Goal: Task Accomplishment & Management: Use online tool/utility

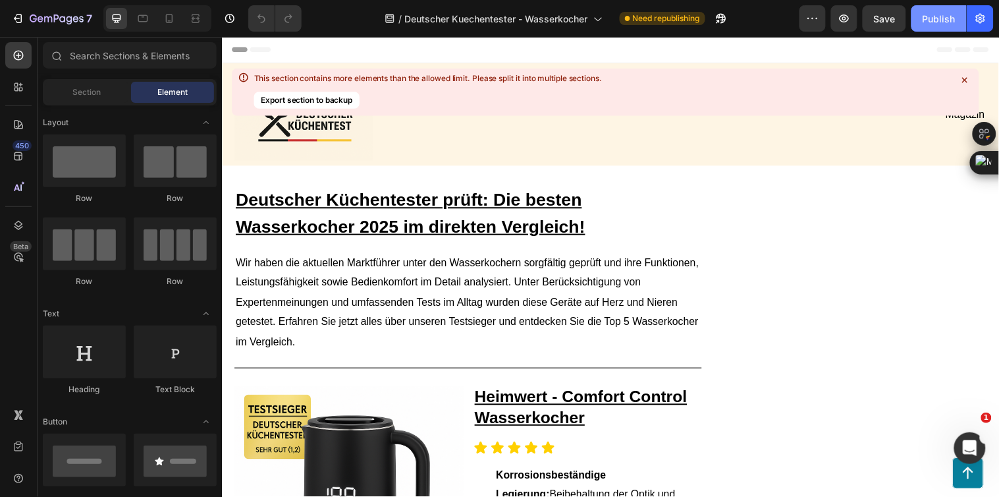
click at [931, 21] on div "Publish" at bounding box center [939, 19] width 33 height 14
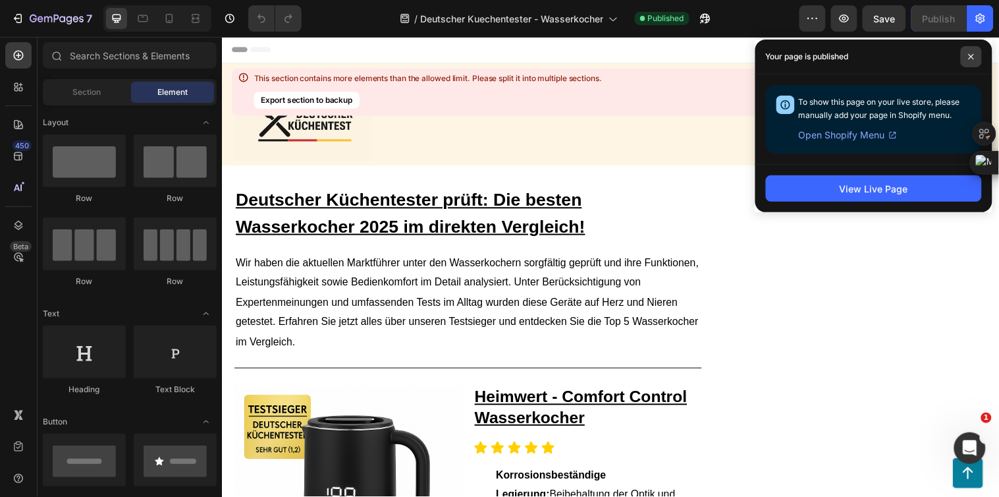
drag, startPoint x: 970, startPoint y: 61, endPoint x: 192, endPoint y: 140, distance: 782.0
click at [970, 61] on span at bounding box center [971, 56] width 21 height 21
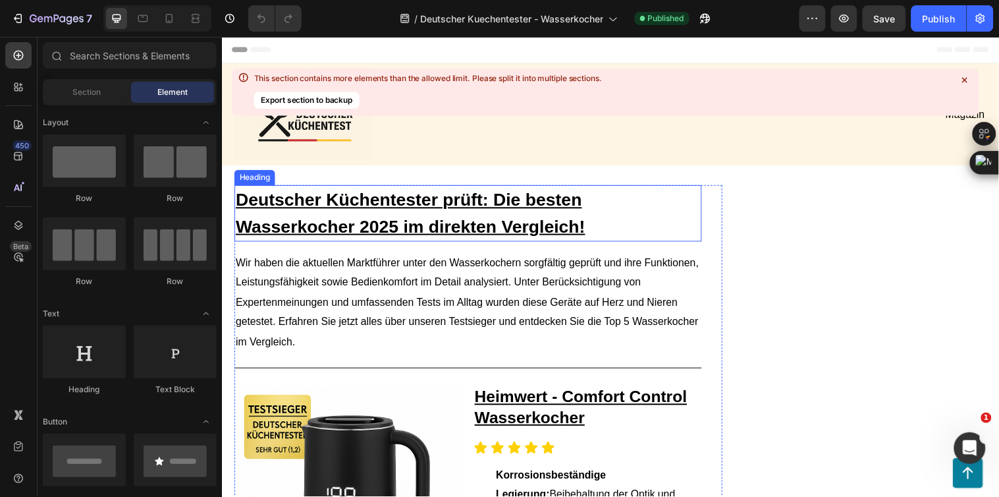
click at [428, 207] on u "Deutscher Küchentester prüft: Die besten Wasserkocher 2025 im direkten Vergleic…" at bounding box center [413, 215] width 355 height 47
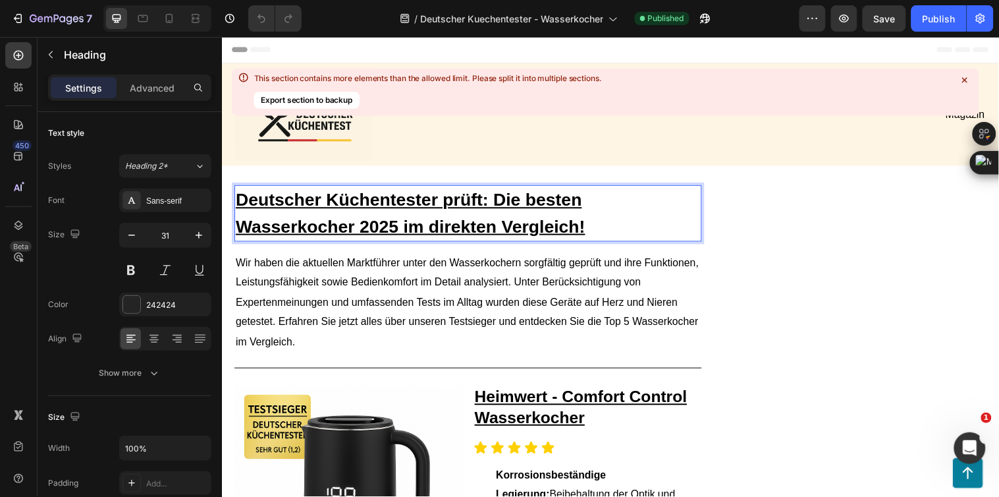
click at [561, 227] on u "Deutscher Küchentester prüft: Die besten Wasserkocher 2025 im direkten Vergleic…" at bounding box center [413, 215] width 355 height 47
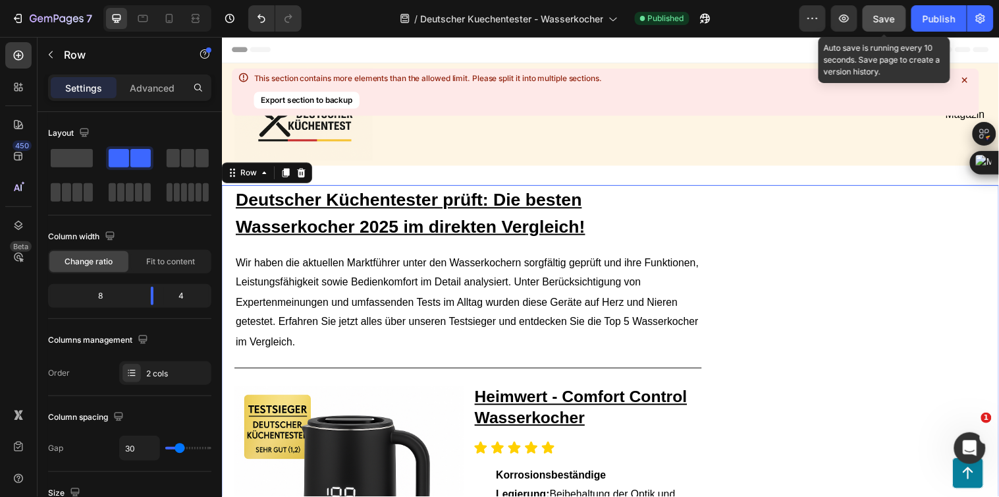
click at [878, 25] on button "Save" at bounding box center [884, 18] width 43 height 26
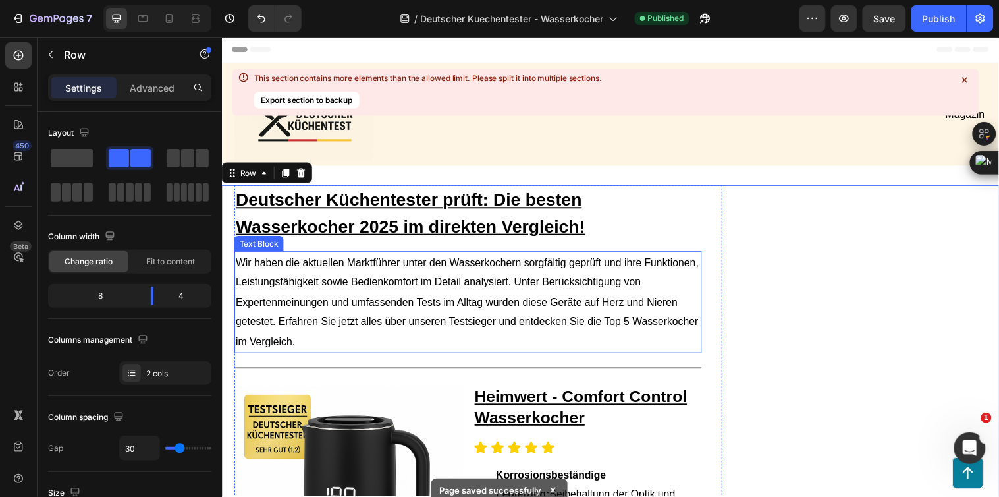
click at [537, 262] on span "Wir haben die aktuellen Marktführer unter den Wasserkochern sorgfältig geprüft …" at bounding box center [471, 306] width 470 height 92
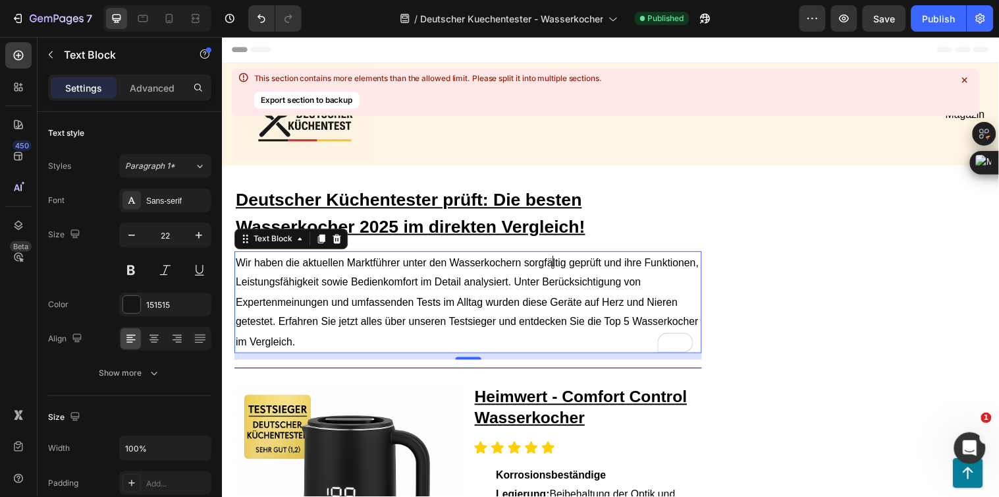
click at [558, 260] on span "Wir haben die aktuellen Marktführer unter den Wasserkochern sorgfältig geprüft …" at bounding box center [471, 306] width 470 height 92
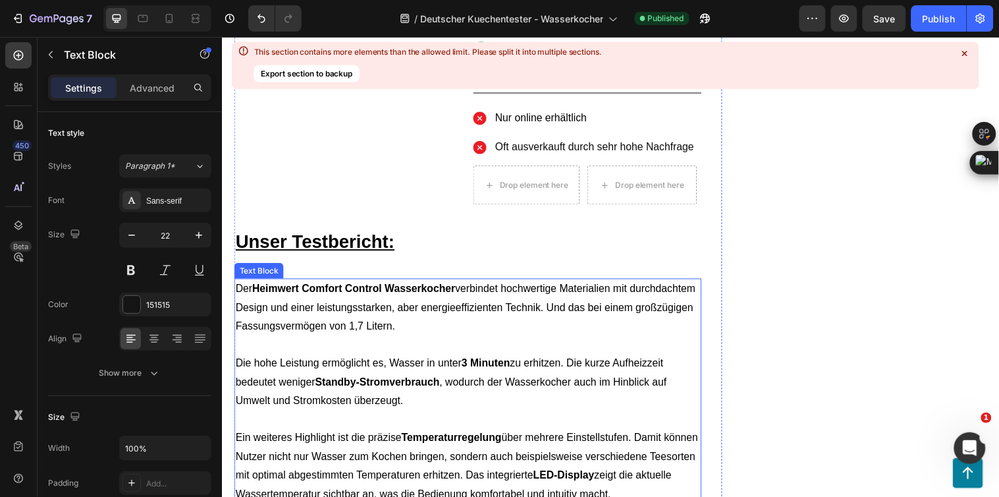
scroll to position [878, 0]
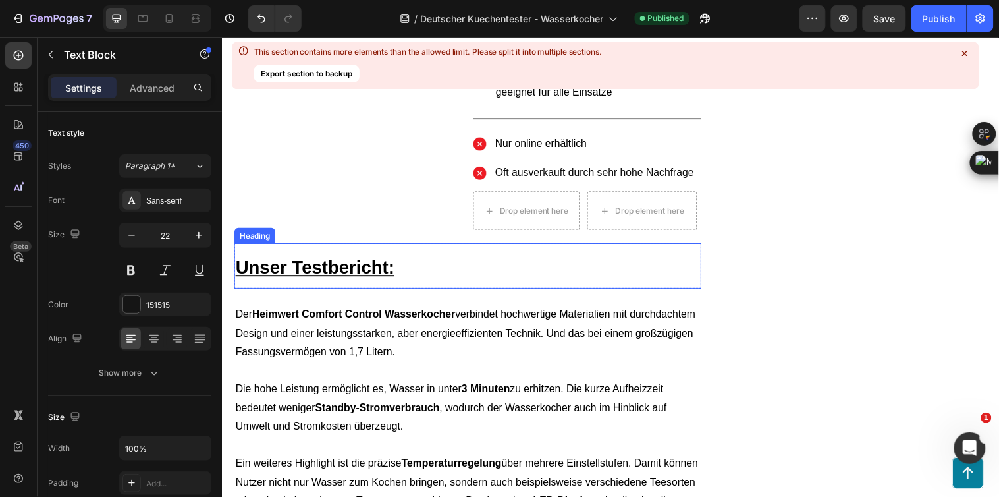
click at [488, 266] on h2 "Unser Testbericht:" at bounding box center [472, 269] width 475 height 46
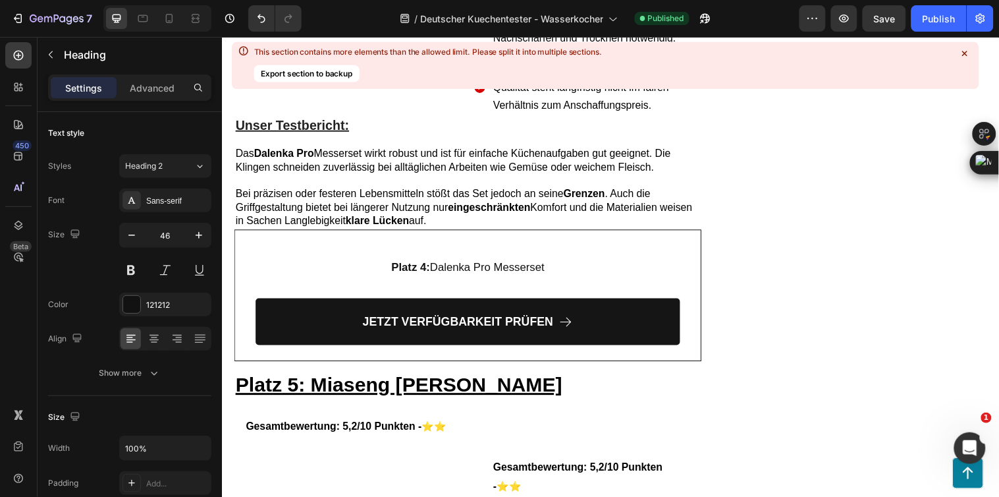
scroll to position [5782, 0]
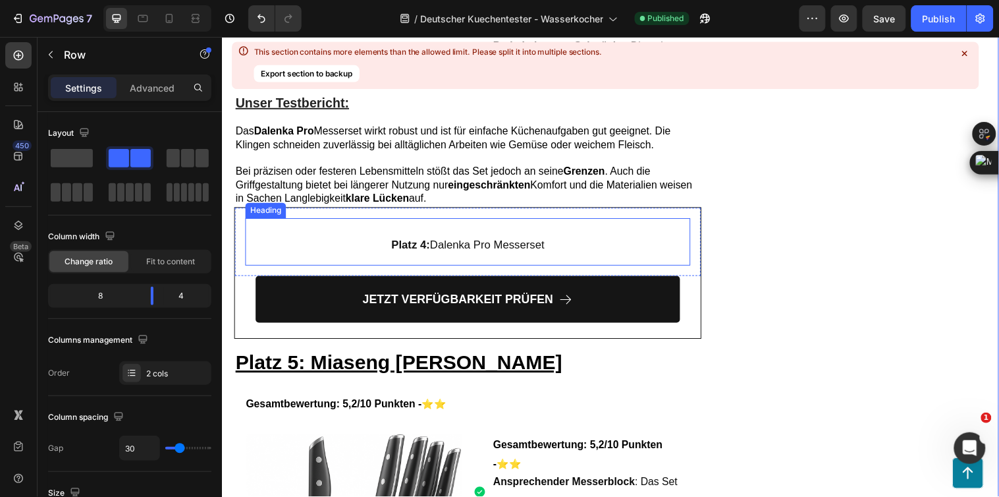
scroll to position [6148, 0]
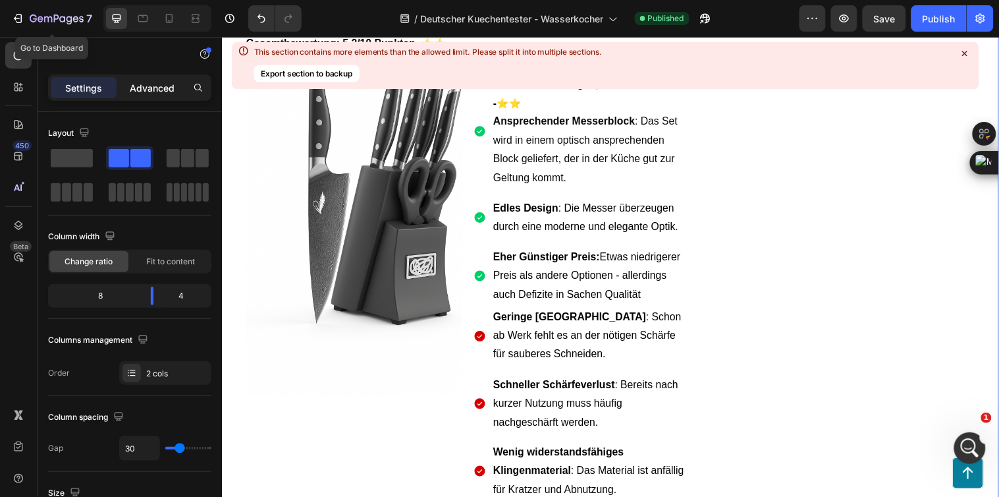
click at [18, 16] on icon "button" at bounding box center [17, 18] width 13 height 13
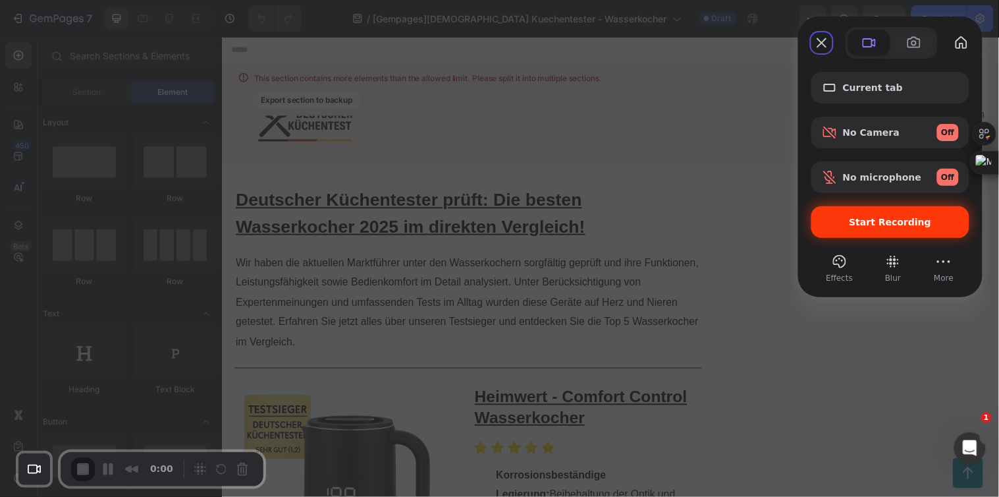
click at [893, 223] on span "Start Recording" at bounding box center [891, 222] width 82 height 11
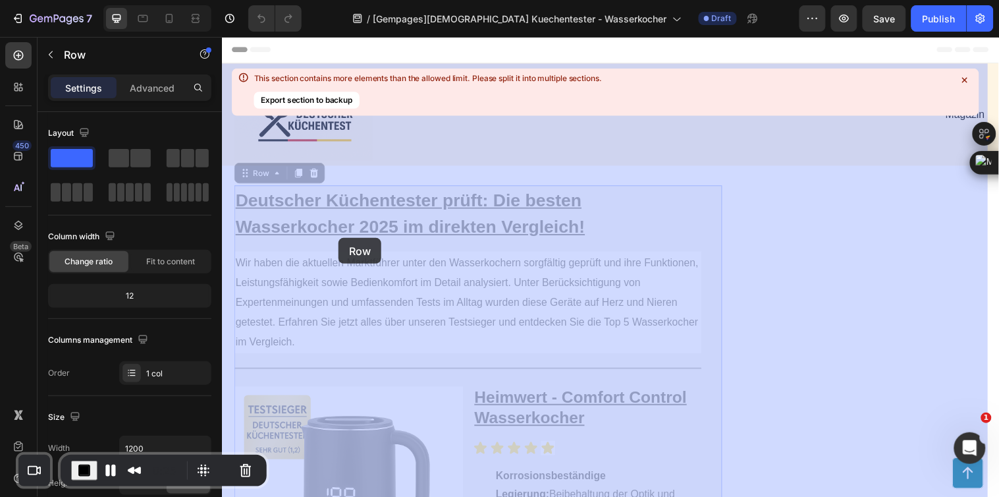
drag, startPoint x: 267, startPoint y: 176, endPoint x: 339, endPoint y: 240, distance: 96.6
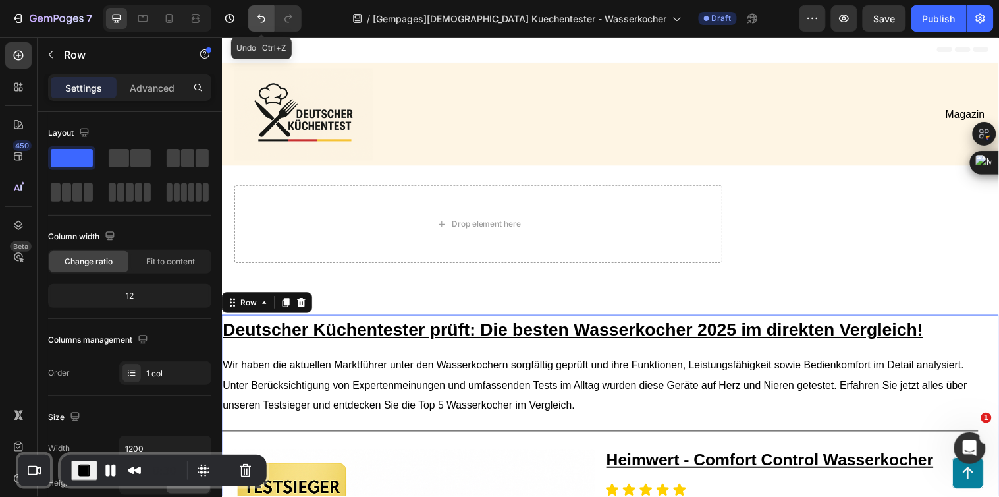
click at [264, 5] on button "Undo/Redo" at bounding box center [261, 18] width 26 height 26
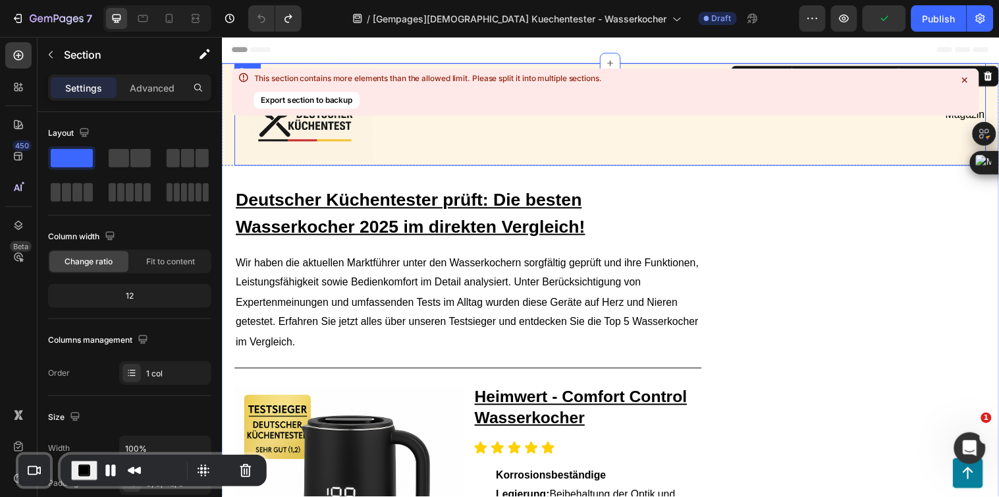
click at [692, 144] on div "Magazin Text Block" at bounding box center [808, 116] width 379 height 94
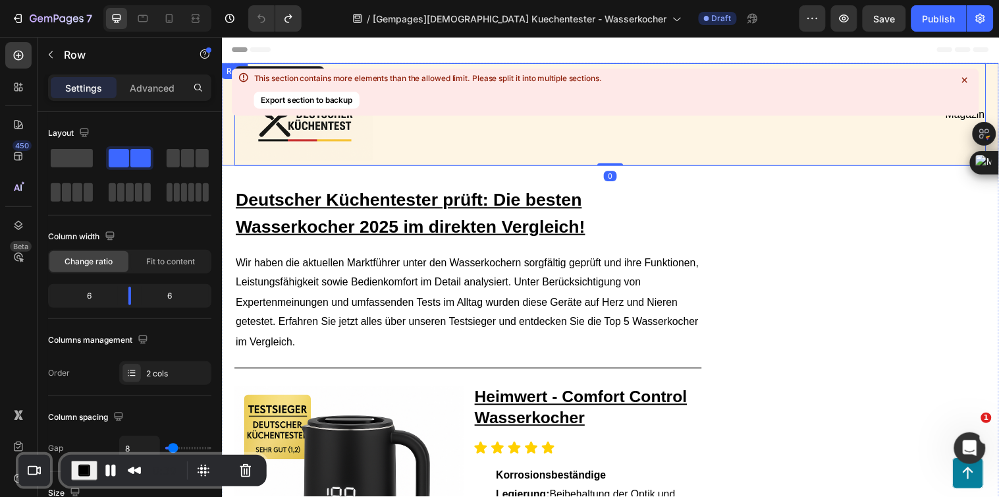
click at [227, 145] on div "Image Magazin Text Block Row 0 Row" at bounding box center [616, 115] width 791 height 104
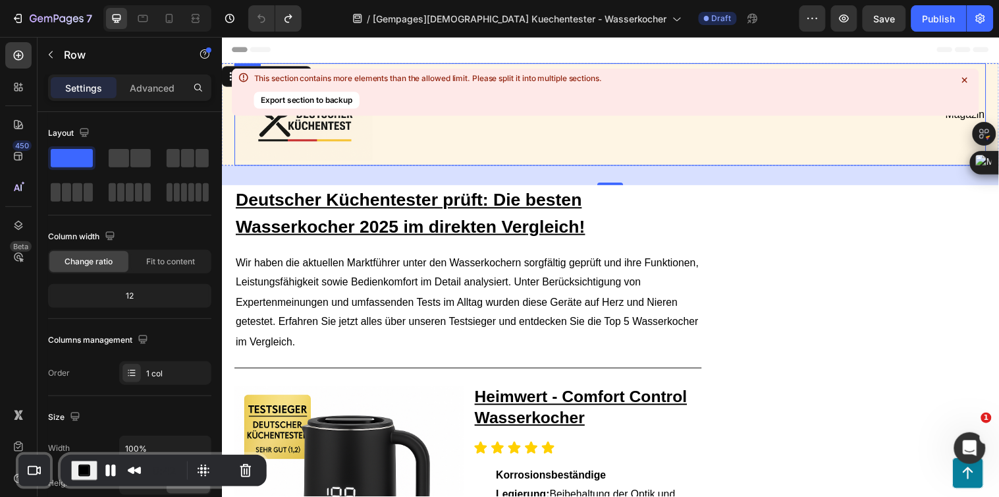
click at [964, 78] on icon at bounding box center [965, 80] width 5 height 5
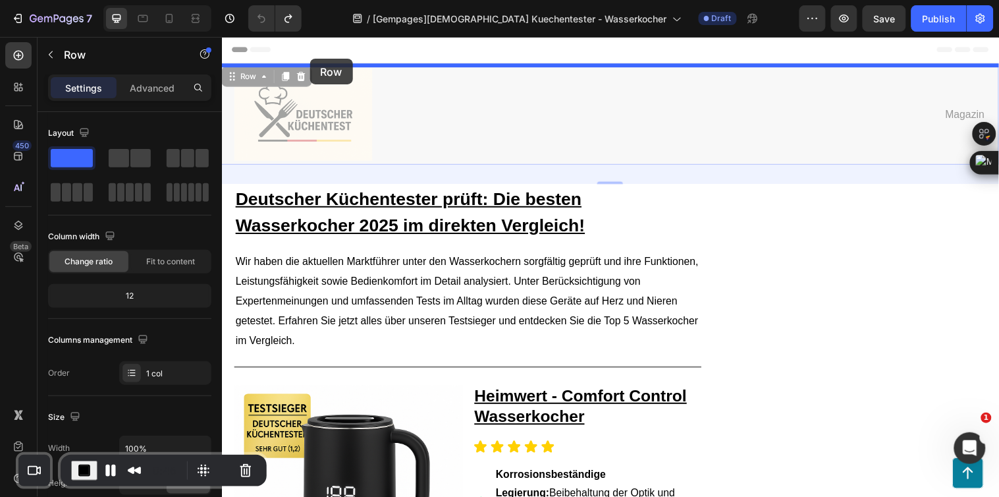
drag, startPoint x: 238, startPoint y: 77, endPoint x: 311, endPoint y: 59, distance: 74.8
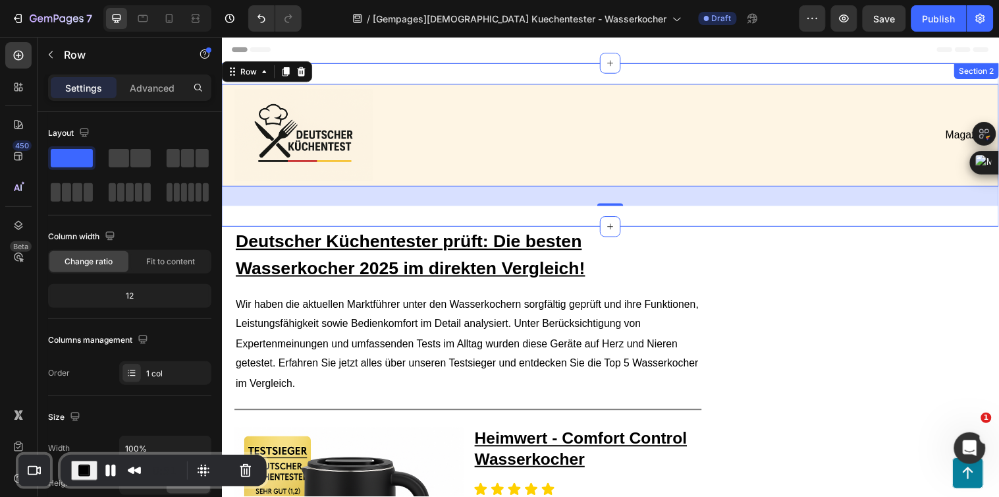
click at [418, 71] on div "Image Magazin Text Block Row Row 30 Section 2" at bounding box center [616, 146] width 791 height 166
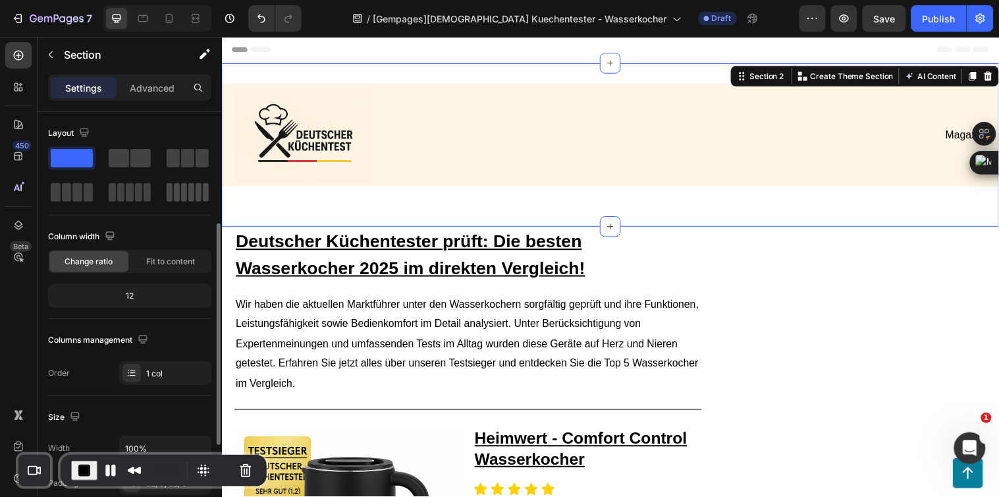
scroll to position [219, 0]
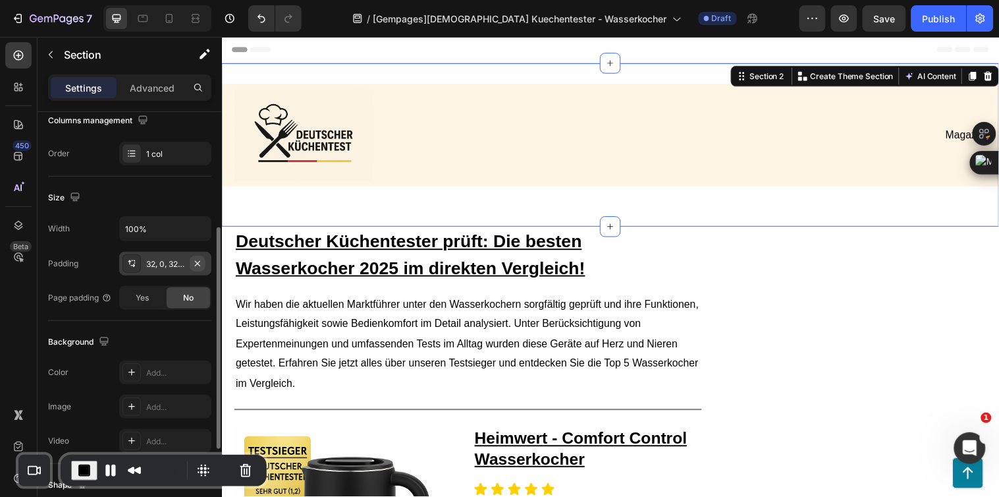
click at [196, 258] on icon "button" at bounding box center [197, 263] width 11 height 11
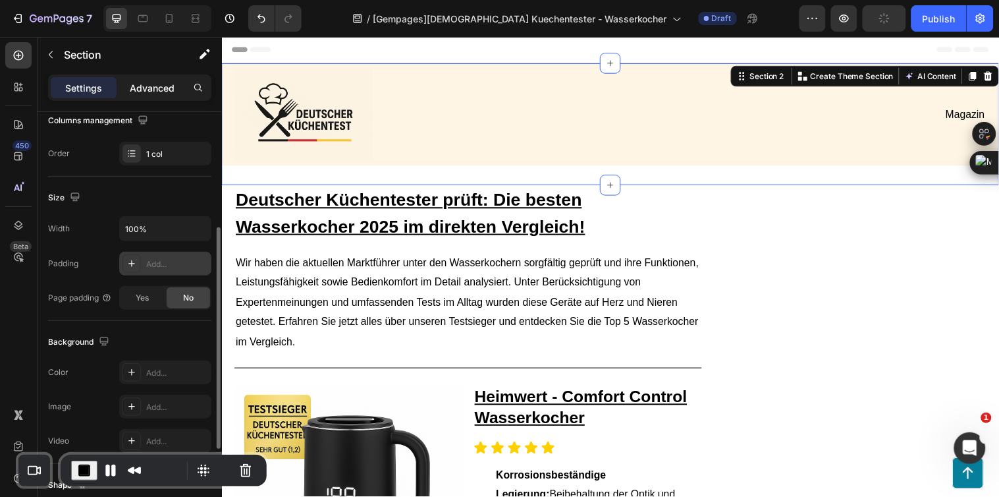
click at [154, 86] on p "Advanced" at bounding box center [152, 88] width 45 height 14
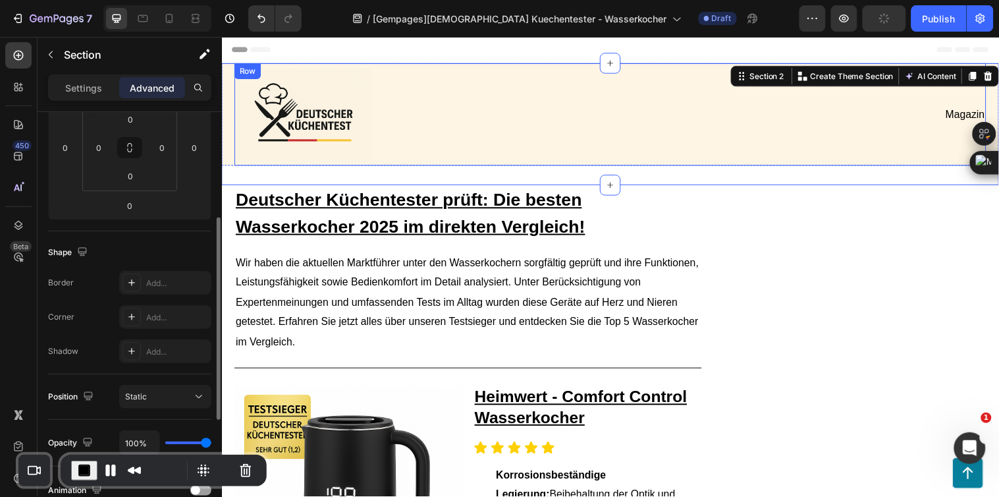
click at [407, 163] on div "Image Magazin Text Block Row" at bounding box center [617, 115] width 764 height 104
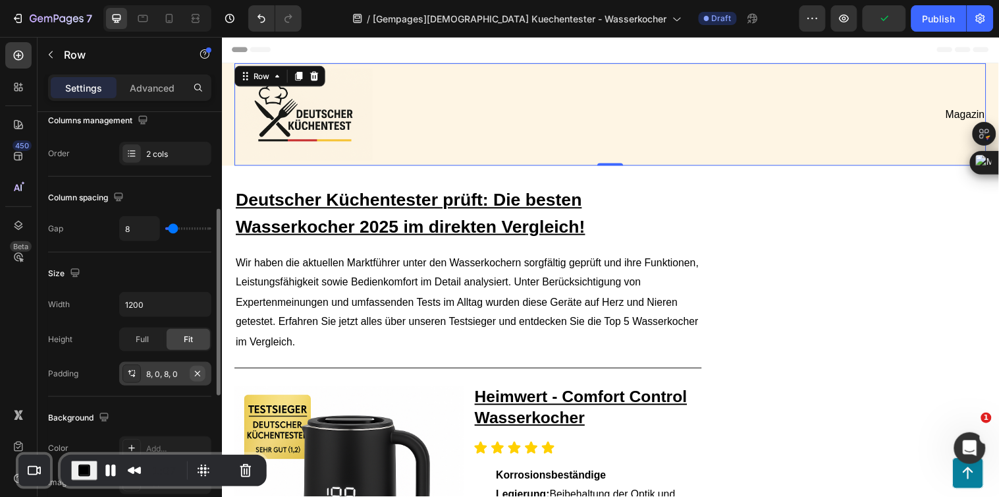
click at [199, 372] on icon "button" at bounding box center [197, 372] width 5 height 5
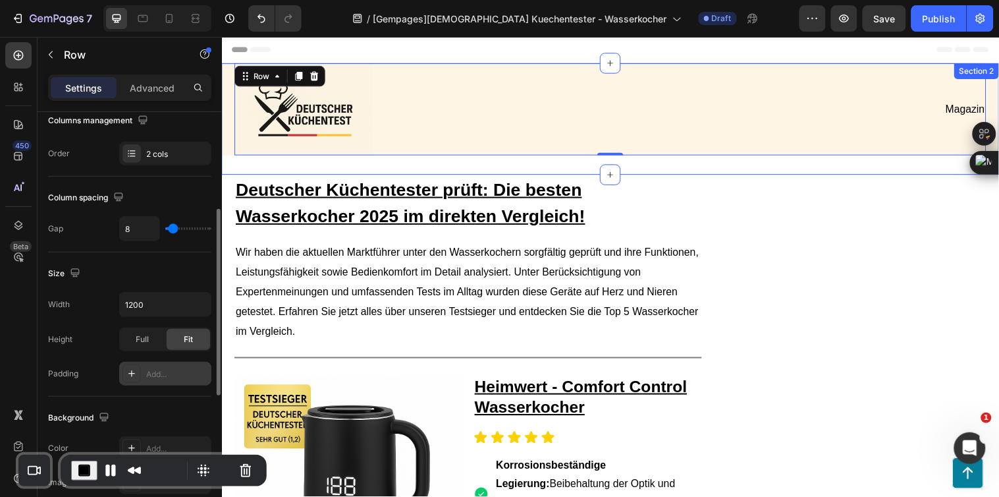
click at [345, 165] on div "Image Magazin Text Block Row 0 Row" at bounding box center [616, 119] width 791 height 113
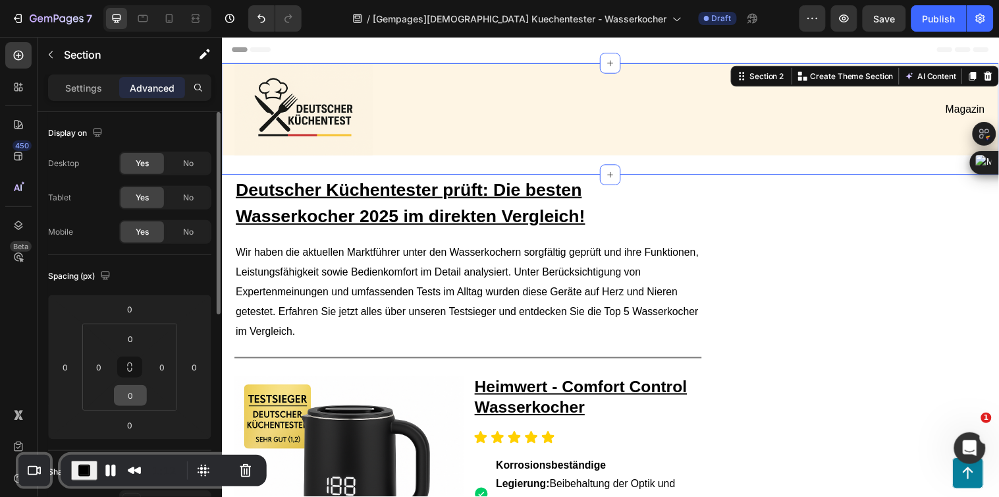
scroll to position [146, 0]
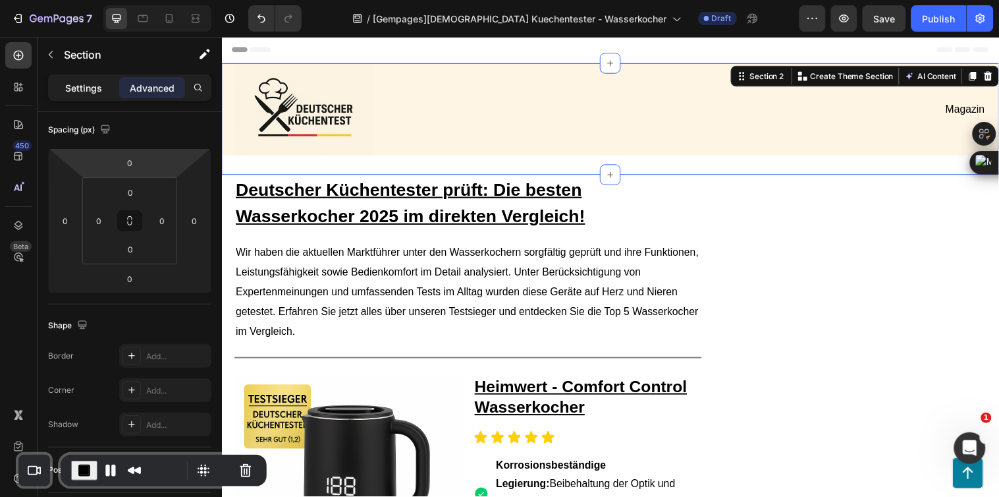
click at [87, 81] on p "Settings" at bounding box center [83, 88] width 37 height 14
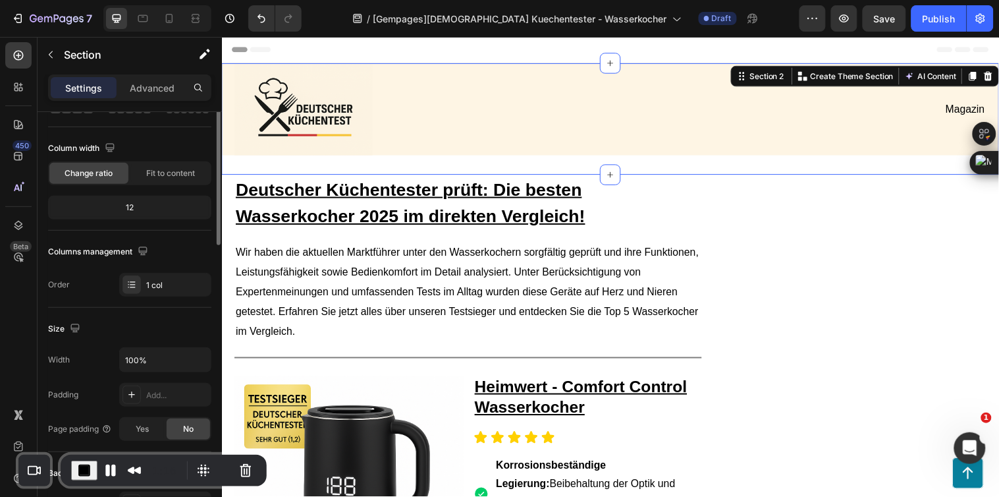
scroll to position [0, 0]
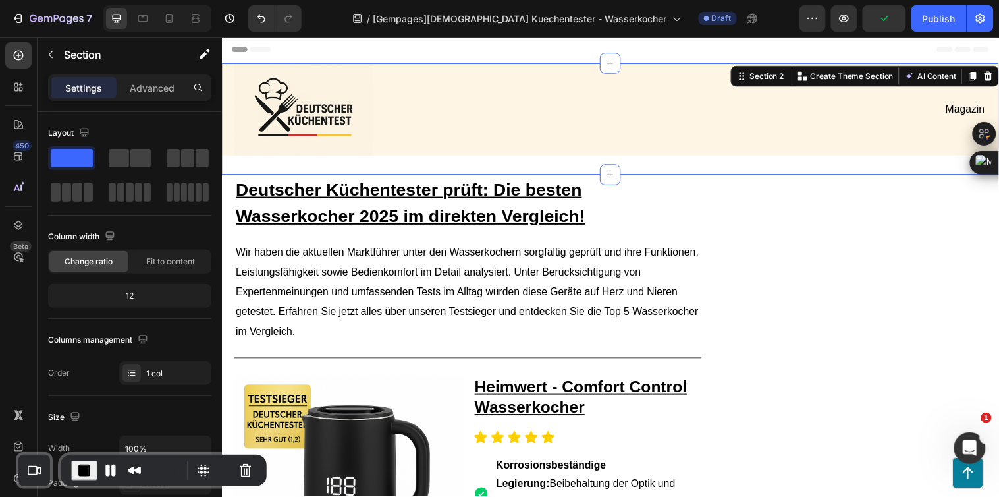
click at [631, 162] on div "Image Magazin Text Block Row Row" at bounding box center [616, 119] width 791 height 113
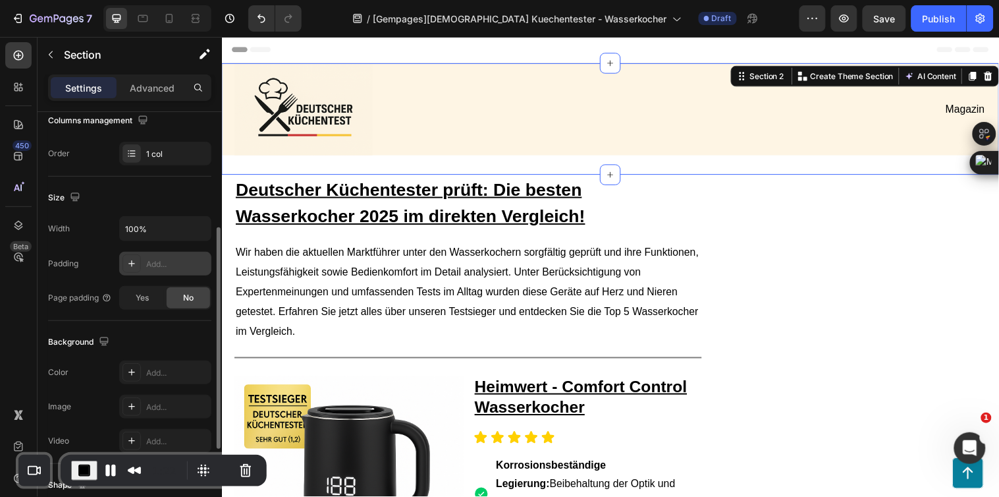
scroll to position [381, 0]
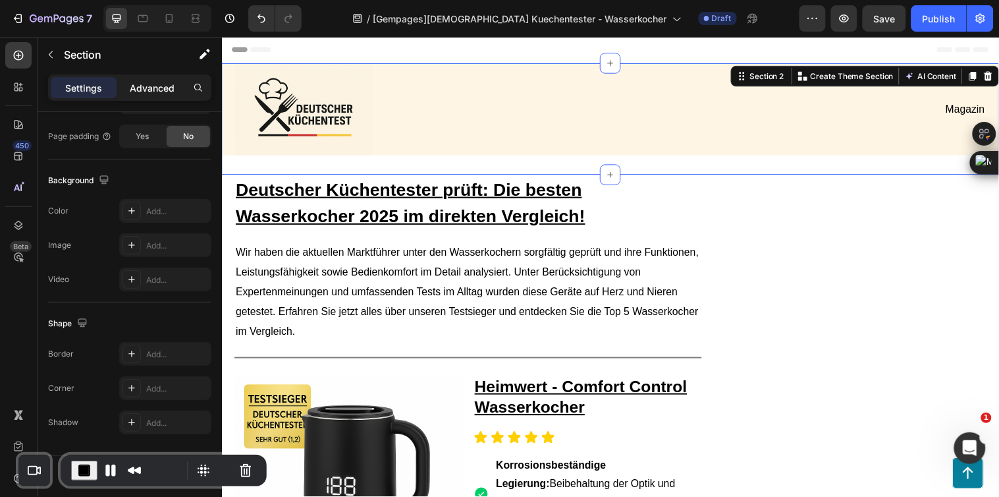
click at [157, 87] on p "Advanced" at bounding box center [152, 88] width 45 height 14
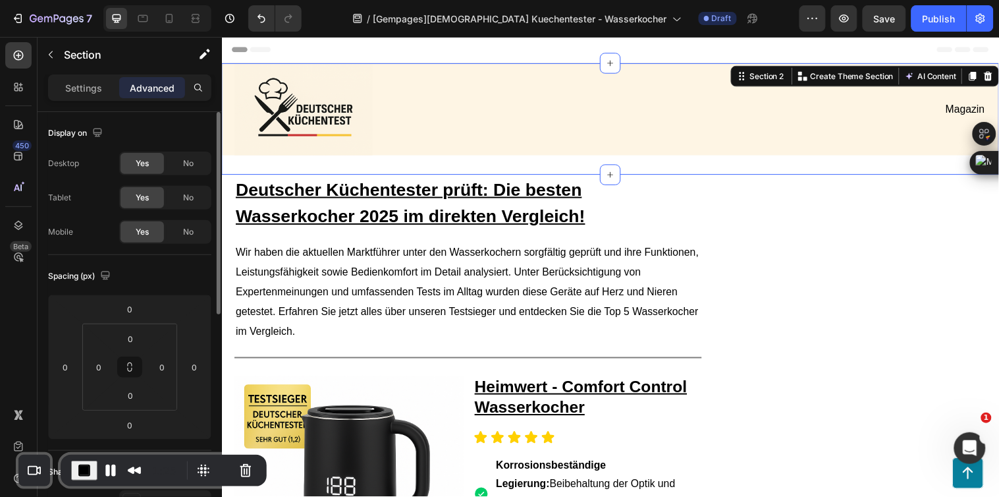
scroll to position [73, 0]
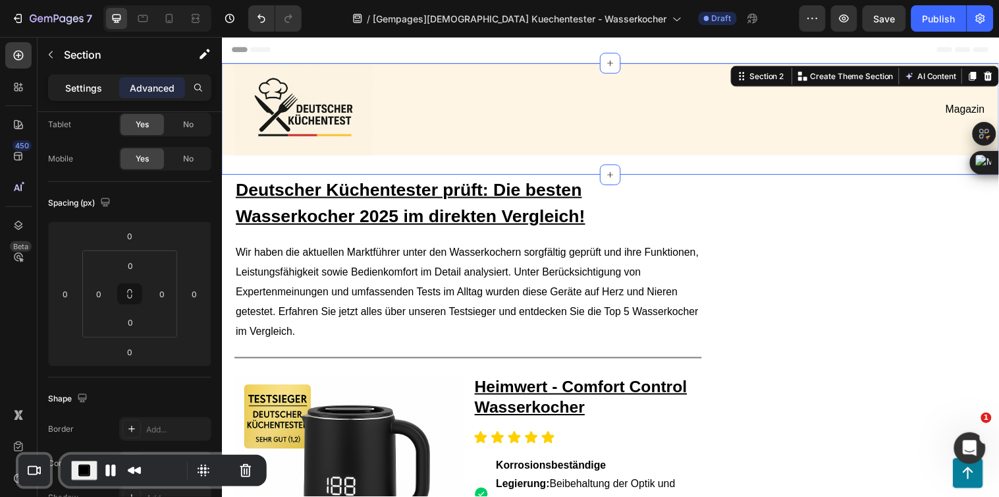
click at [87, 87] on p "Settings" at bounding box center [83, 88] width 37 height 14
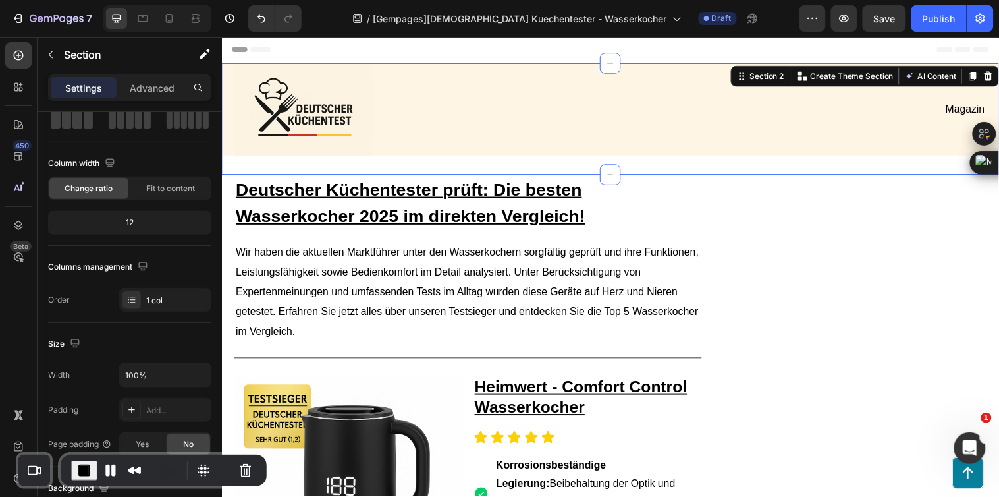
click at [625, 165] on div "Image Magazin Text Block Row Row" at bounding box center [616, 119] width 791 height 113
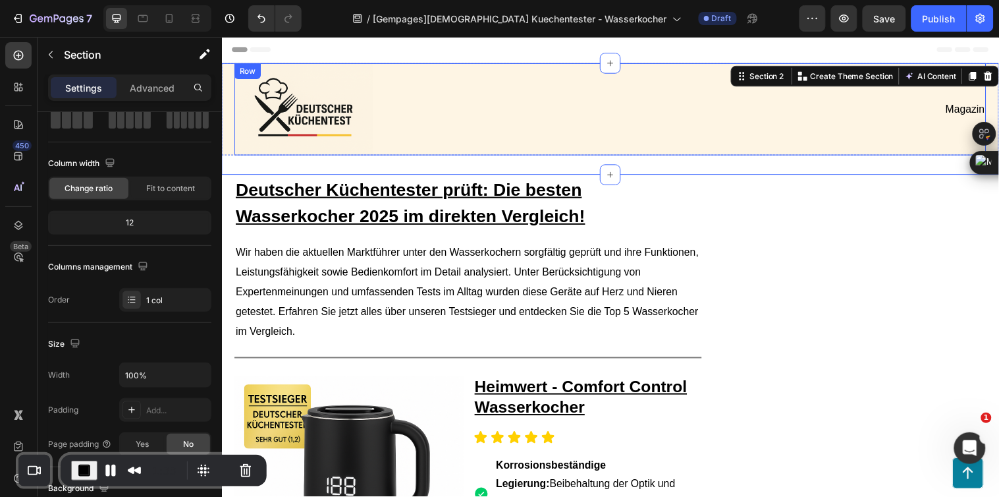
click at [627, 145] on div "Magazin Text Block" at bounding box center [808, 110] width 379 height 94
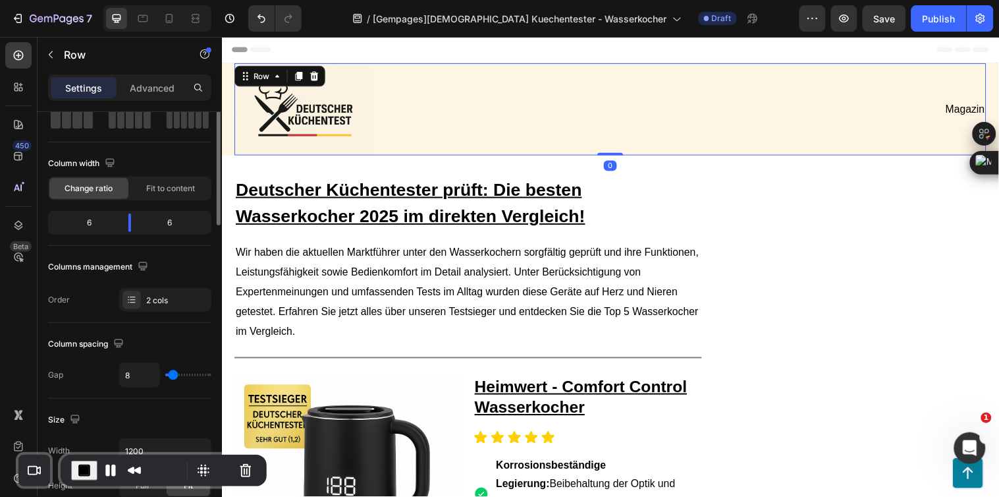
scroll to position [0, 0]
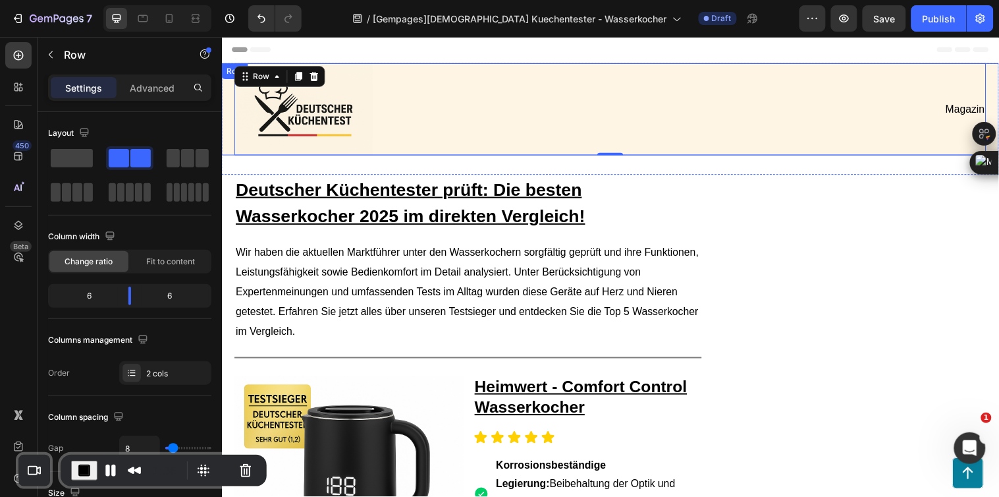
click at [226, 128] on div "Image Magazin Text Block Row 0 Row" at bounding box center [616, 110] width 791 height 94
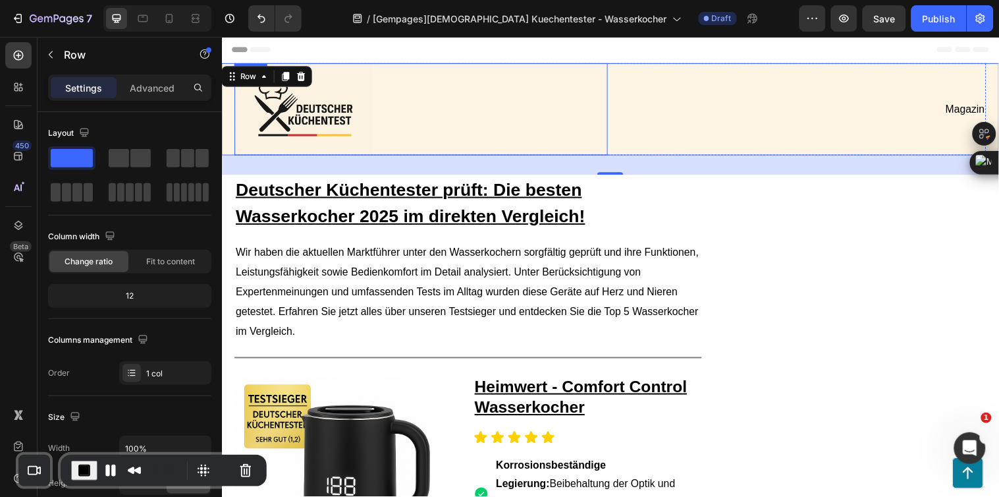
drag, startPoint x: 611, startPoint y: 169, endPoint x: 602, endPoint y: 151, distance: 20.6
click at [607, 152] on div "Image Magazin Text Block Row Row 30" at bounding box center [616, 110] width 791 height 94
click at [154, 82] on p "Advanced" at bounding box center [152, 88] width 45 height 14
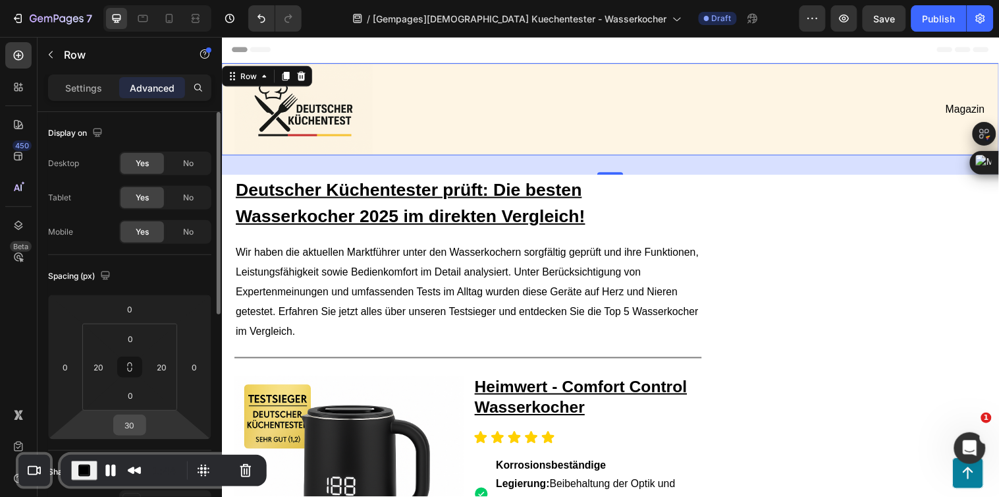
click at [135, 423] on input "30" at bounding box center [130, 425] width 26 height 20
type input "0"
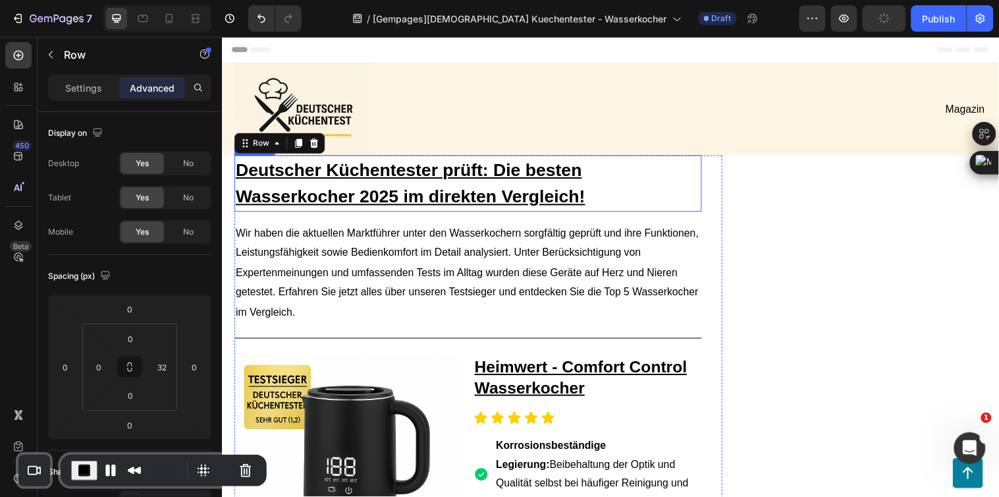
click at [665, 192] on h1 "Deutscher Küchentester prüft: Die besten Wasserkocher 2025 im direkten Vergleic…" at bounding box center [472, 185] width 475 height 57
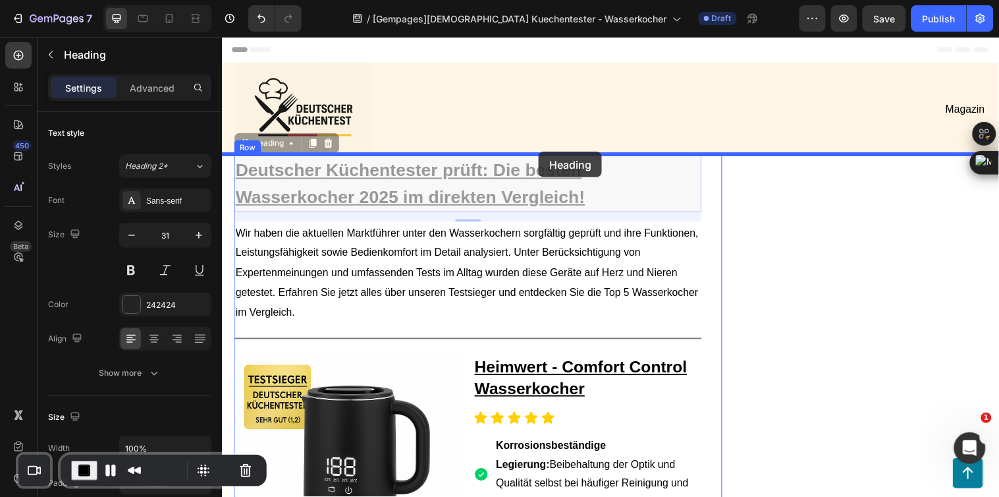
drag, startPoint x: 267, startPoint y: 144, endPoint x: 544, endPoint y: 154, distance: 276.2
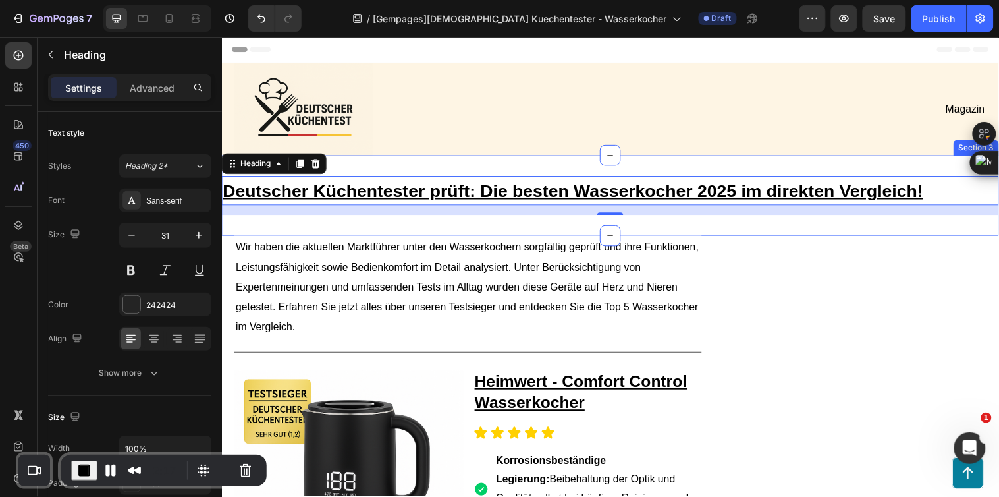
click at [587, 160] on div "Deutscher Küchentester prüft: Die besten Wasserkocher 2025 im direkten Vergleic…" at bounding box center [616, 198] width 791 height 82
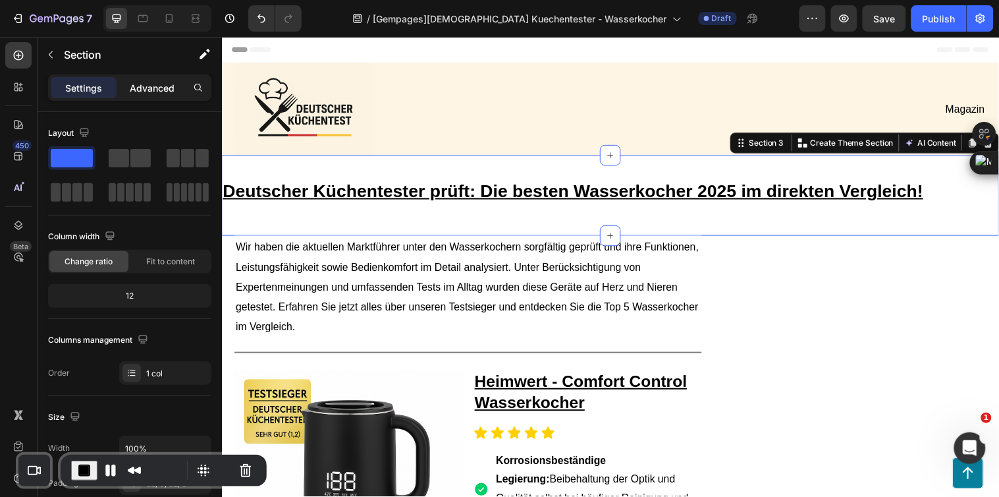
click at [156, 86] on p "Advanced" at bounding box center [152, 88] width 45 height 14
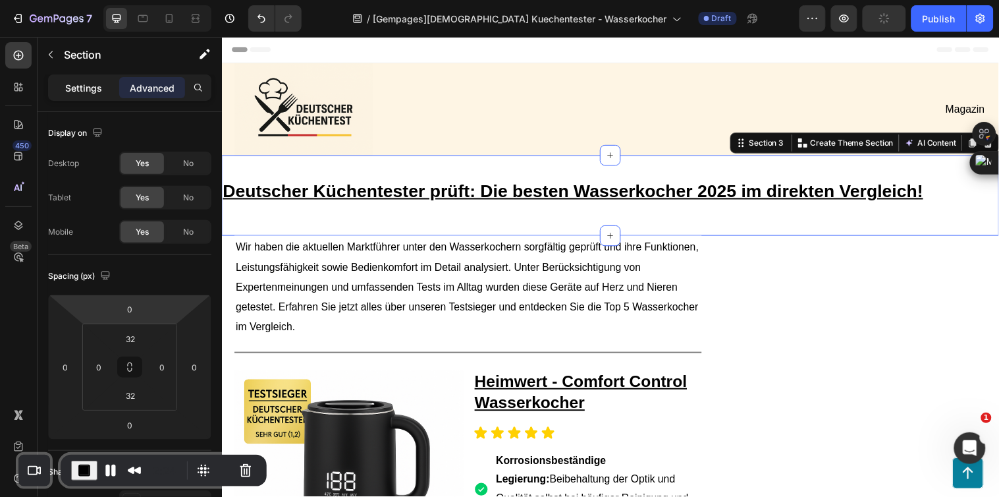
click at [75, 84] on p "Settings" at bounding box center [83, 88] width 37 height 14
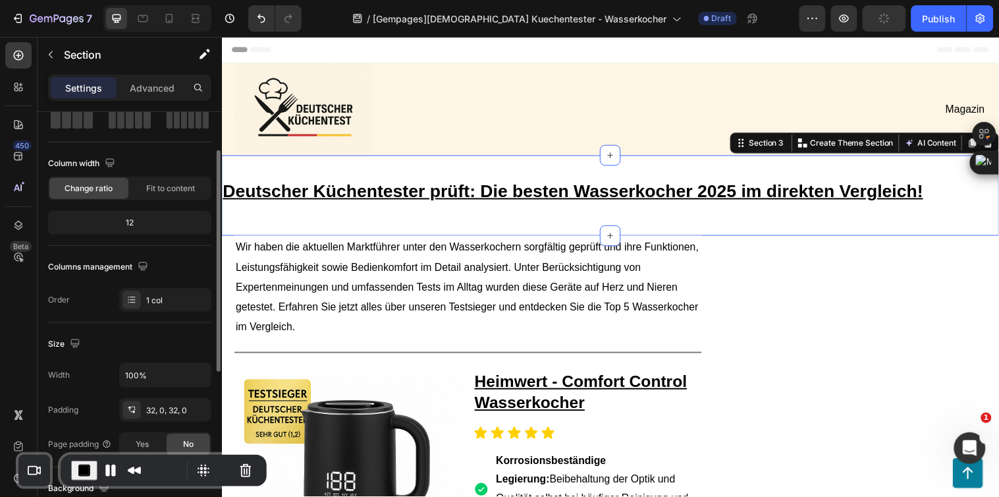
scroll to position [146, 0]
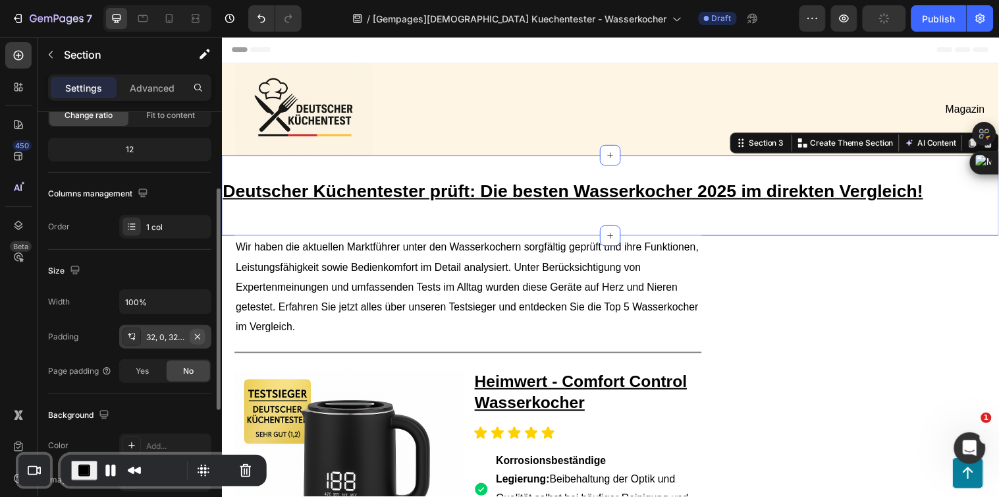
click at [202, 333] on icon "button" at bounding box center [197, 336] width 11 height 11
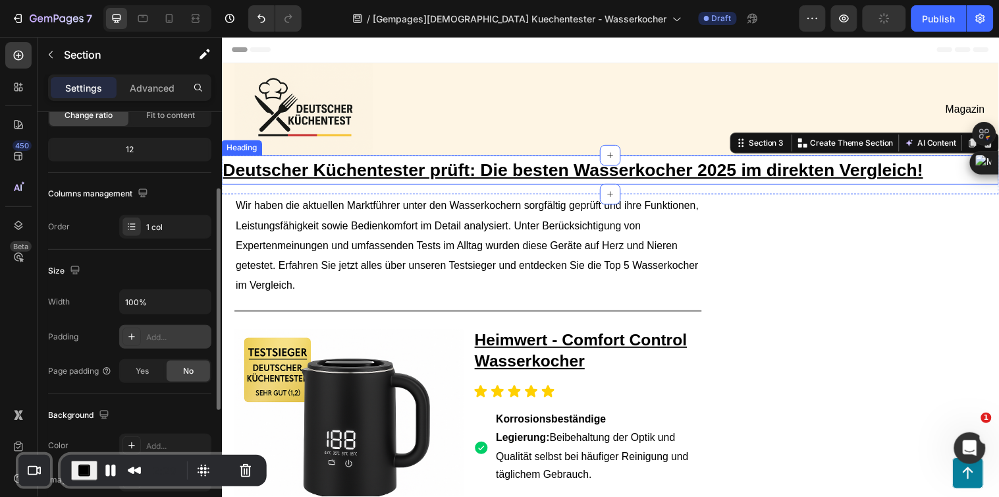
click at [472, 173] on u "Deutscher Küchentester prüft: Die besten Wasserkocher 2025 im direkten Vergleic…" at bounding box center [579, 172] width 712 height 20
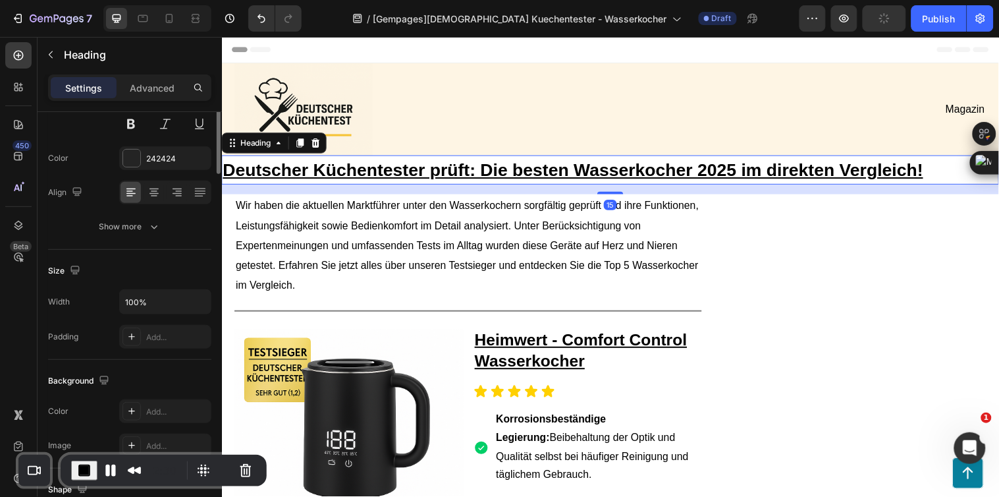
scroll to position [0, 0]
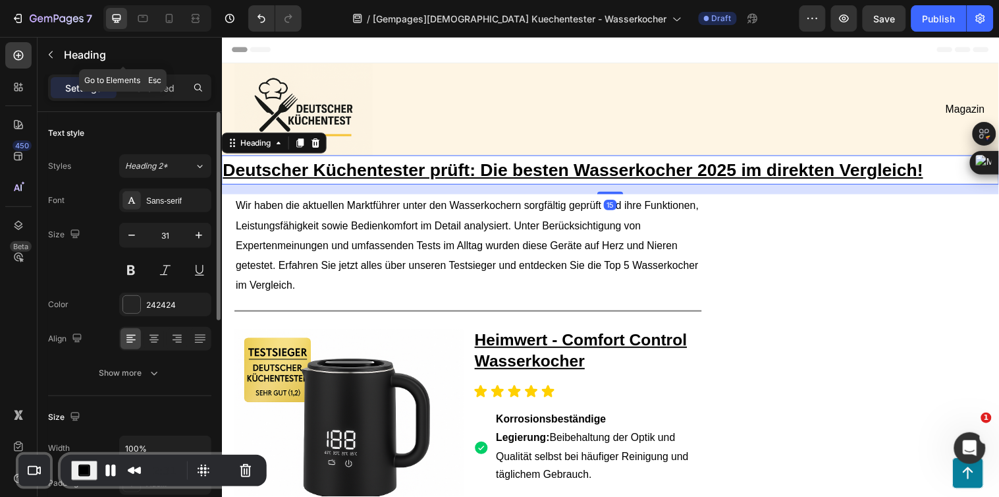
click at [143, 73] on div "Heading" at bounding box center [123, 56] width 171 height 38
click at [163, 84] on p "Advanced" at bounding box center [152, 88] width 45 height 14
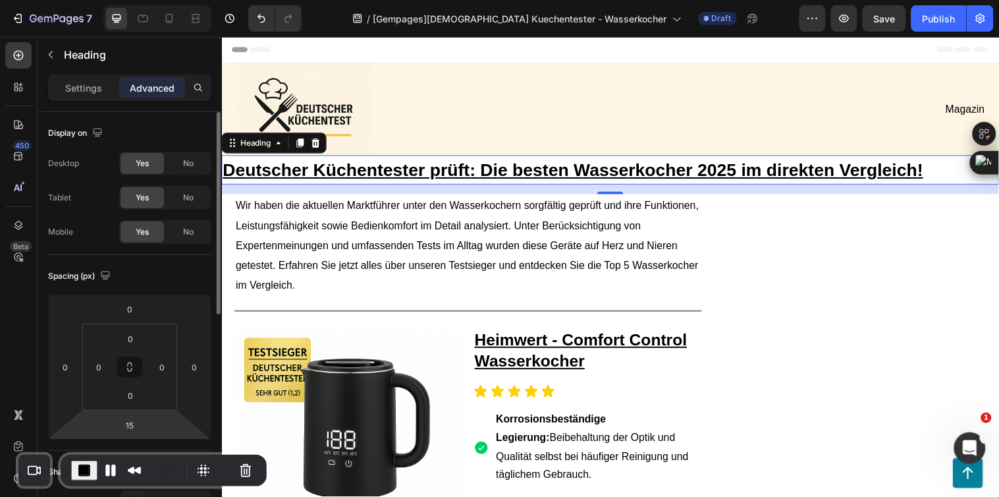
drag, startPoint x: 133, startPoint y: 420, endPoint x: 130, endPoint y: 412, distance: 8.3
click at [132, 420] on input "15" at bounding box center [130, 425] width 26 height 20
type input "0"
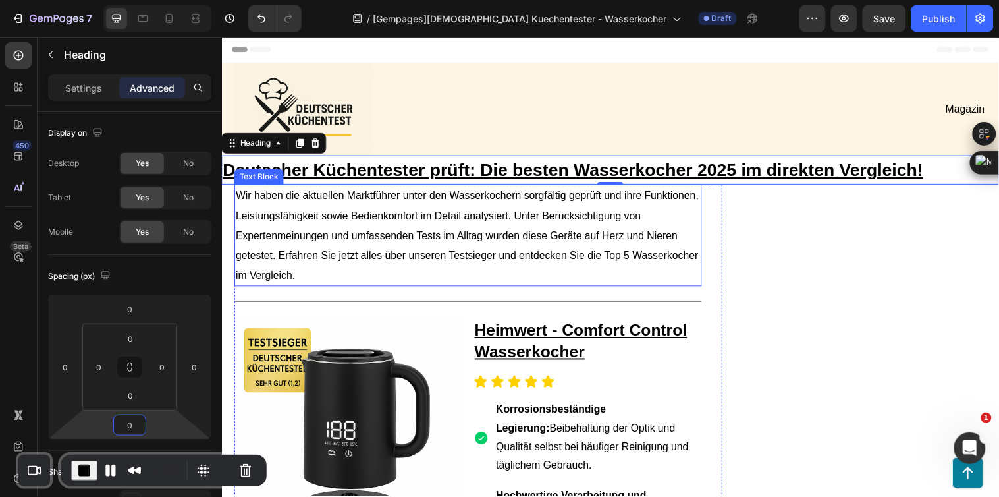
click at [681, 250] on p "Wir haben die aktuellen Marktführer unter den Wasserkochern sorgfältig geprüft …" at bounding box center [472, 238] width 472 height 101
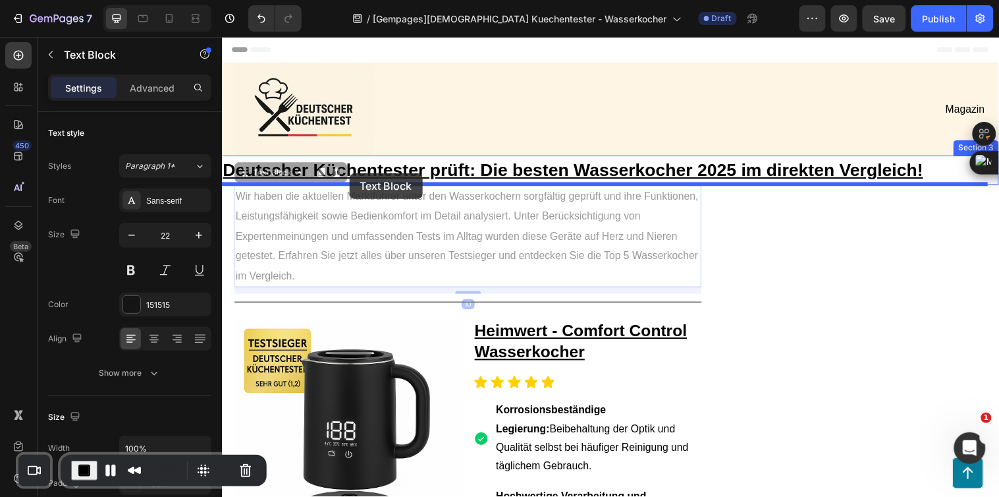
drag, startPoint x: 267, startPoint y: 175, endPoint x: 351, endPoint y: 175, distance: 83.7
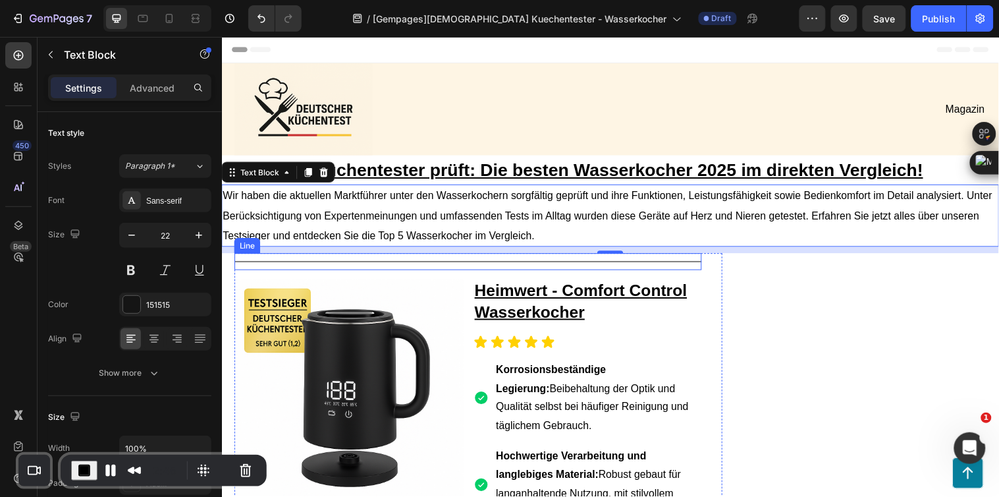
click at [445, 260] on div "Title Line" at bounding box center [472, 264] width 475 height 17
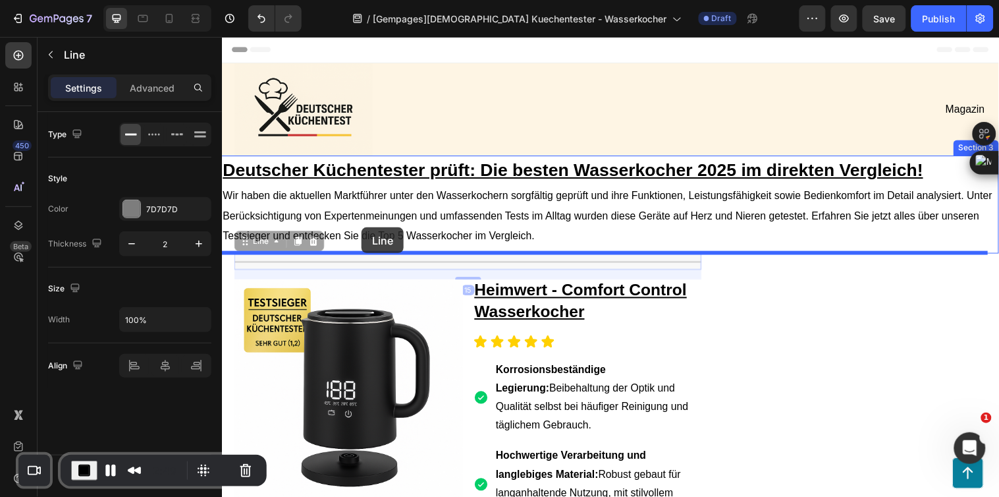
drag, startPoint x: 269, startPoint y: 241, endPoint x: 364, endPoint y: 230, distance: 94.9
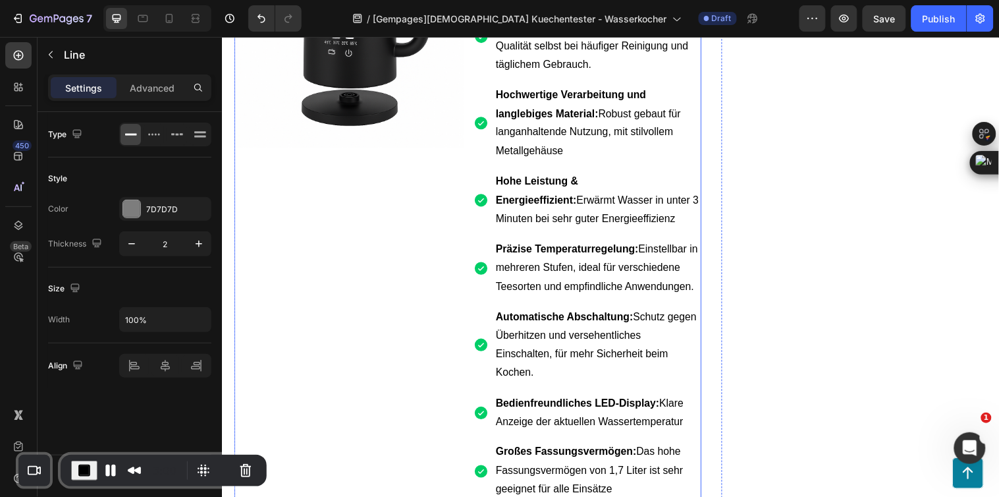
scroll to position [659, 0]
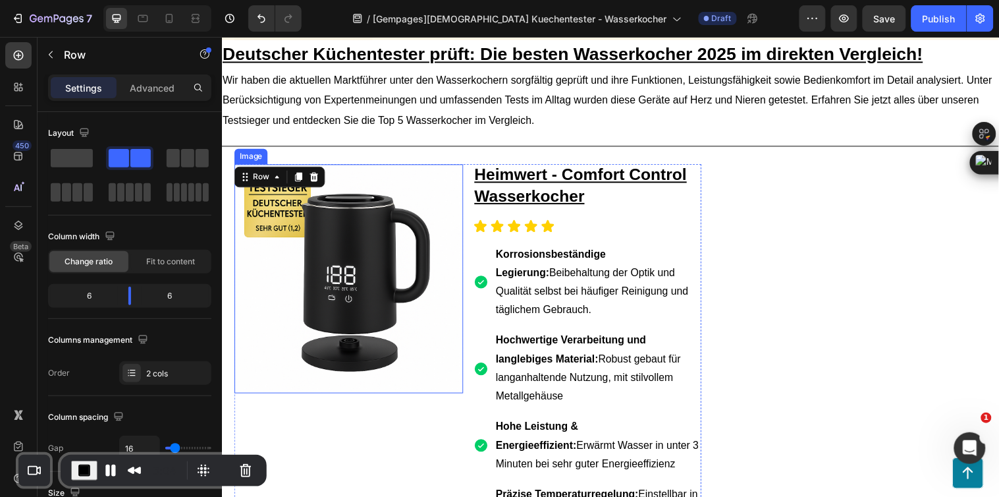
scroll to position [73, 0]
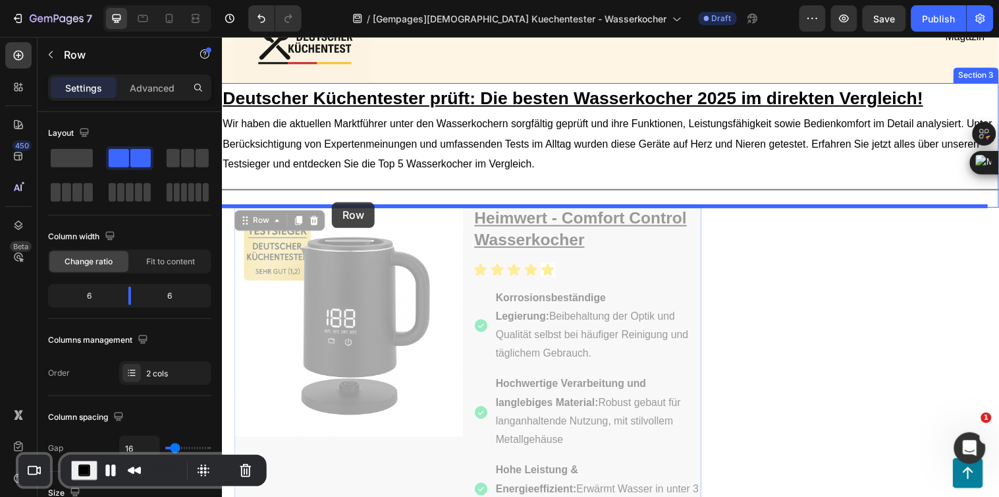
drag, startPoint x: 269, startPoint y: 220, endPoint x: 333, endPoint y: 204, distance: 66.5
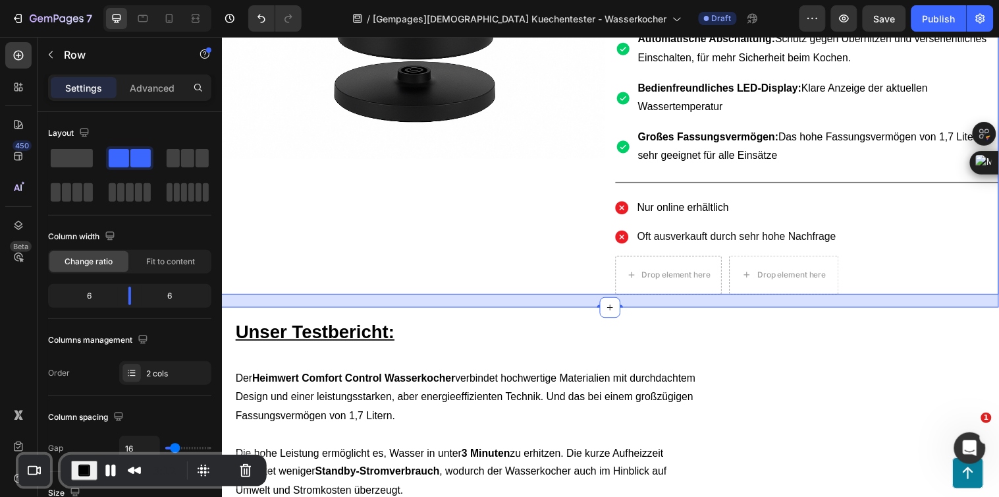
scroll to position [585, 0]
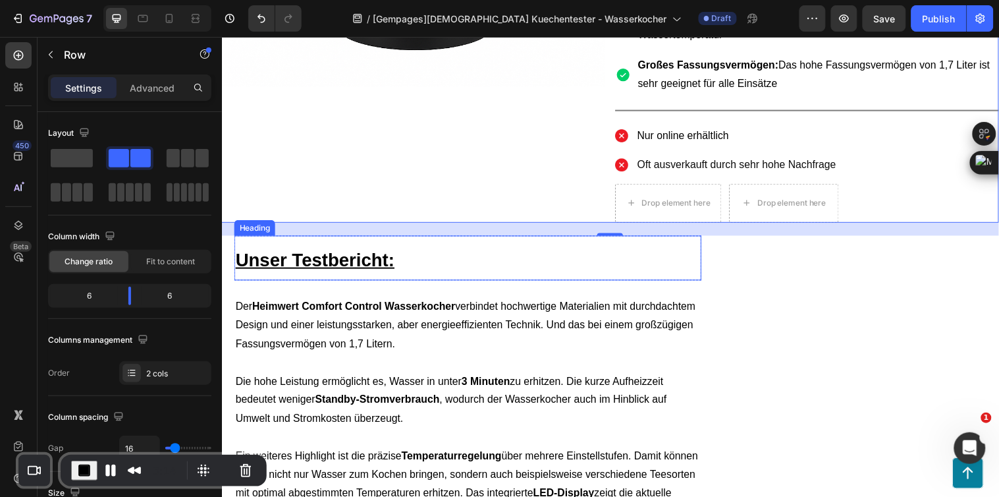
click at [410, 268] on h2 "Unser Testbericht:" at bounding box center [472, 261] width 475 height 46
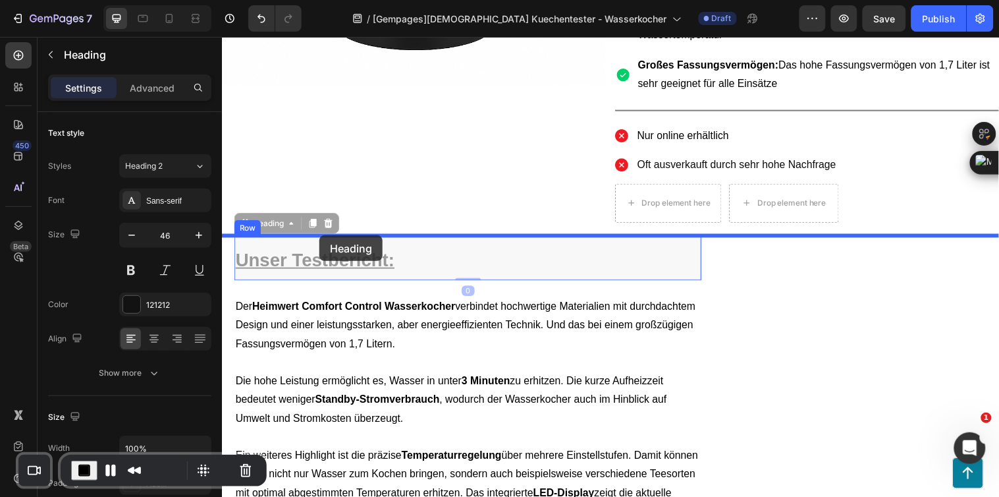
drag, startPoint x: 275, startPoint y: 221, endPoint x: 321, endPoint y: 238, distance: 49.0
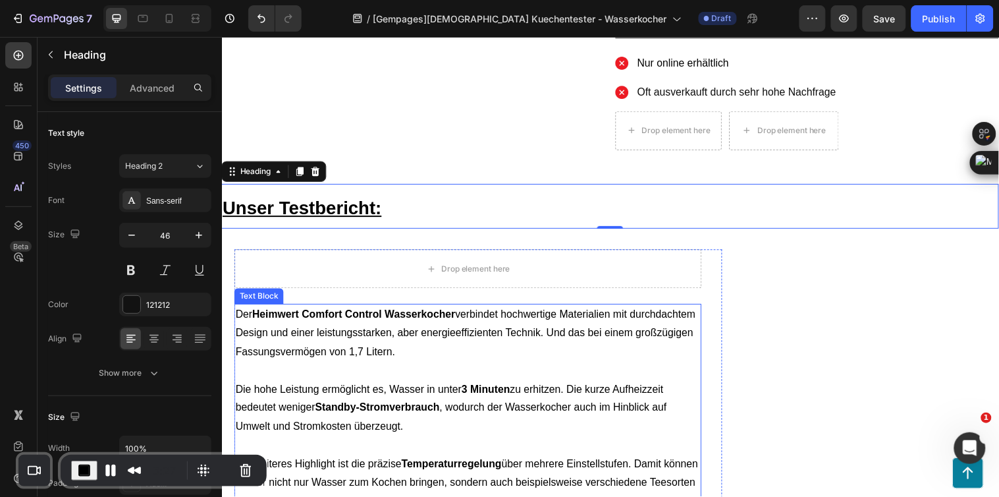
scroll to position [878, 0]
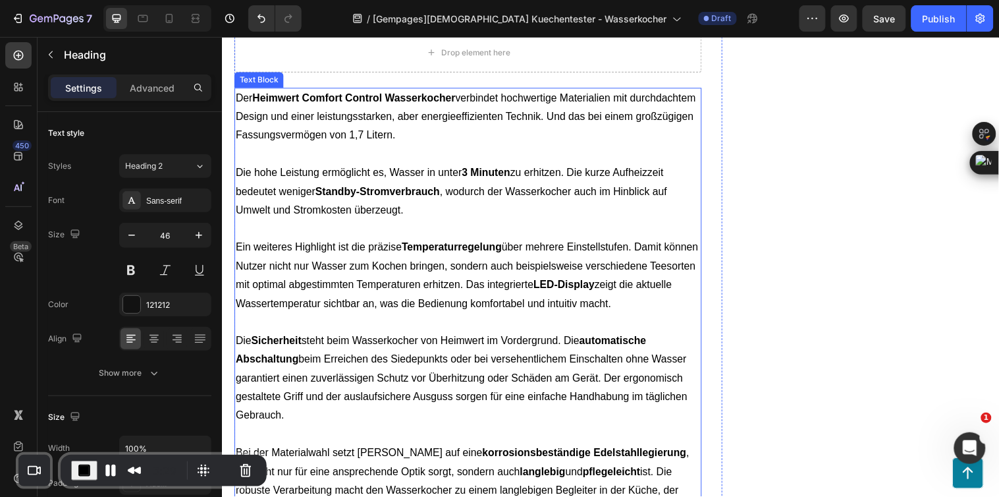
click at [517, 277] on p "Ein weiteres Highlight ist die präzise Temperaturregelung über mehrere Einstell…" at bounding box center [472, 279] width 472 height 76
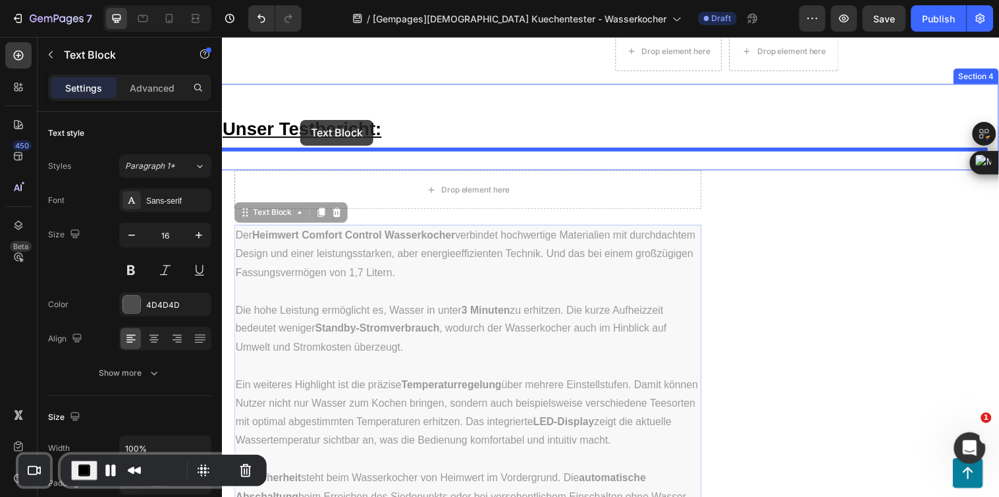
scroll to position [728, 0]
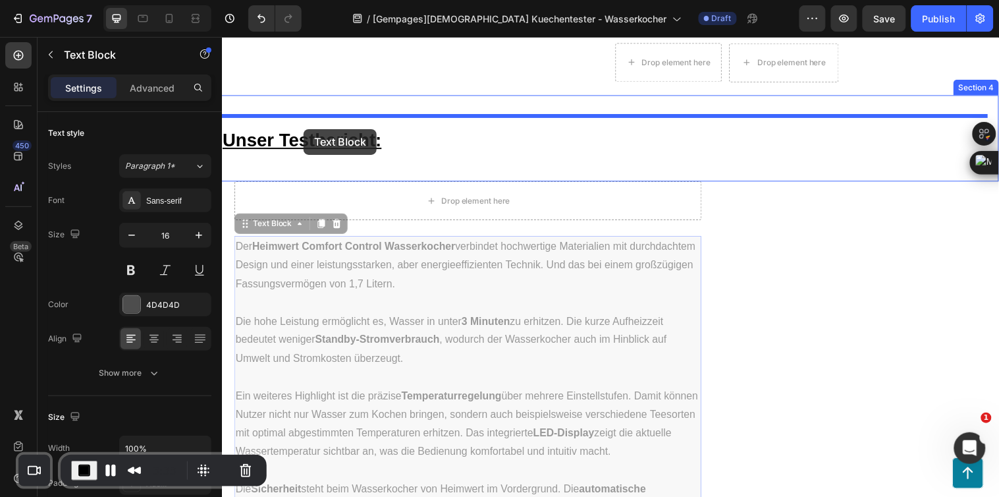
drag, startPoint x: 287, startPoint y: 150, endPoint x: 304, endPoint y: 130, distance: 26.6
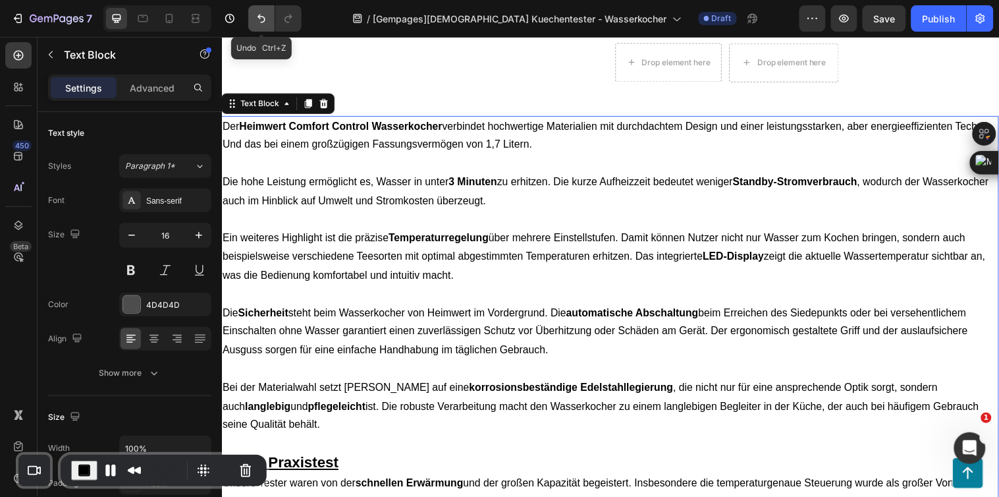
drag, startPoint x: 264, startPoint y: 27, endPoint x: 88, endPoint y: 86, distance: 185.0
click at [264, 27] on button "Undo/Redo" at bounding box center [261, 18] width 26 height 26
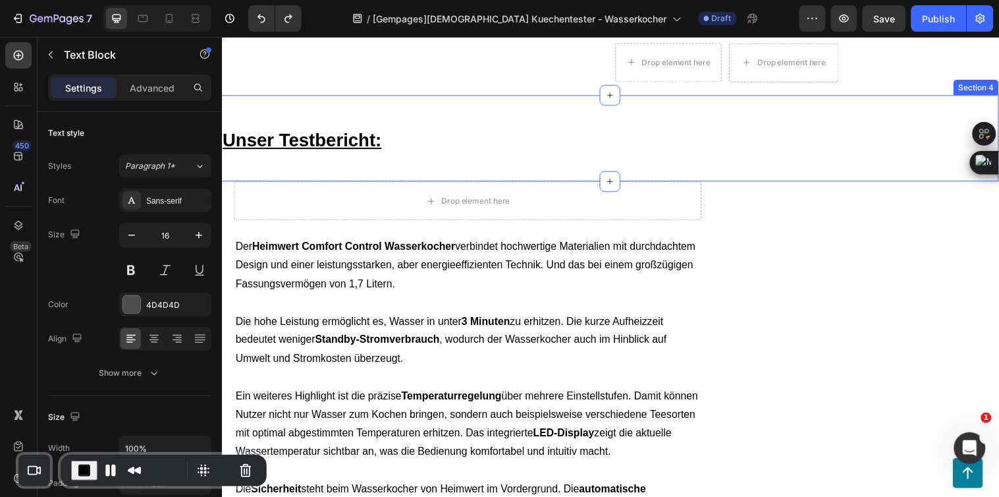
scroll to position [801, 0]
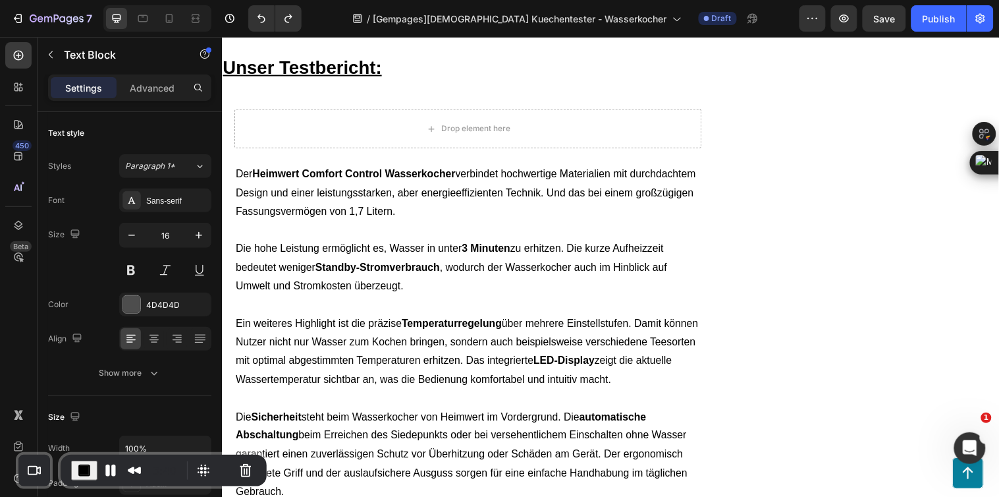
click at [513, 170] on span "Der Heimwert Comfort Control Wasserkocher verbindet hochwertige Materialien mit…" at bounding box center [470, 194] width 468 height 49
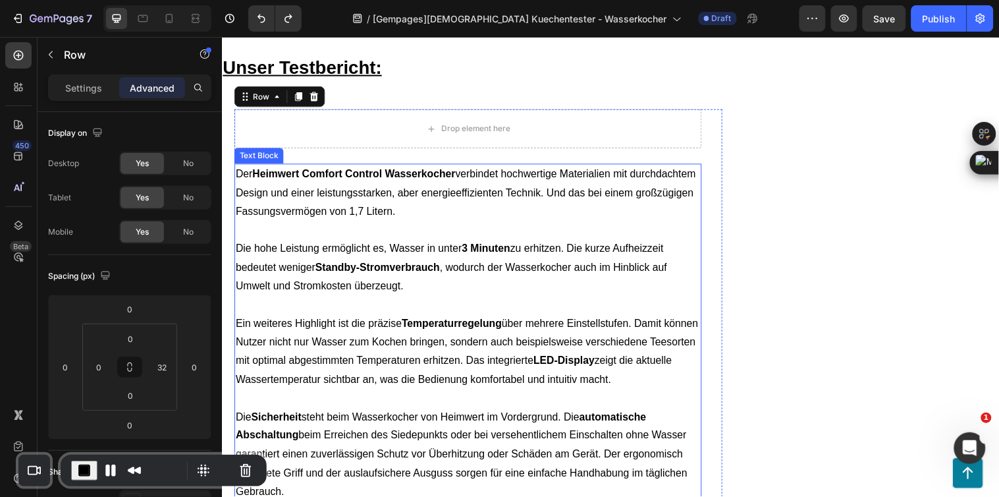
click at [332, 199] on span "Der Heimwert Comfort Control Wasserkocher verbindet hochwertige Materialien mit…" at bounding box center [470, 194] width 468 height 49
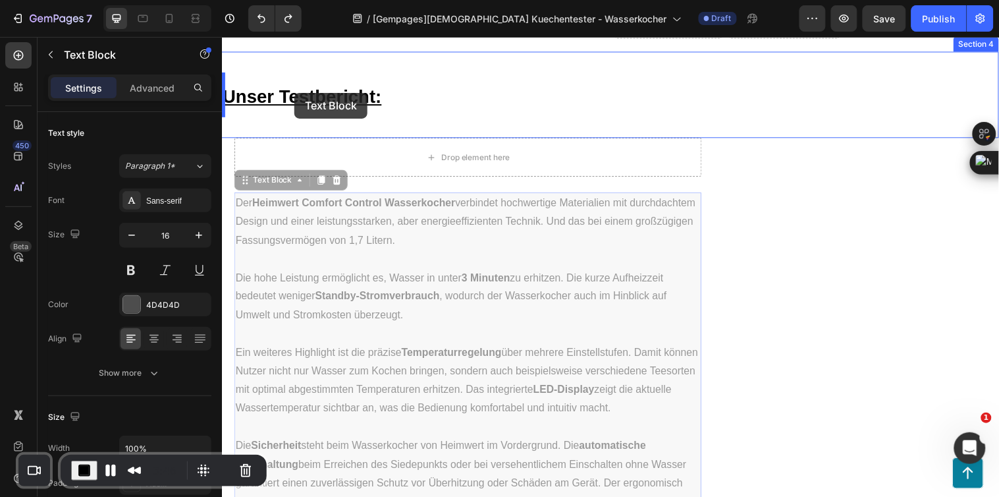
scroll to position [758, 0]
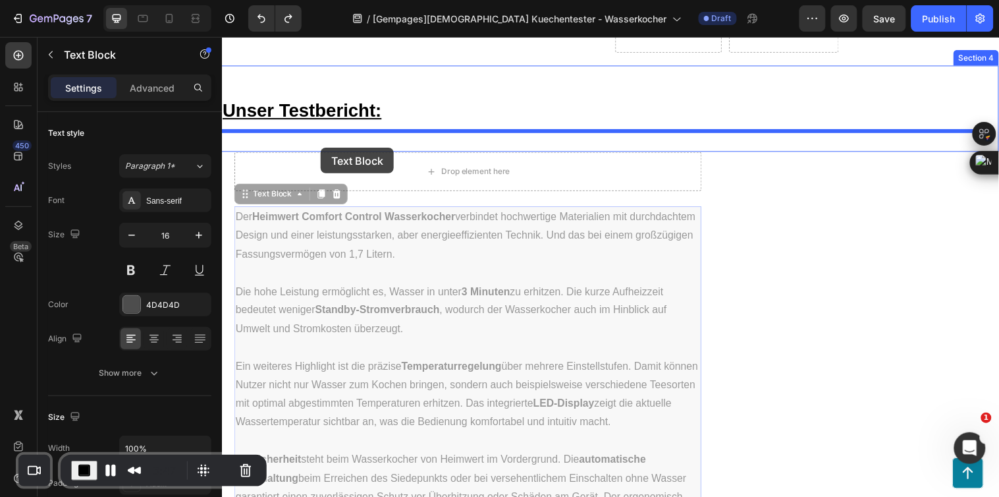
drag, startPoint x: 282, startPoint y: 147, endPoint x: 322, endPoint y: 149, distance: 40.2
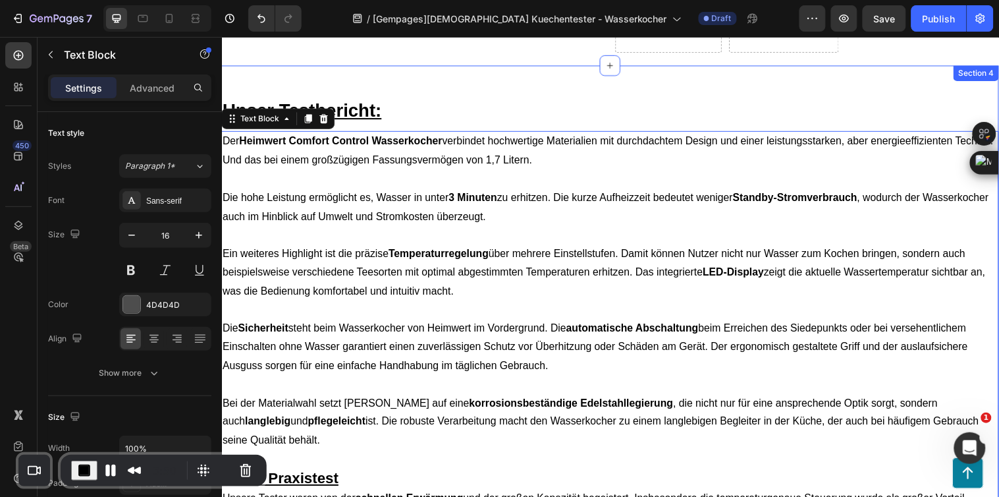
click at [420, 82] on div "Unser Testbericht: Heading Der Heimwert Comfort Control Wasserkocher verbindet …" at bounding box center [616, 394] width 791 height 657
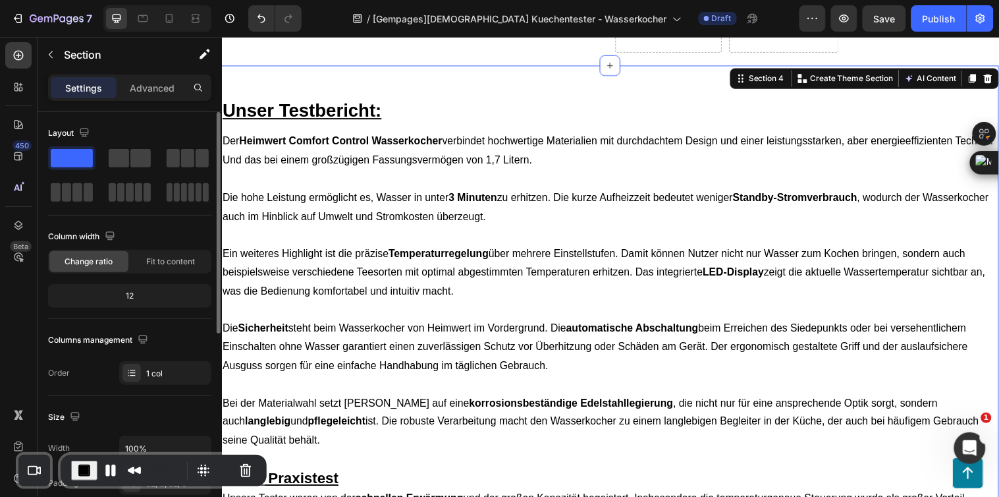
scroll to position [146, 0]
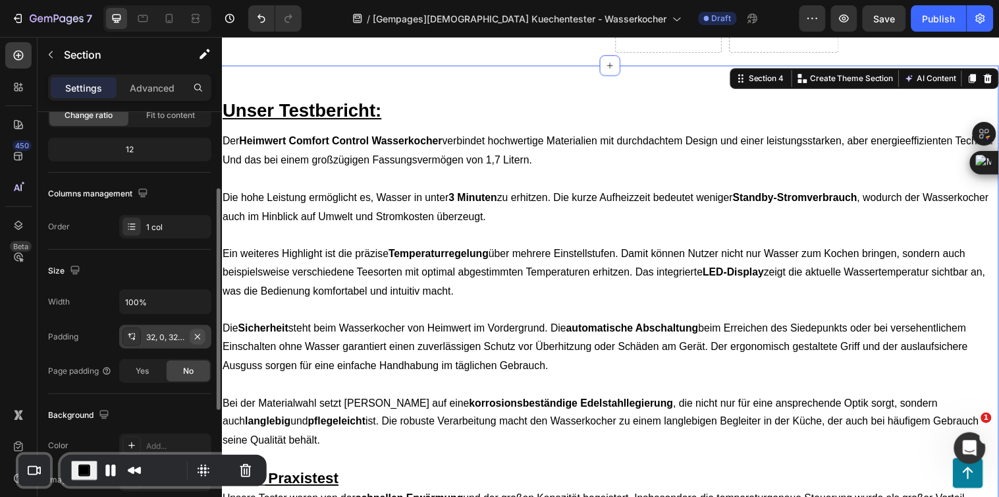
click at [196, 331] on icon "button" at bounding box center [197, 336] width 11 height 11
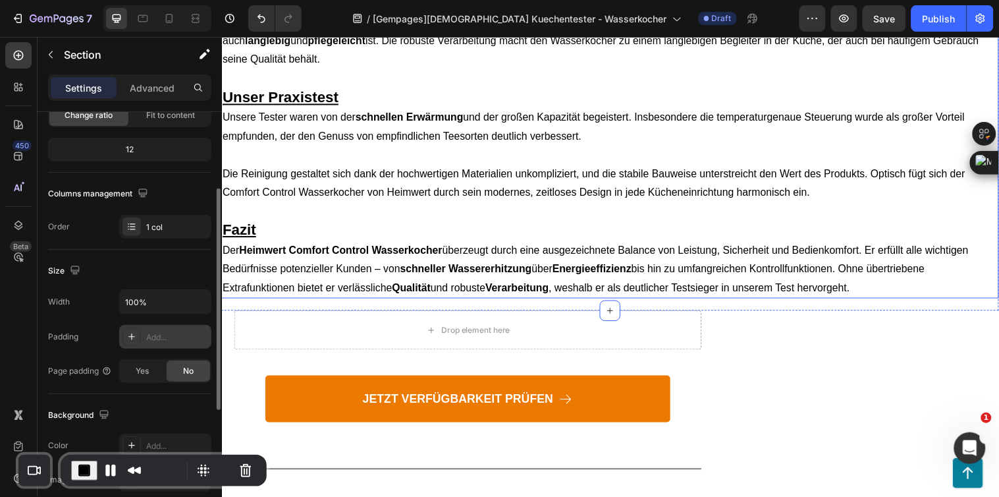
scroll to position [1196, 0]
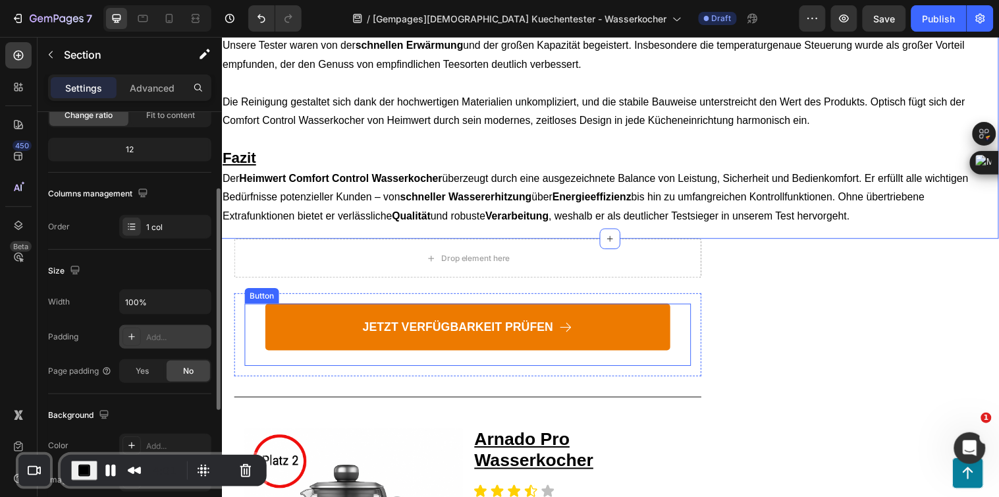
click at [683, 352] on div "JETZT VERFÜGBARKEIT PRÜFEN Button" at bounding box center [472, 339] width 454 height 63
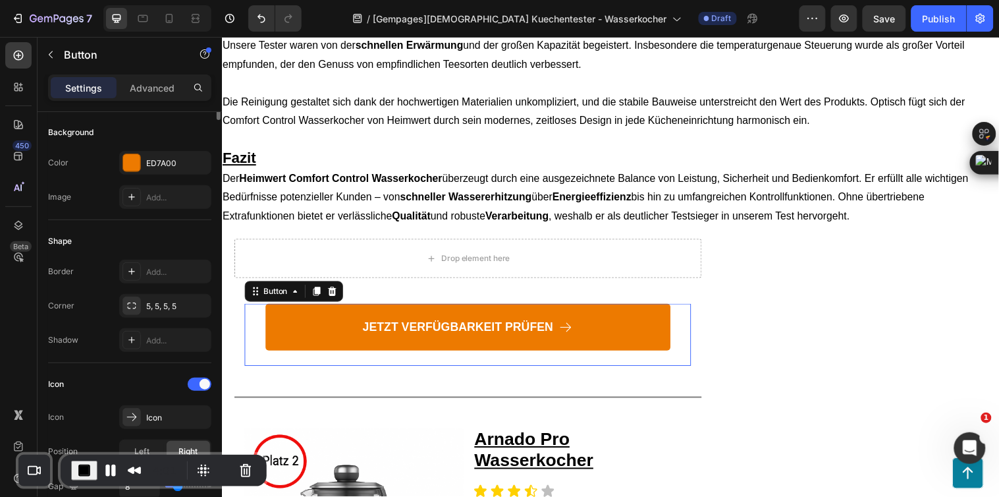
scroll to position [0, 0]
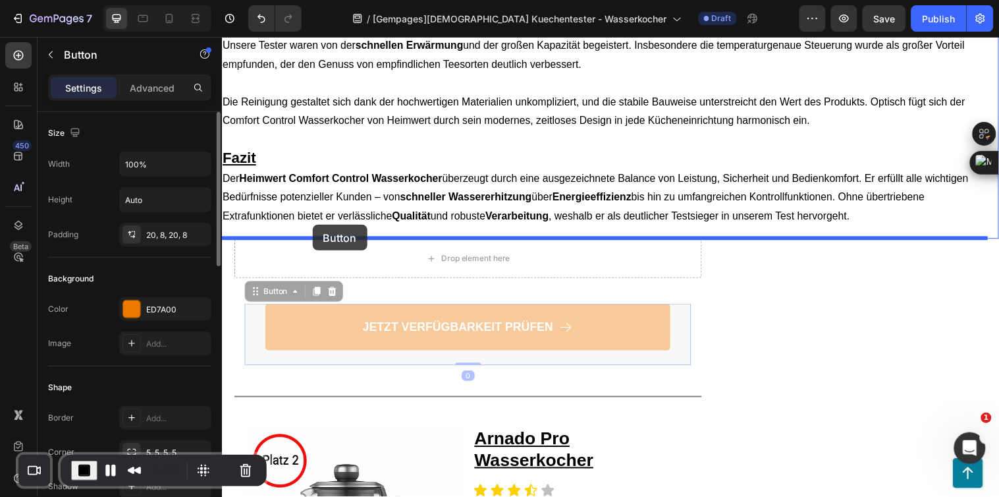
drag, startPoint x: 283, startPoint y: 275, endPoint x: 314, endPoint y: 227, distance: 57.2
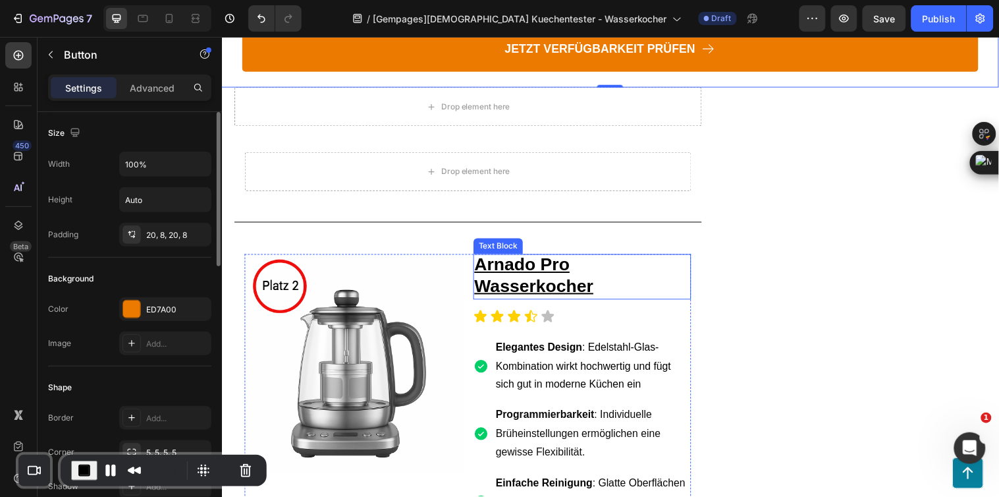
scroll to position [1416, 0]
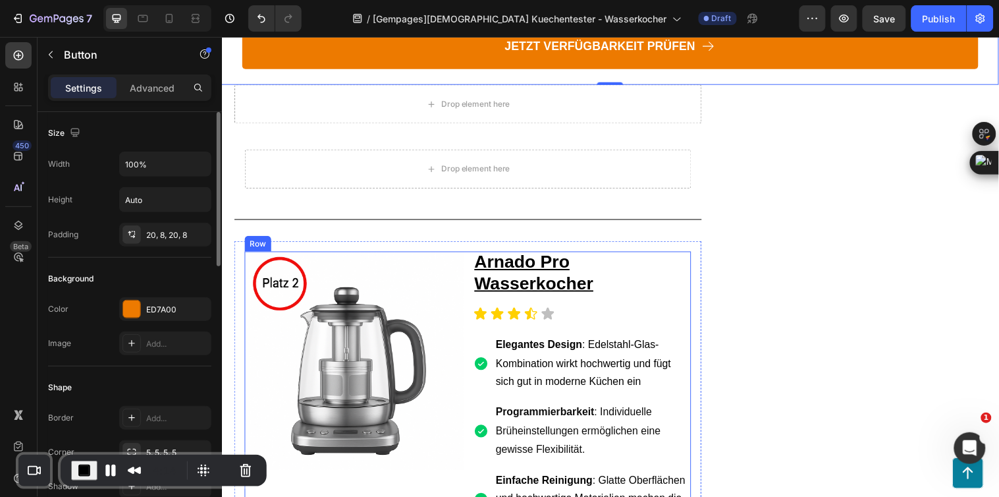
click at [469, 319] on div "Image Arnado Pro Wasserkocher Text Block Icon Icon Icon Icon Icon Icon List Ele…" at bounding box center [472, 395] width 454 height 282
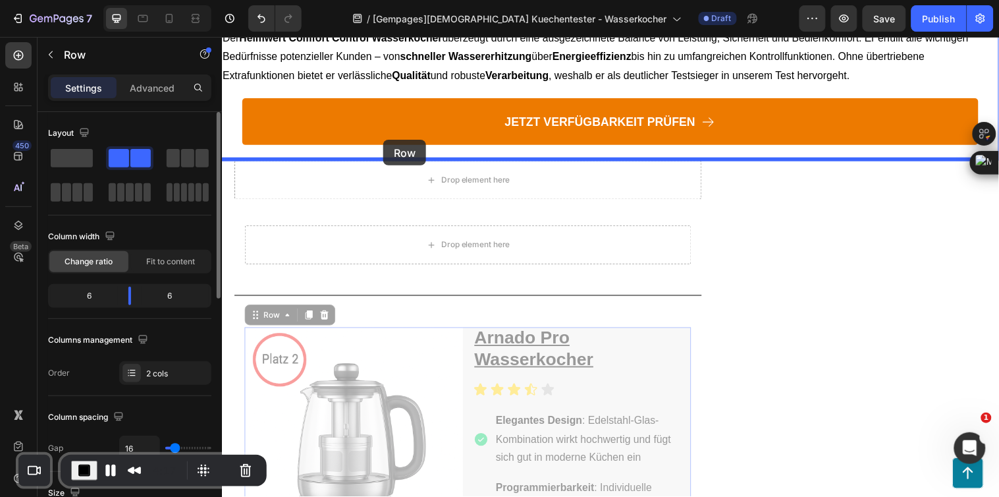
scroll to position [1321, 0]
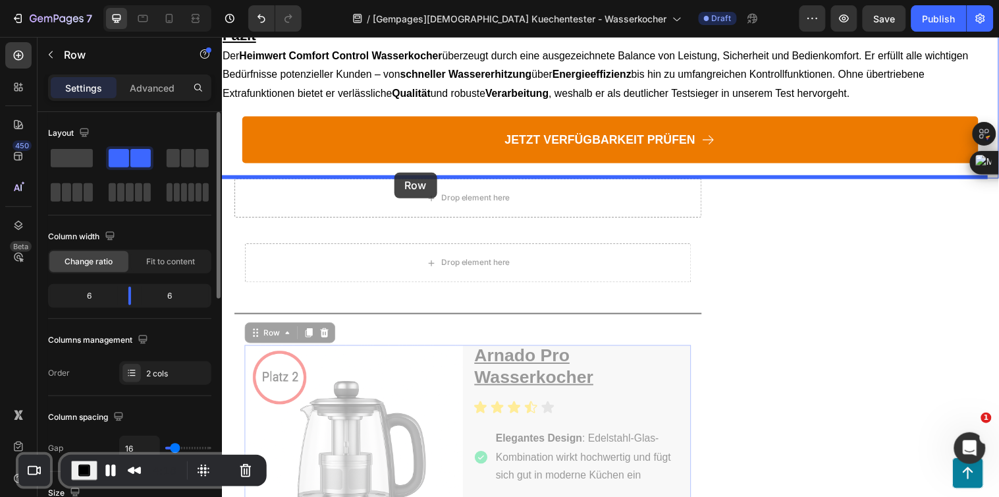
drag, startPoint x: 276, startPoint y: 243, endPoint x: 397, endPoint y: 174, distance: 139.0
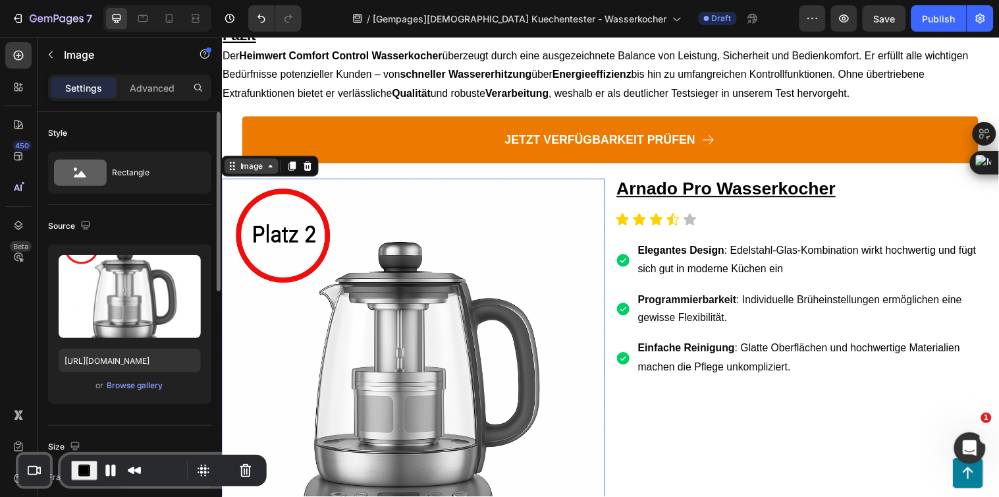
click at [252, 163] on div "Image" at bounding box center [252, 168] width 28 height 12
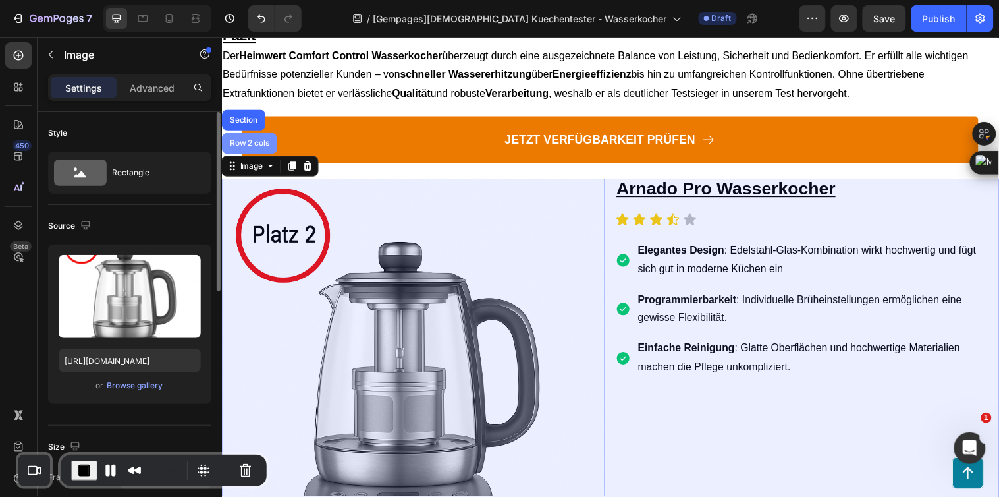
click at [248, 141] on div "Row 2 cols" at bounding box center [249, 145] width 45 height 8
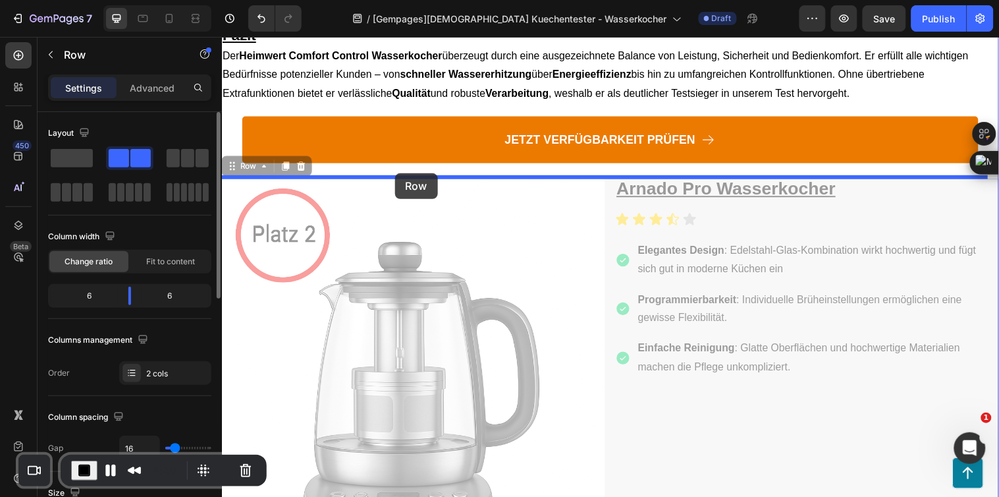
drag, startPoint x: 256, startPoint y: 165, endPoint x: 397, endPoint y: 175, distance: 142.0
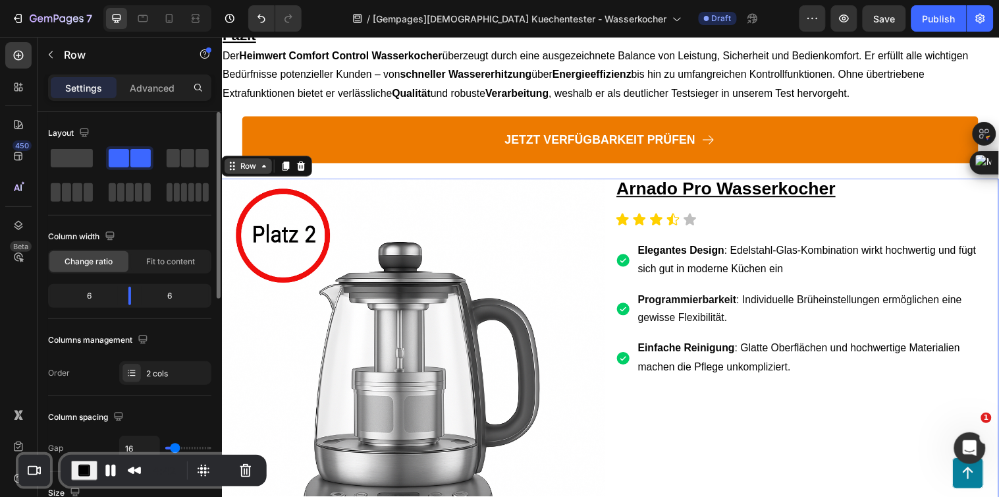
click at [247, 169] on div "Row" at bounding box center [249, 168] width 22 height 12
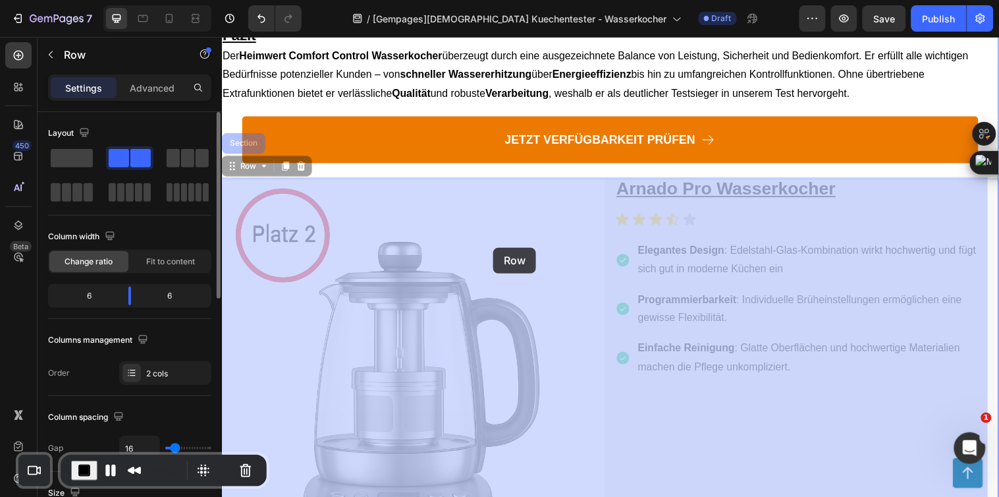
scroll to position [1614, 0]
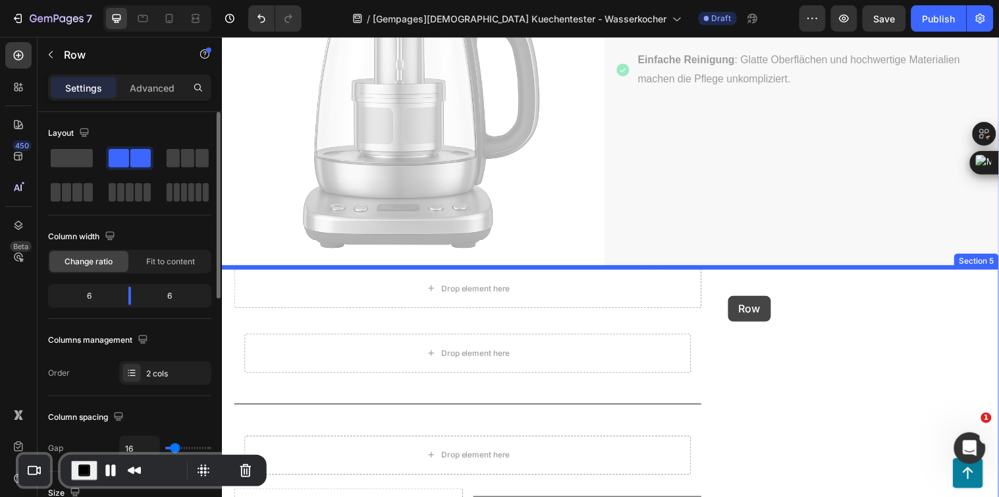
drag, startPoint x: 250, startPoint y: 164, endPoint x: 736, endPoint y: 299, distance: 504.0
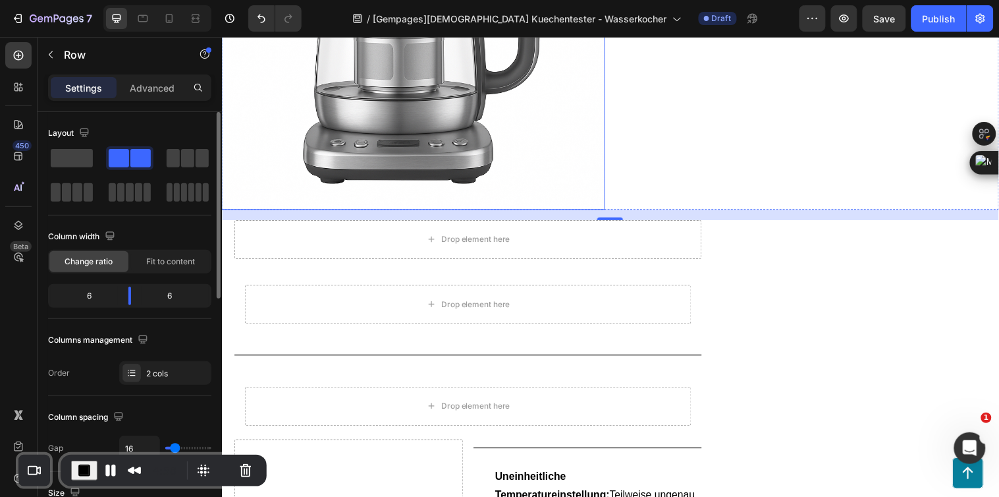
scroll to position [1687, 0]
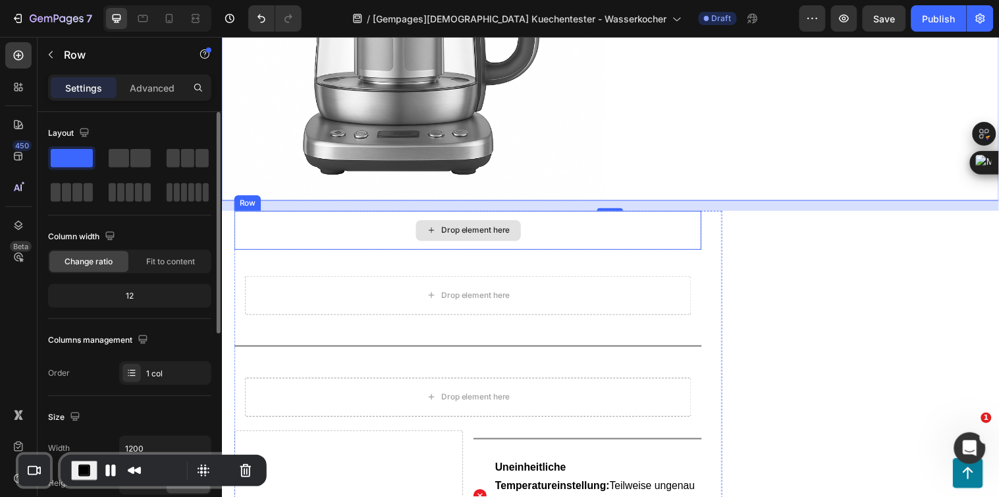
click at [627, 240] on div "Drop element here" at bounding box center [472, 233] width 475 height 40
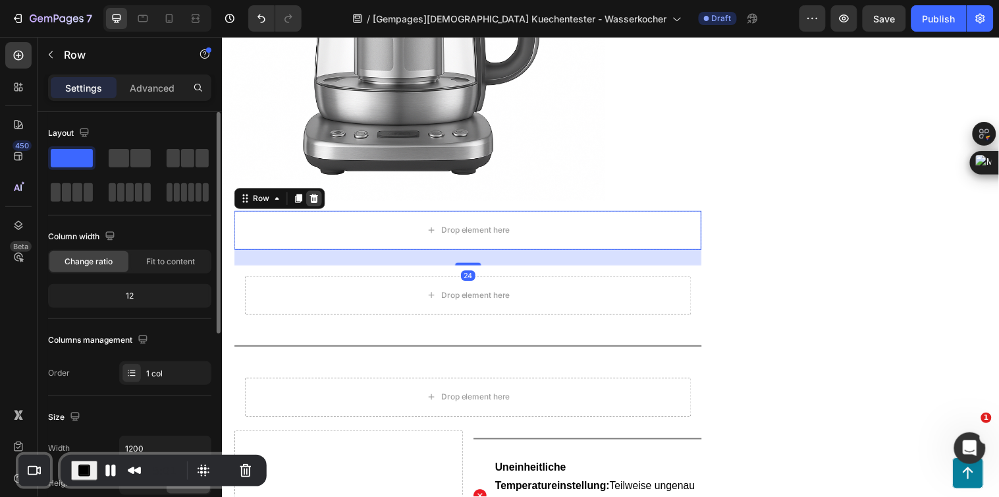
click at [316, 196] on icon at bounding box center [316, 200] width 9 height 9
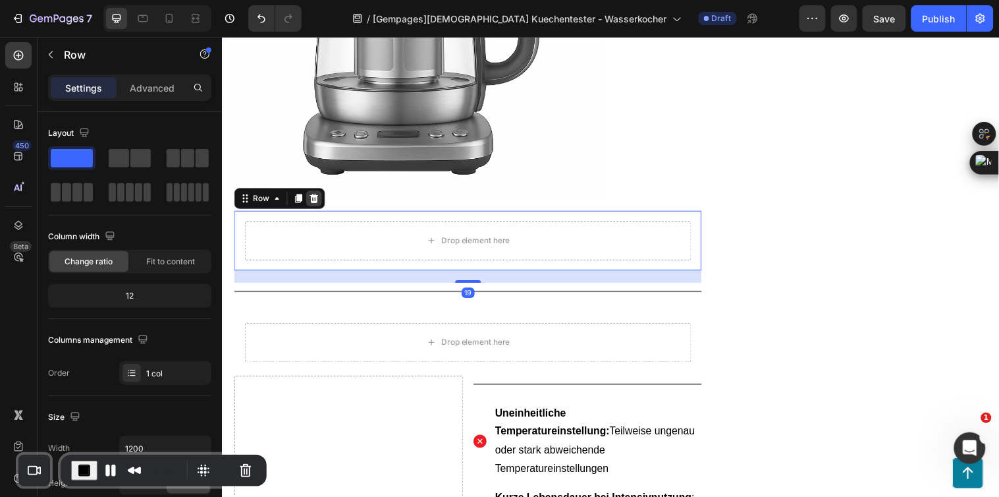
click at [314, 196] on icon at bounding box center [315, 201] width 11 height 11
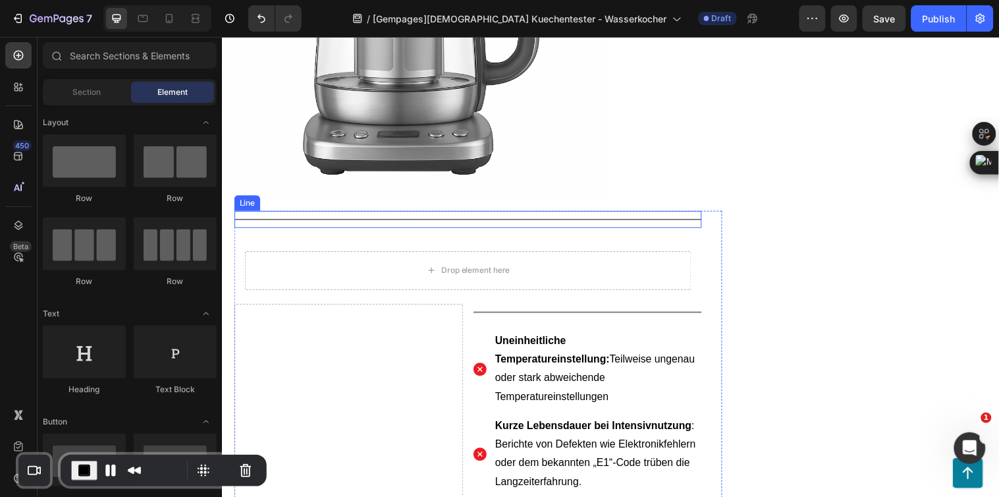
click at [330, 213] on div "Title Line" at bounding box center [472, 221] width 475 height 17
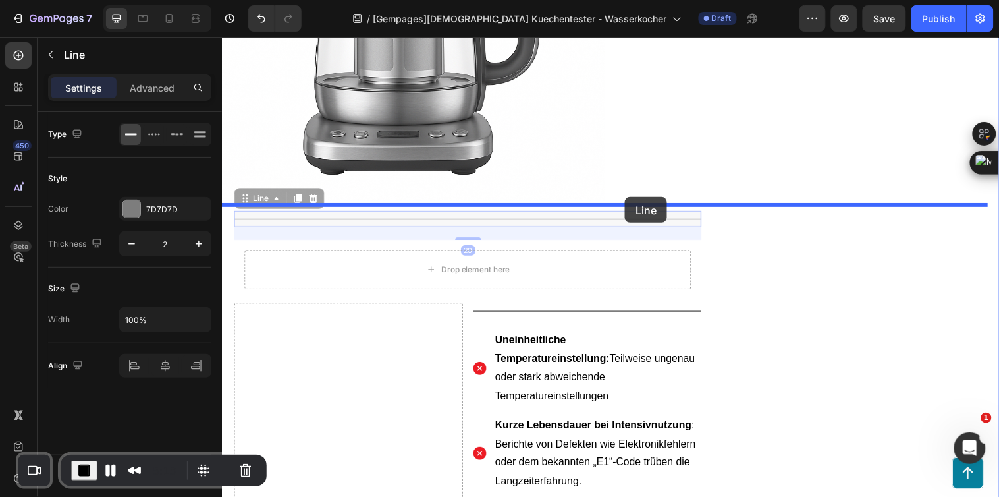
drag, startPoint x: 256, startPoint y: 196, endPoint x: 631, endPoint y: 199, distance: 374.9
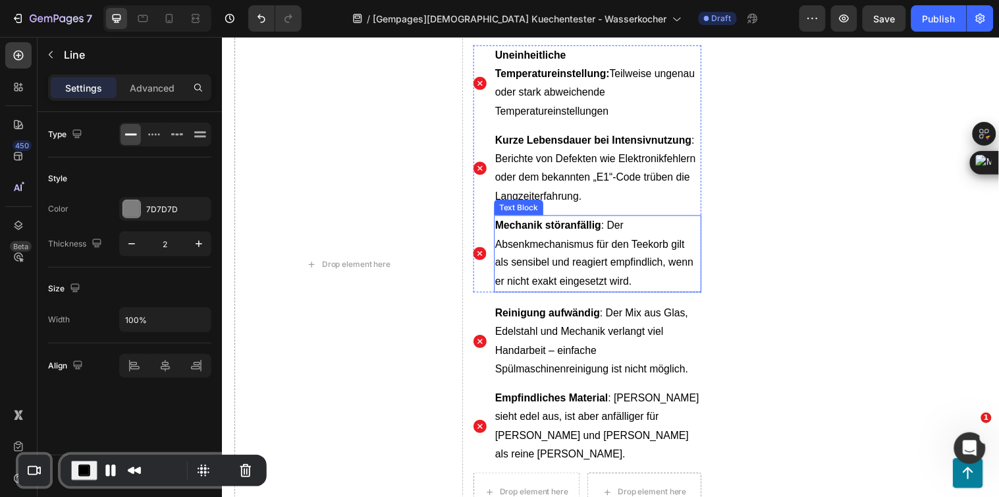
scroll to position [1980, 0]
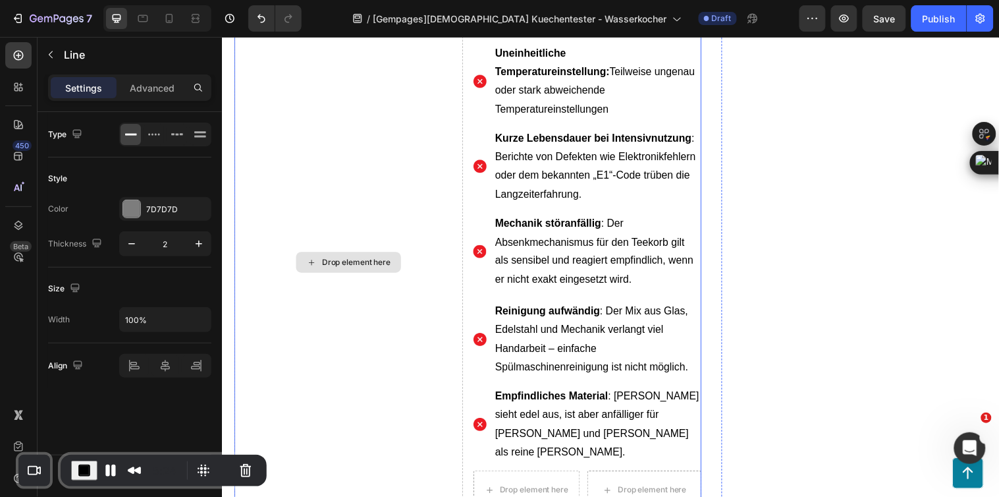
click at [439, 333] on div "Drop element here" at bounding box center [351, 266] width 233 height 502
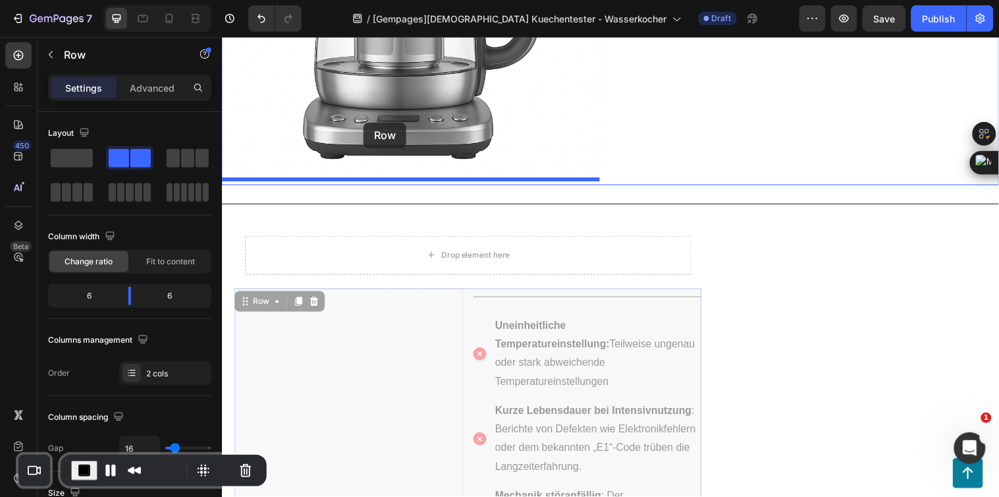
scroll to position [1688, 0]
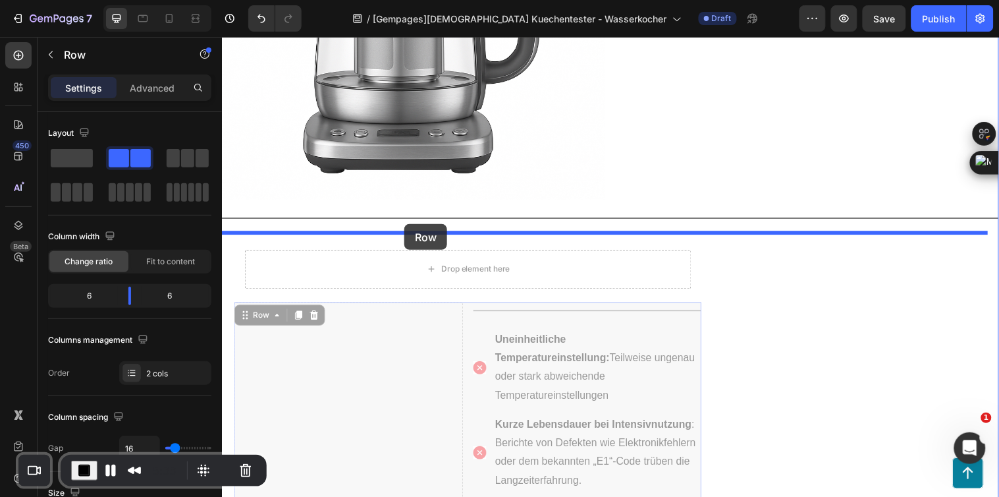
drag, startPoint x: 263, startPoint y: 170, endPoint x: 407, endPoint y: 227, distance: 155.0
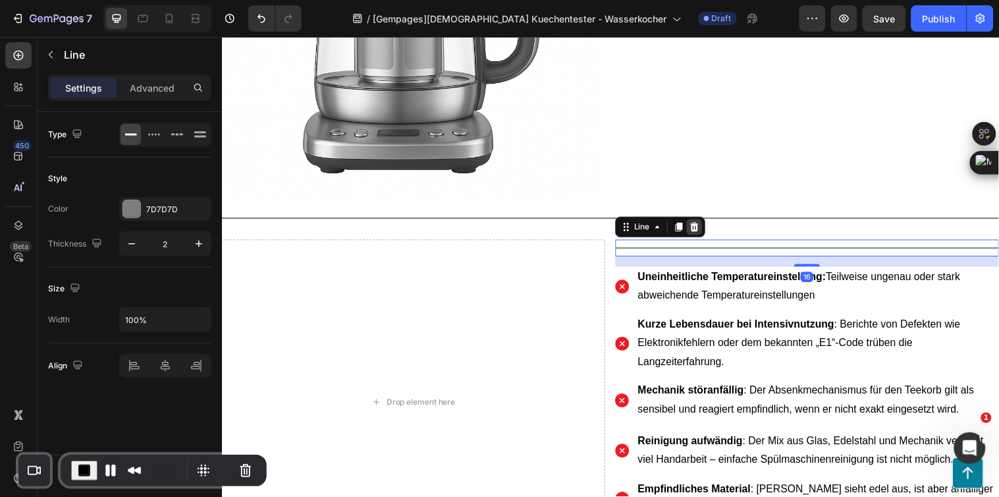
click at [698, 225] on icon at bounding box center [702, 229] width 9 height 9
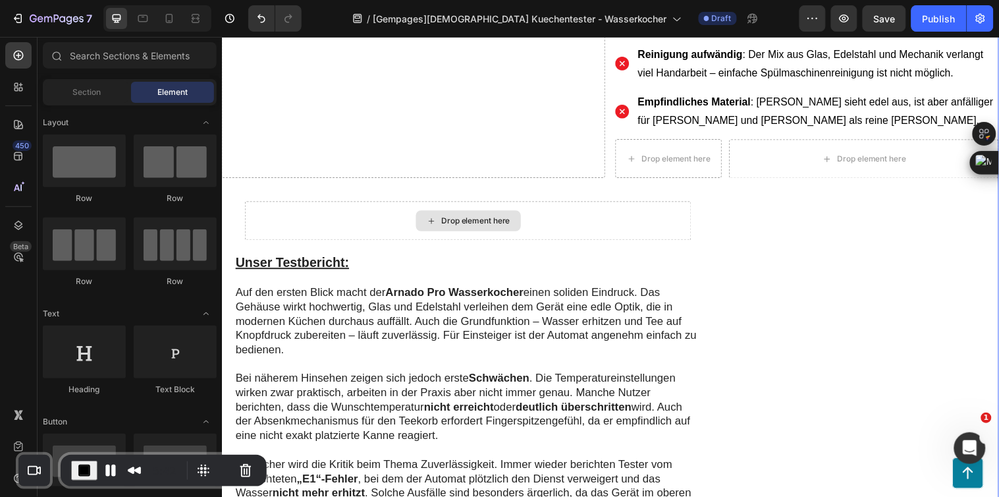
scroll to position [2128, 0]
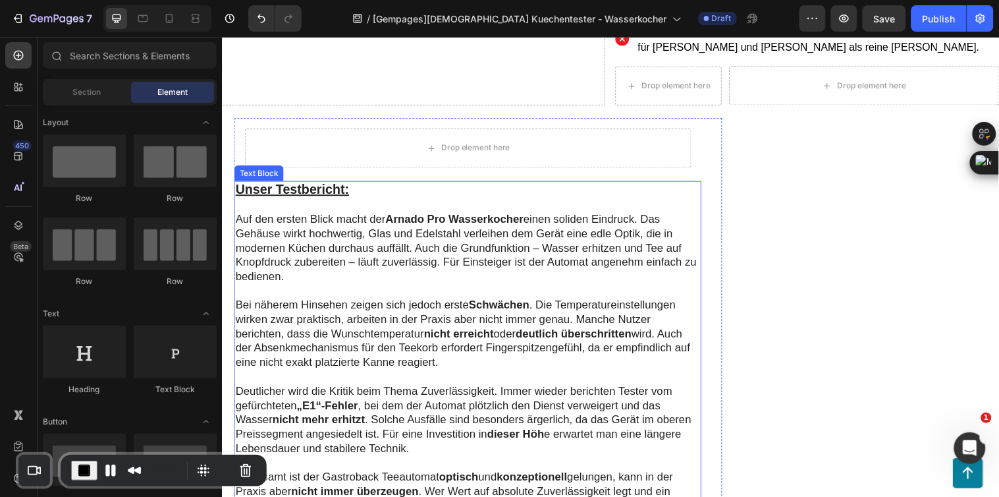
click at [425, 203] on p at bounding box center [472, 207] width 472 height 14
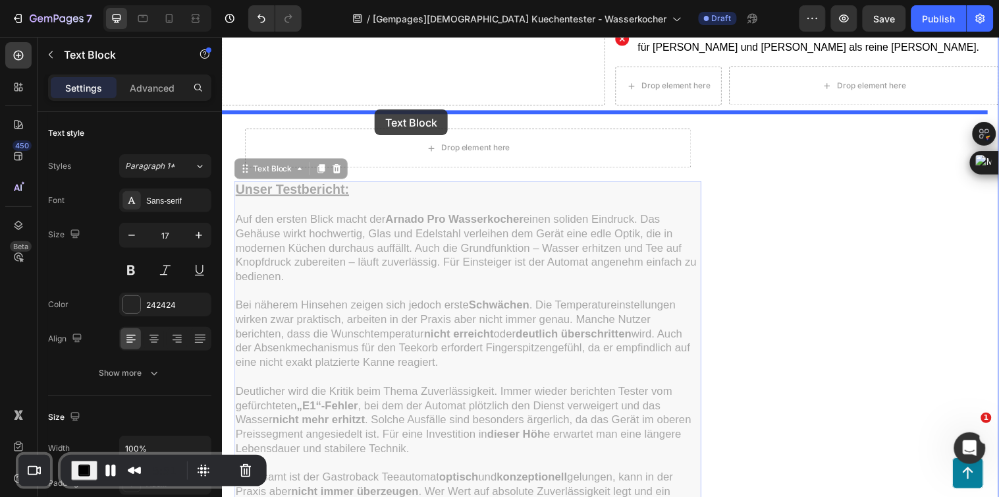
drag, startPoint x: 267, startPoint y: 162, endPoint x: 377, endPoint y: 110, distance: 121.1
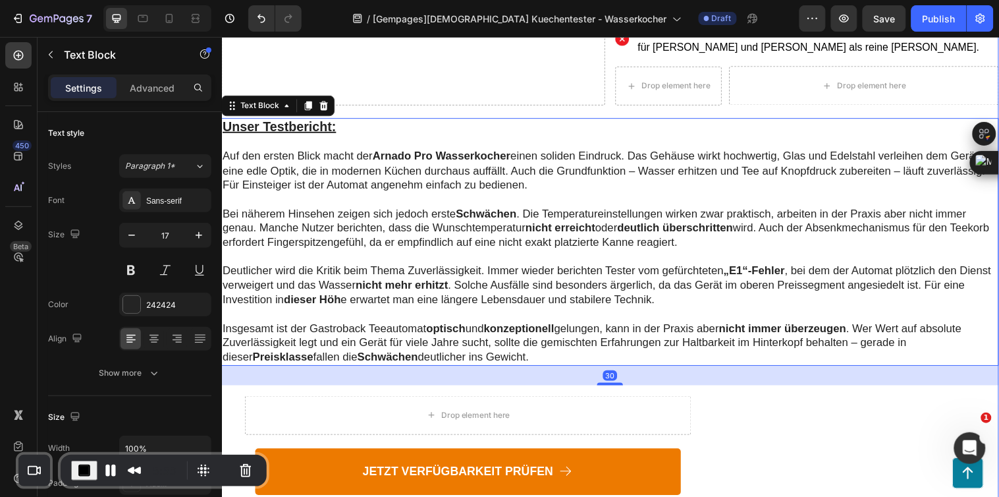
scroll to position [2274, 0]
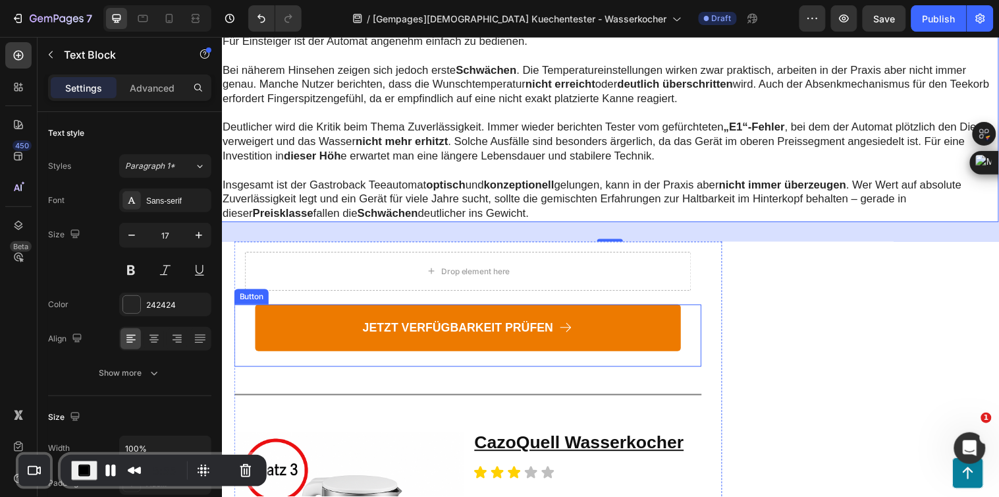
click at [684, 349] on div "JETZT VERFÜGBARKEIT PRÜFEN Button" at bounding box center [472, 339] width 475 height 63
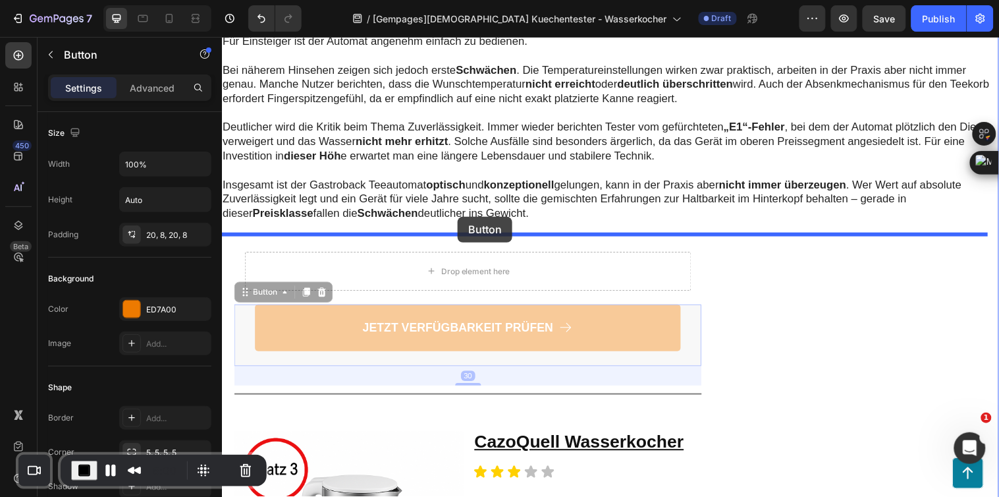
drag, startPoint x: 264, startPoint y: 294, endPoint x: 461, endPoint y: 219, distance: 211.7
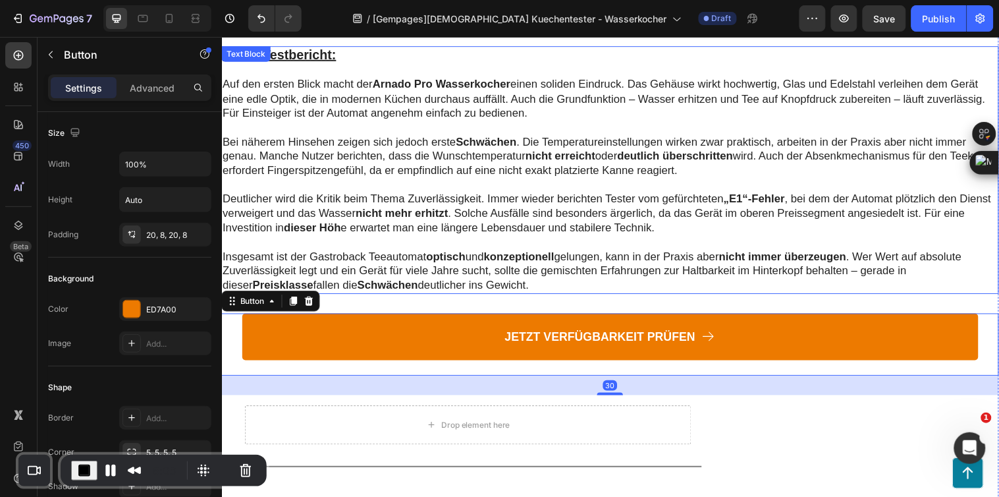
scroll to position [1981, 0]
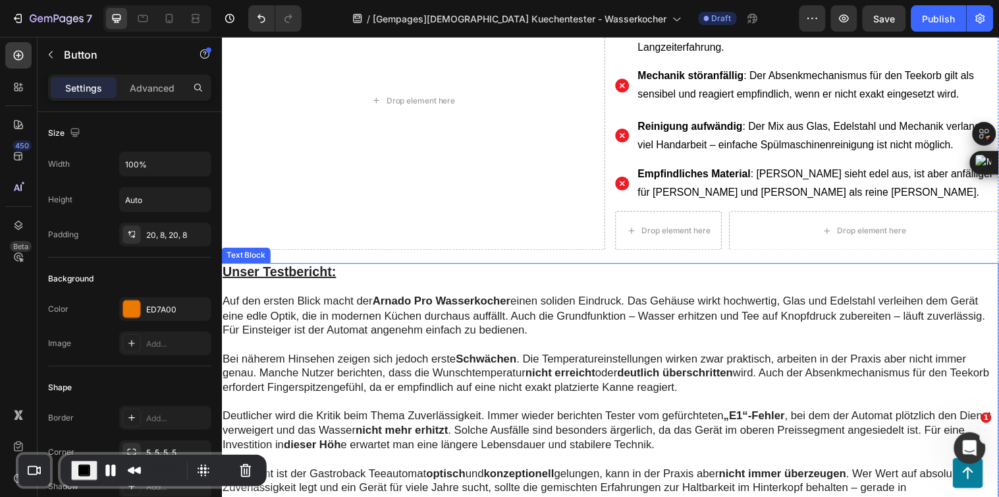
click at [440, 273] on p "Unser Testbericht:" at bounding box center [617, 275] width 788 height 16
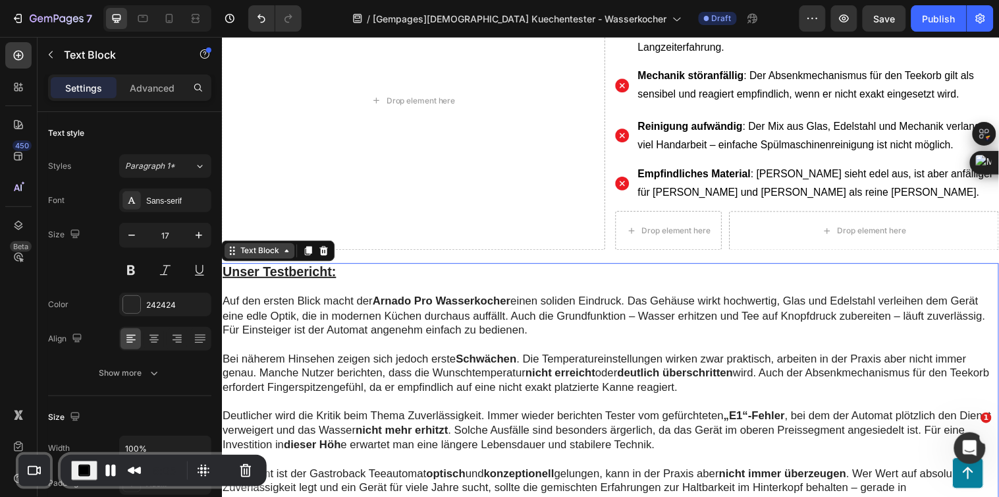
click at [267, 250] on div "Text Block" at bounding box center [260, 254] width 45 height 12
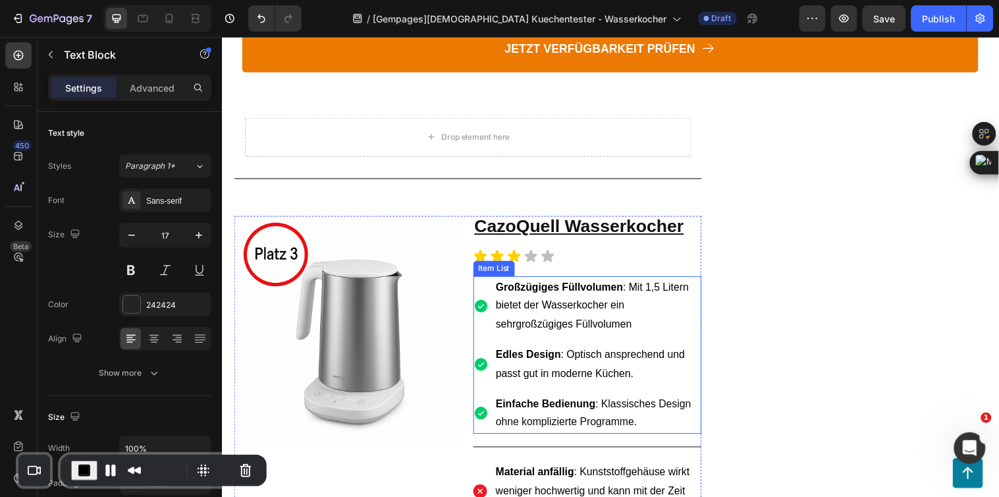
scroll to position [2420, 0]
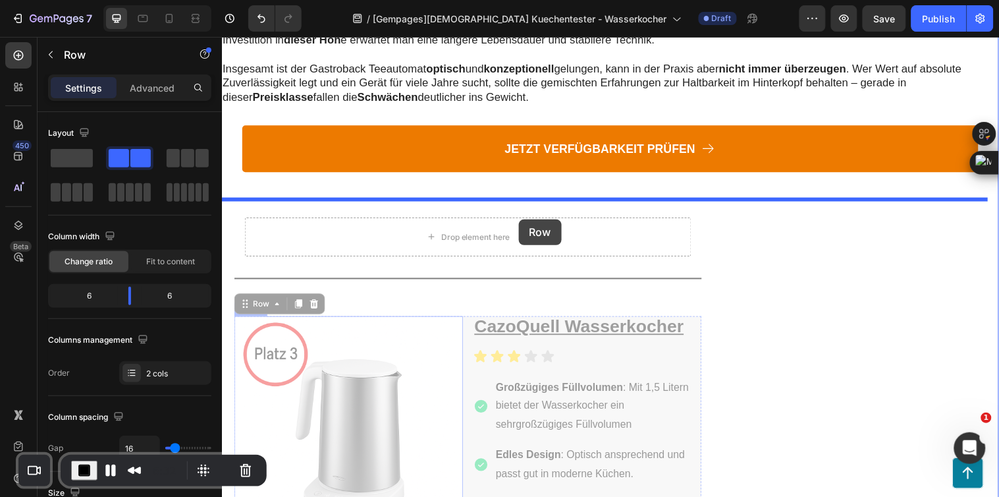
scroll to position [2347, 0]
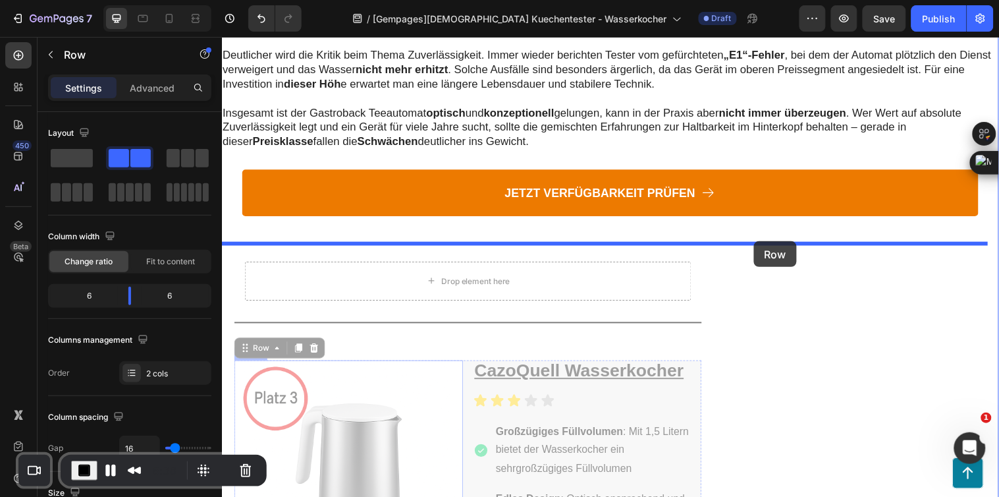
drag, startPoint x: 262, startPoint y: 268, endPoint x: 762, endPoint y: 244, distance: 501.3
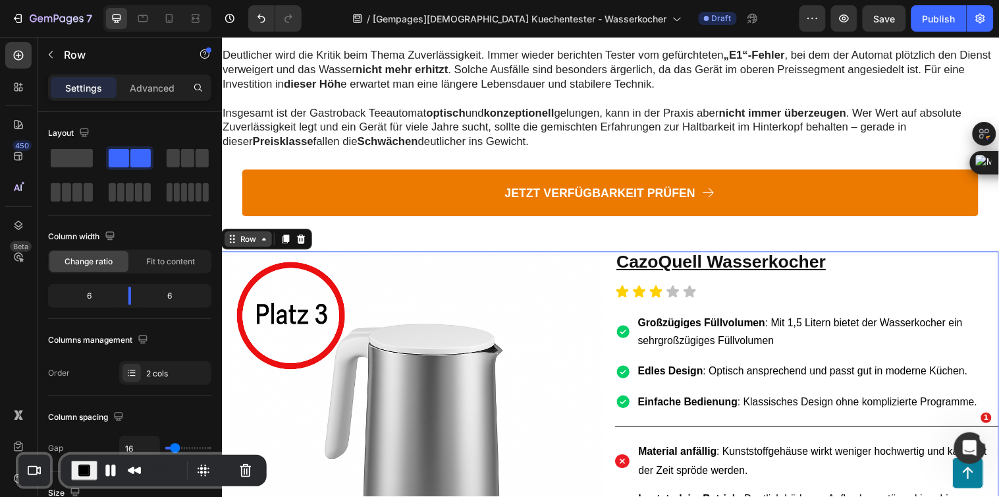
click at [250, 236] on div "Row" at bounding box center [249, 242] width 22 height 12
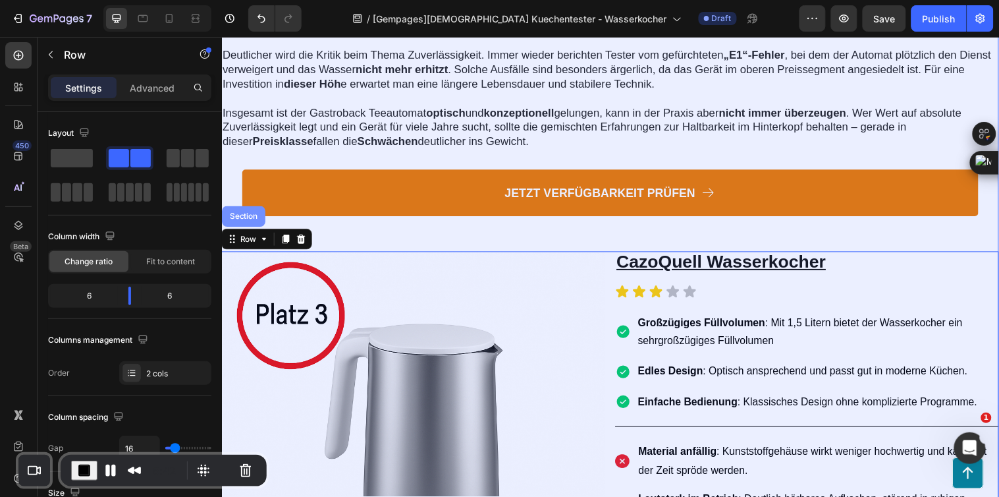
click at [242, 215] on div "Section" at bounding box center [244, 219] width 34 height 8
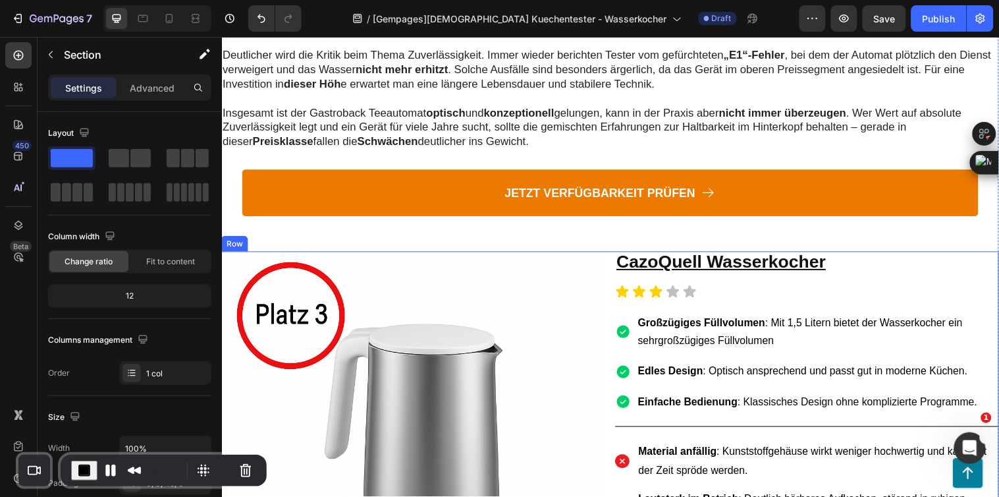
click at [609, 258] on div "Image CazoQuell Wasserkocher Text Block Icon Icon Icon Icon Icon Icon List Groß…" at bounding box center [616, 491] width 791 height 474
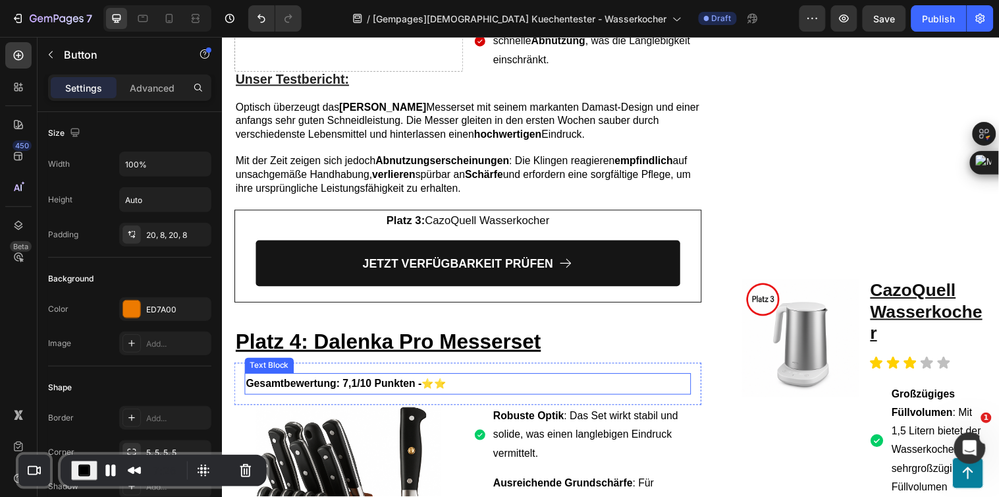
scroll to position [3464, 0]
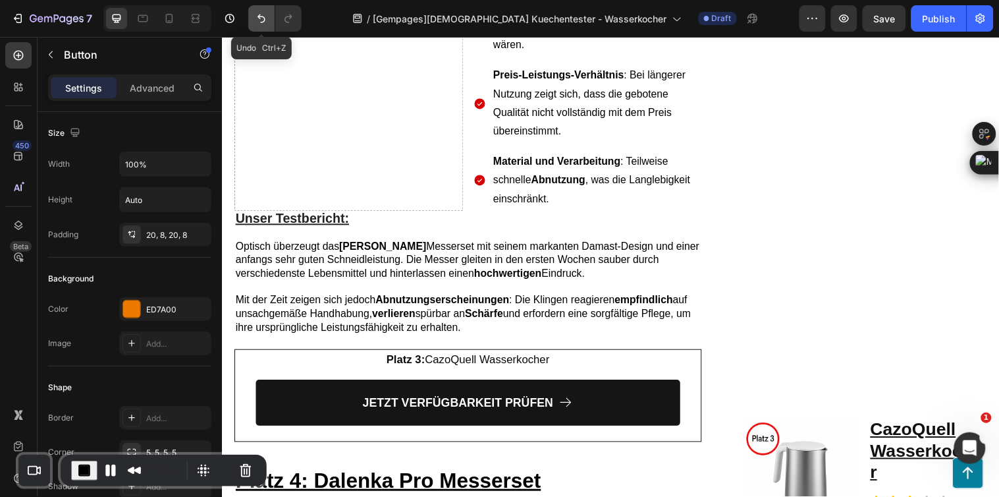
click at [249, 18] on button "Undo/Redo" at bounding box center [261, 18] width 26 height 26
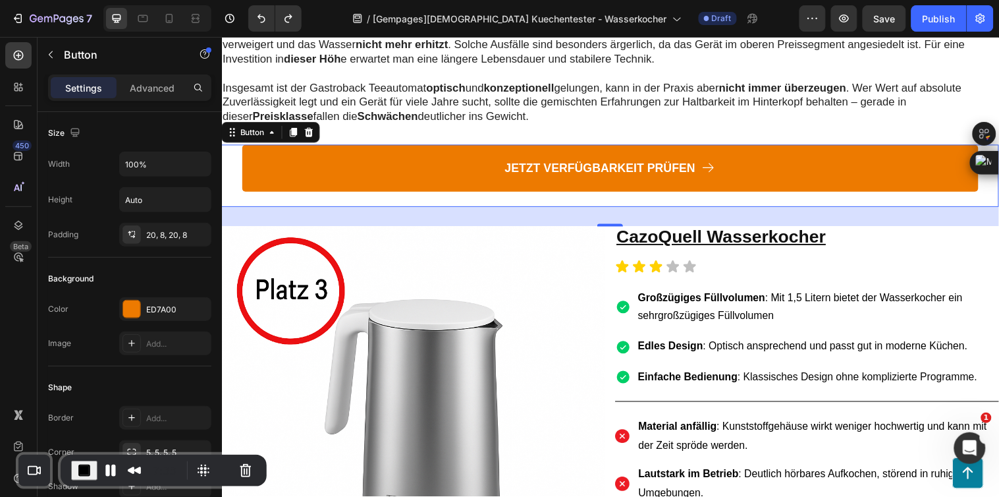
scroll to position [2274, 0]
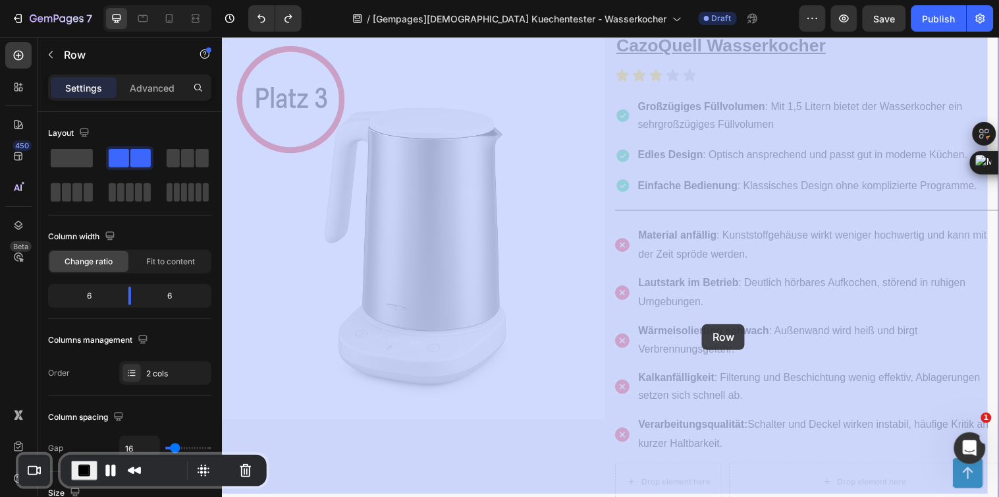
scroll to position [2787, 0]
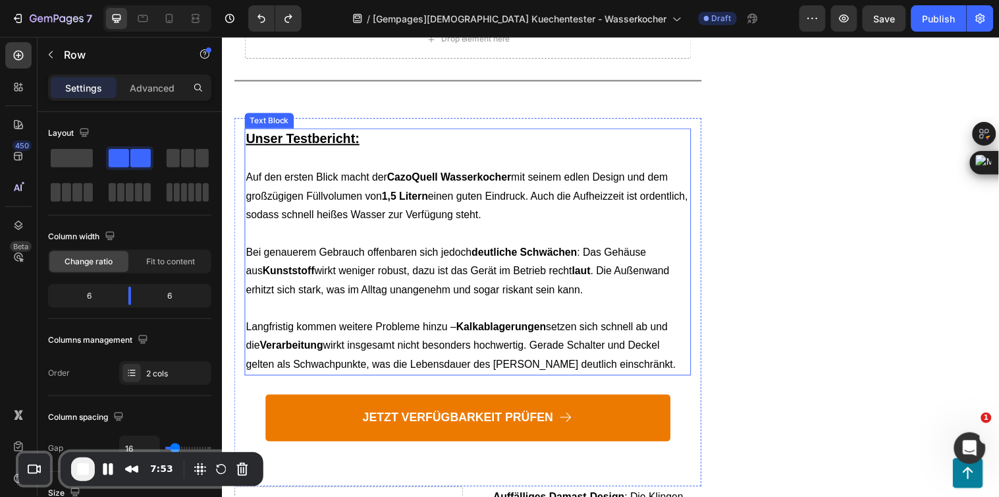
scroll to position [2933, 0]
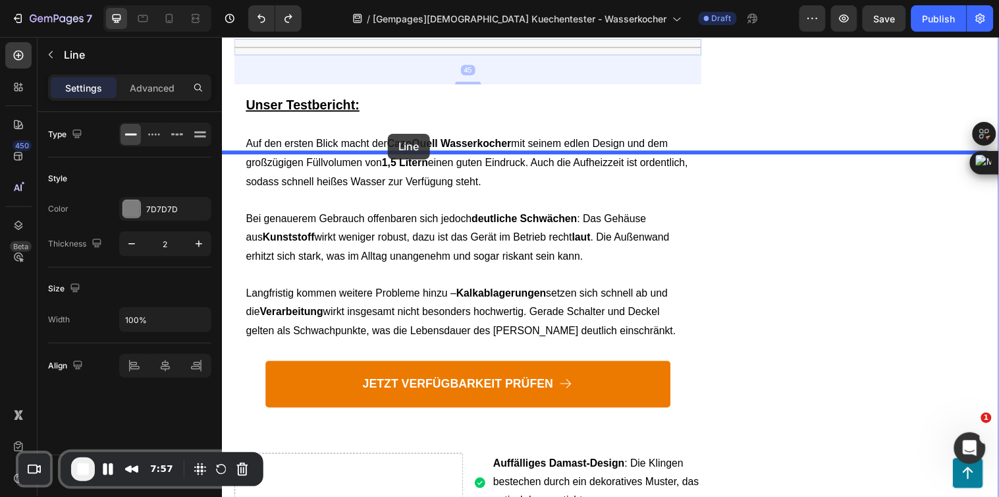
drag, startPoint x: 254, startPoint y: 204, endPoint x: 390, endPoint y: 134, distance: 152.3
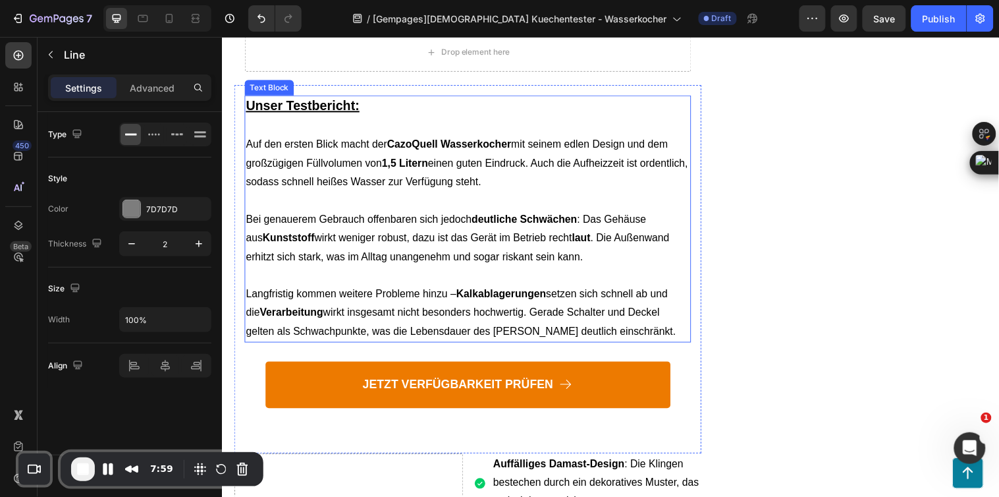
scroll to position [3006, 0]
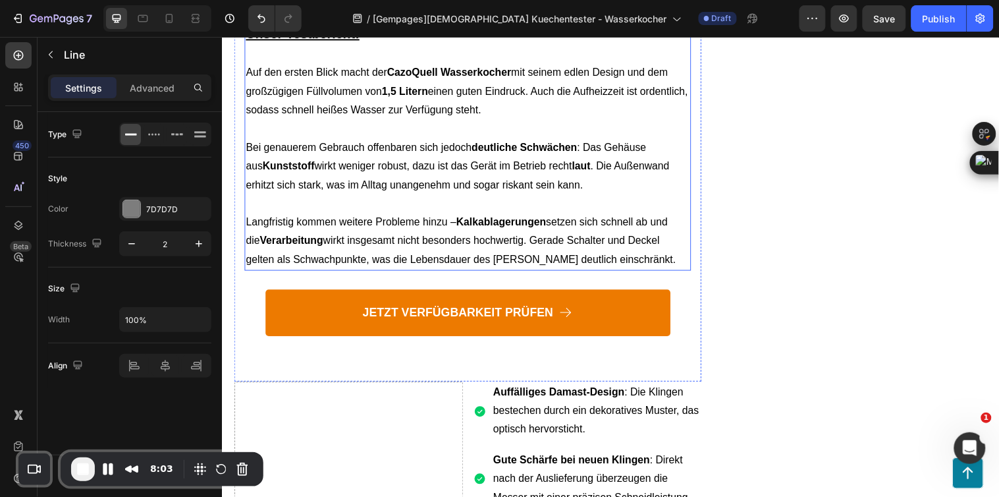
click at [355, 64] on p at bounding box center [471, 54] width 451 height 19
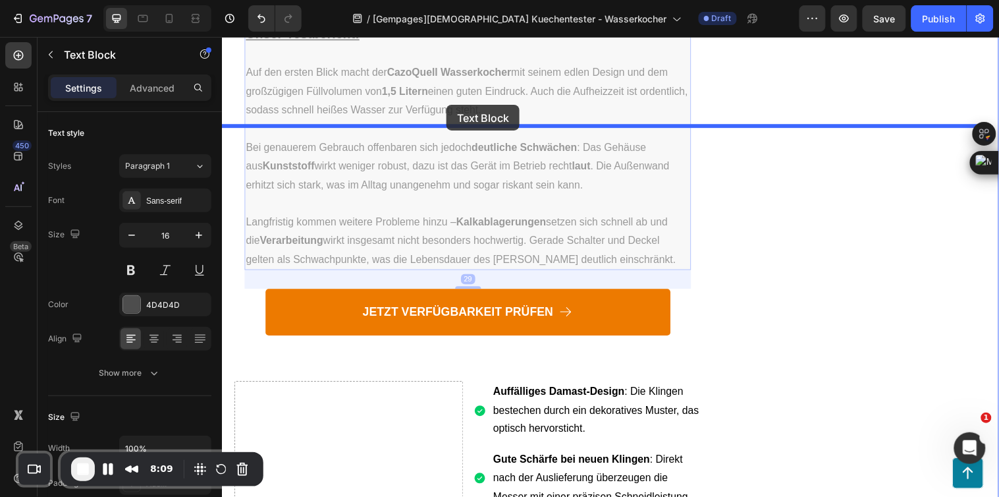
drag, startPoint x: 279, startPoint y: 190, endPoint x: 450, endPoint y: 105, distance: 190.3
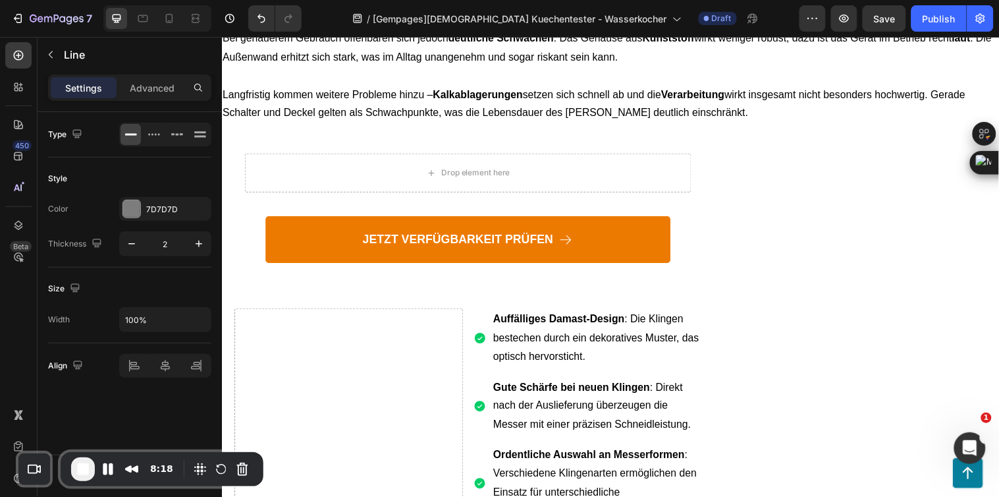
drag, startPoint x: 616, startPoint y: 123, endPoint x: 616, endPoint y: 105, distance: 17.8
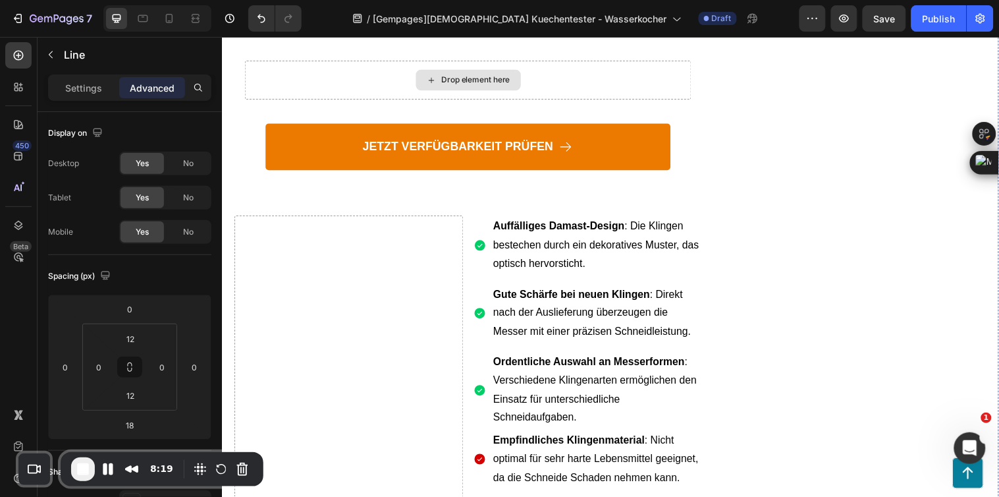
scroll to position [3152, 0]
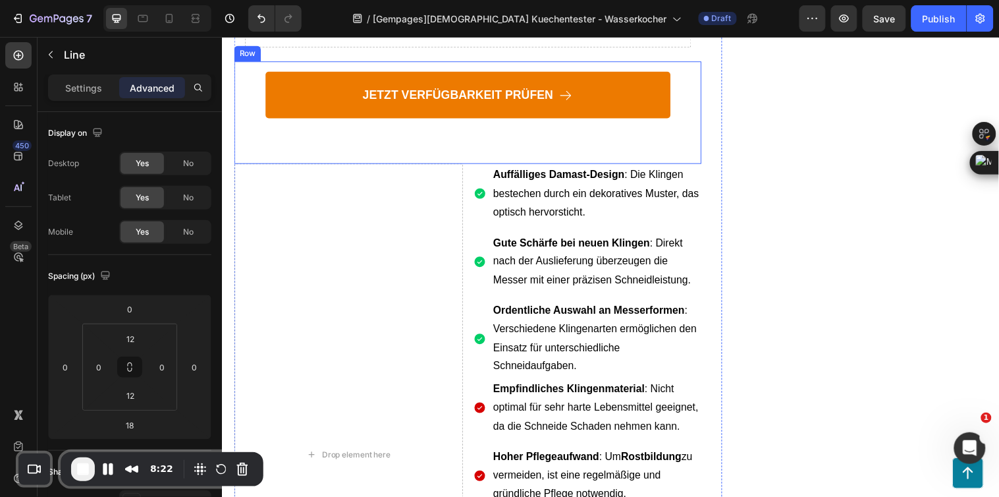
click at [698, 165] on div "JETZT VERFÜGBARKEIT PRÜFEN Button Row" at bounding box center [472, 113] width 475 height 104
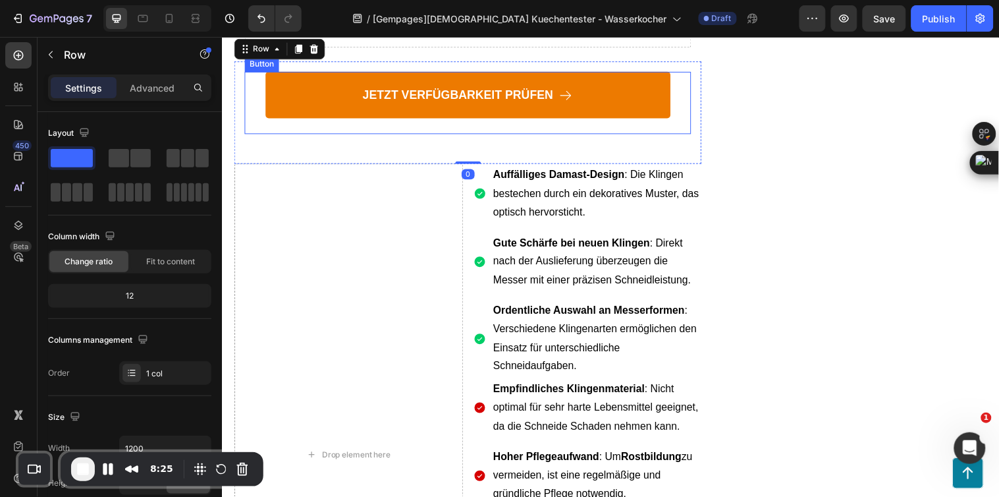
click at [661, 135] on div "JETZT VERFÜGBARKEIT PRÜFEN Button" at bounding box center [472, 103] width 454 height 63
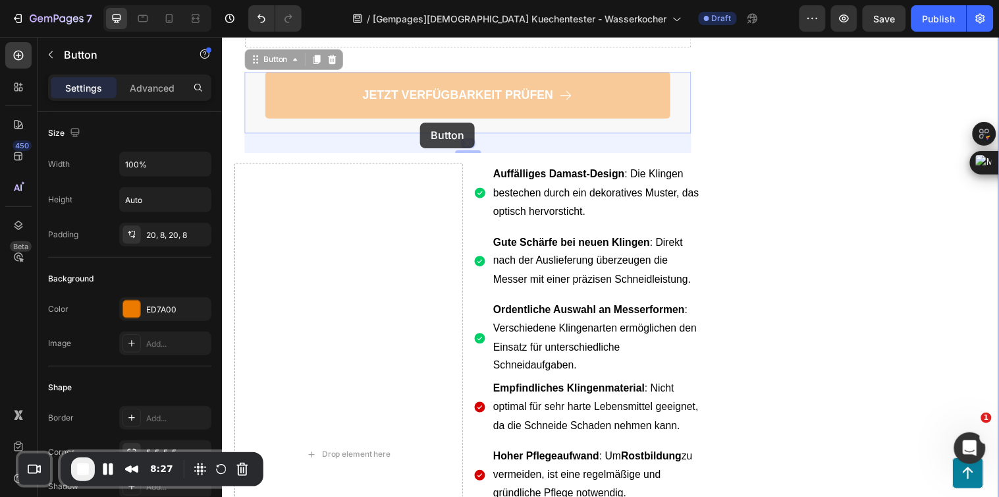
scroll to position [3006, 0]
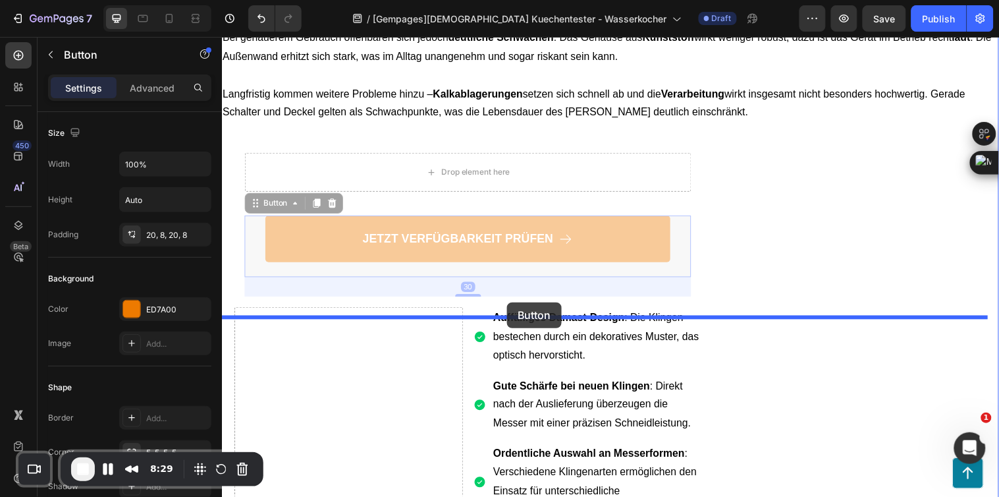
drag, startPoint x: 279, startPoint y: 229, endPoint x: 511, endPoint y: 306, distance: 244.8
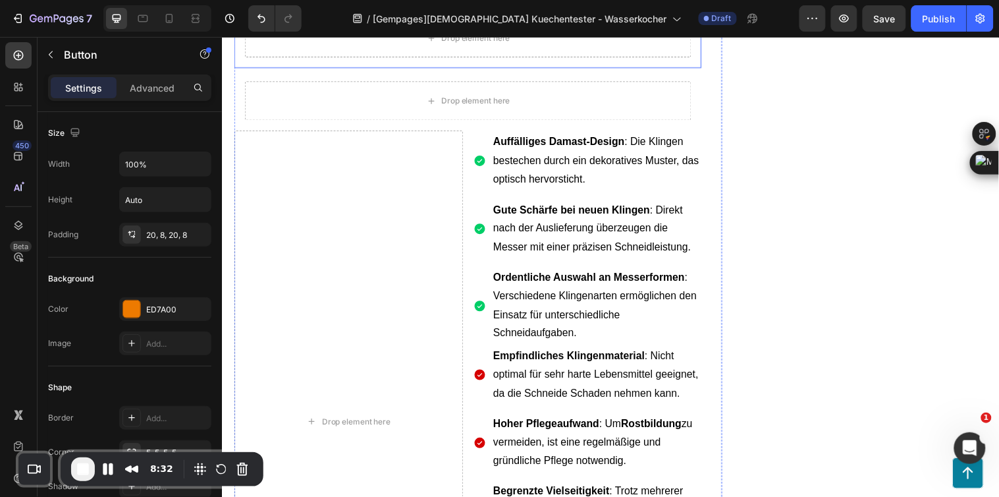
scroll to position [3299, 0]
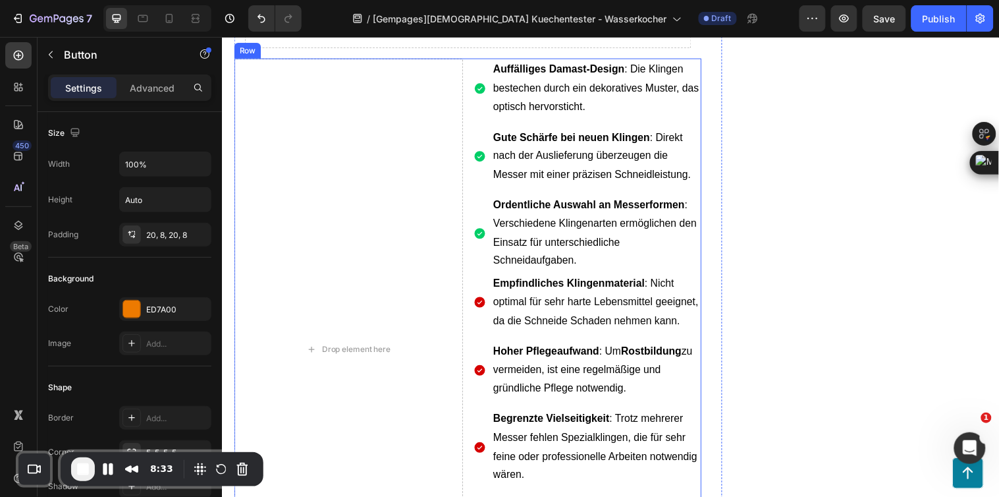
click at [466, 297] on div "Drop element here Auffälliges Damast-Design : Die Klingen bestechen durch ein d…" at bounding box center [472, 355] width 475 height 592
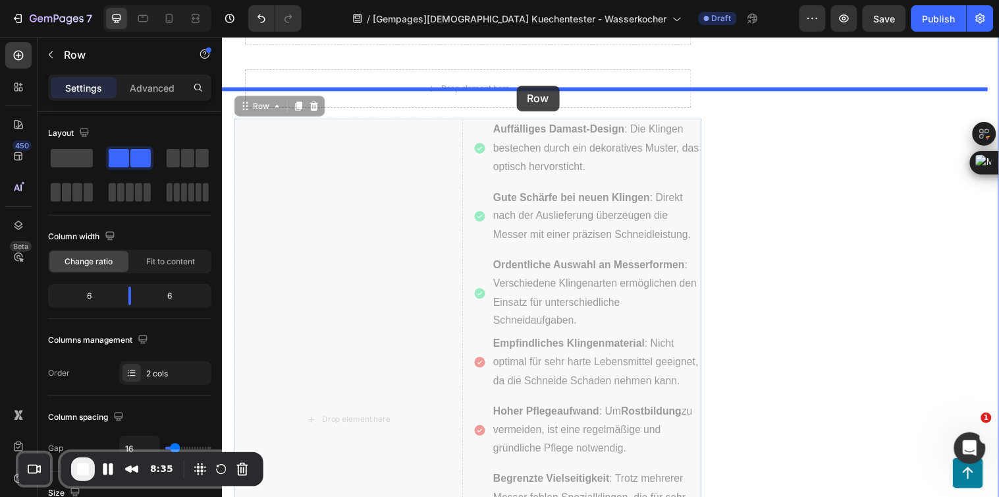
scroll to position [3233, 0]
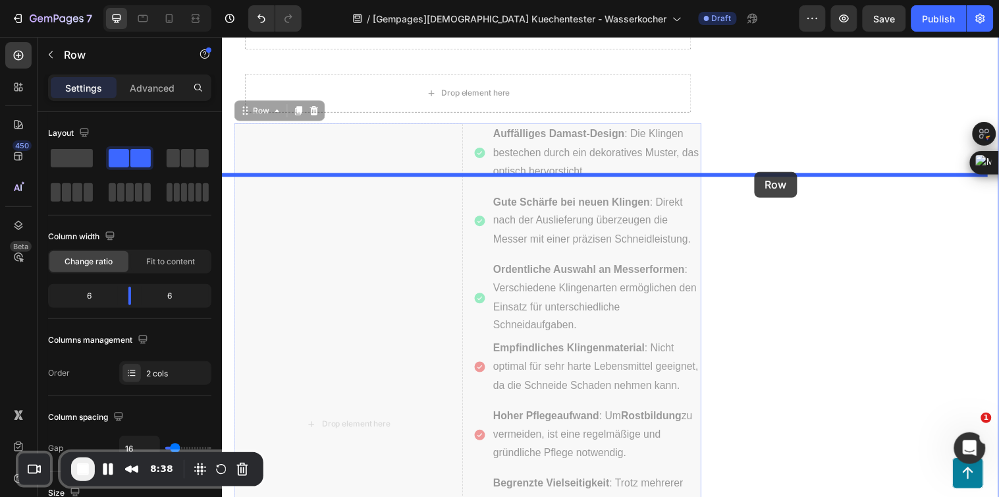
drag, startPoint x: 272, startPoint y: 221, endPoint x: 763, endPoint y: 173, distance: 493.1
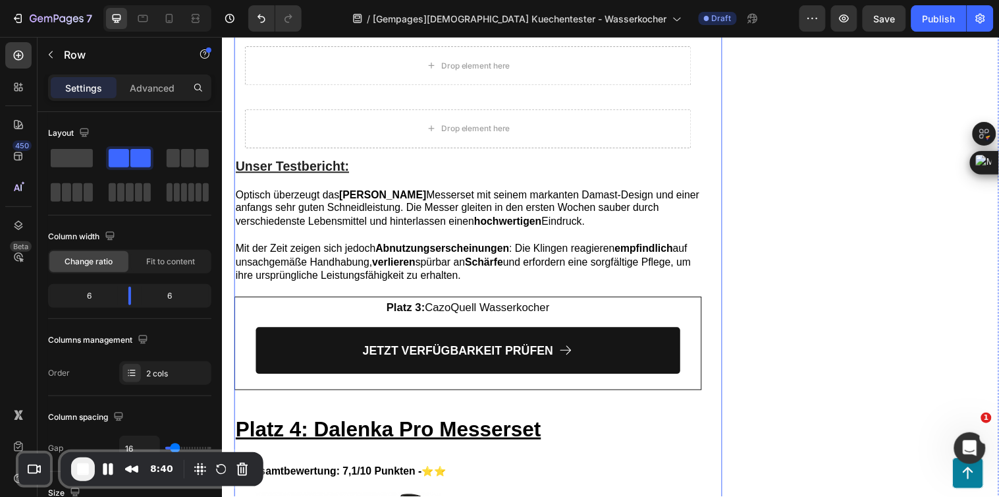
scroll to position [3819, 0]
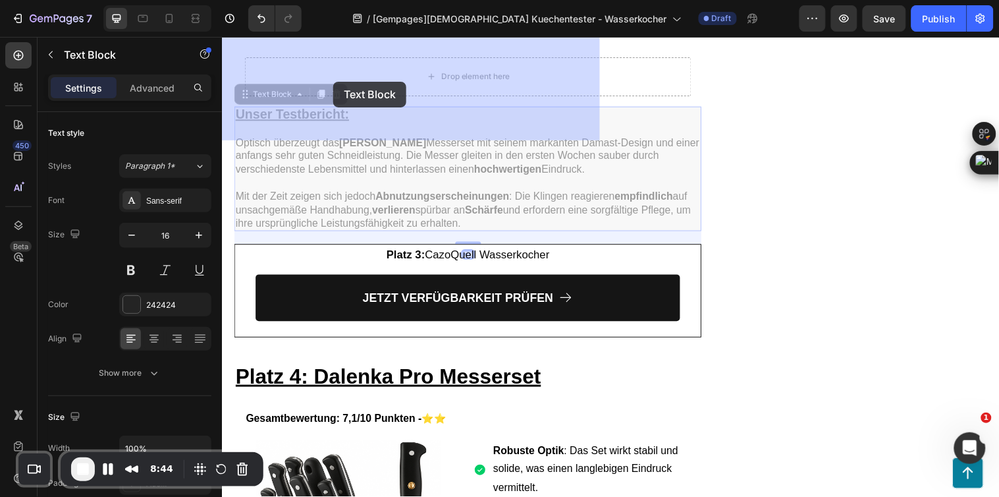
scroll to position [3646, 0]
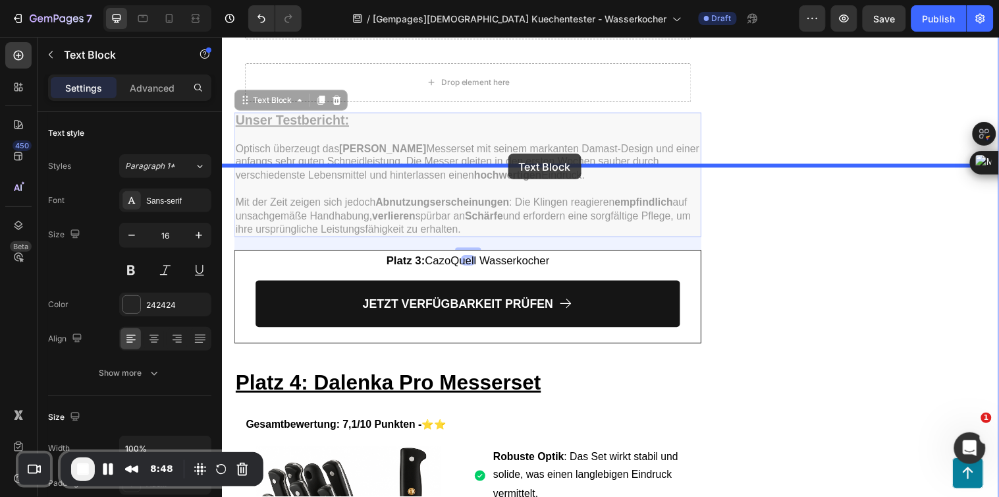
drag, startPoint x: 262, startPoint y: 112, endPoint x: 513, endPoint y: 155, distance: 254.6
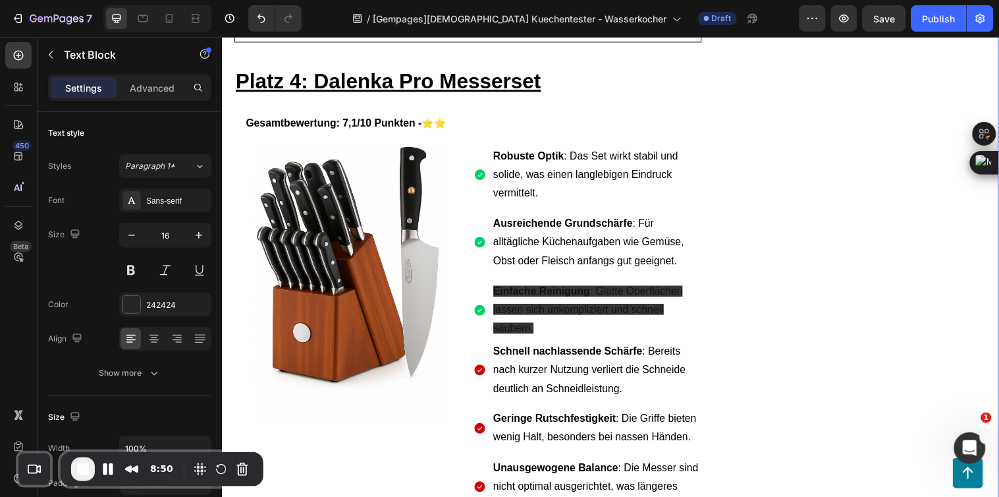
scroll to position [3940, 0]
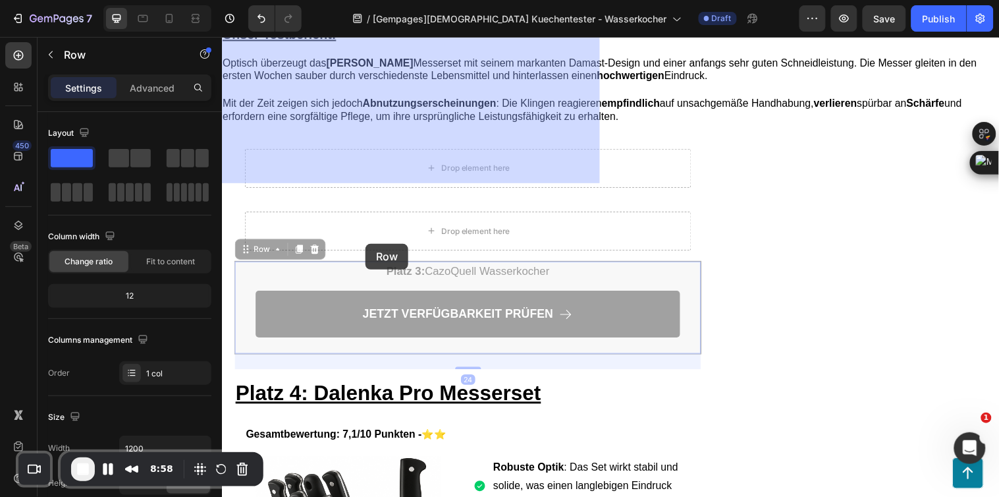
scroll to position [3573, 0]
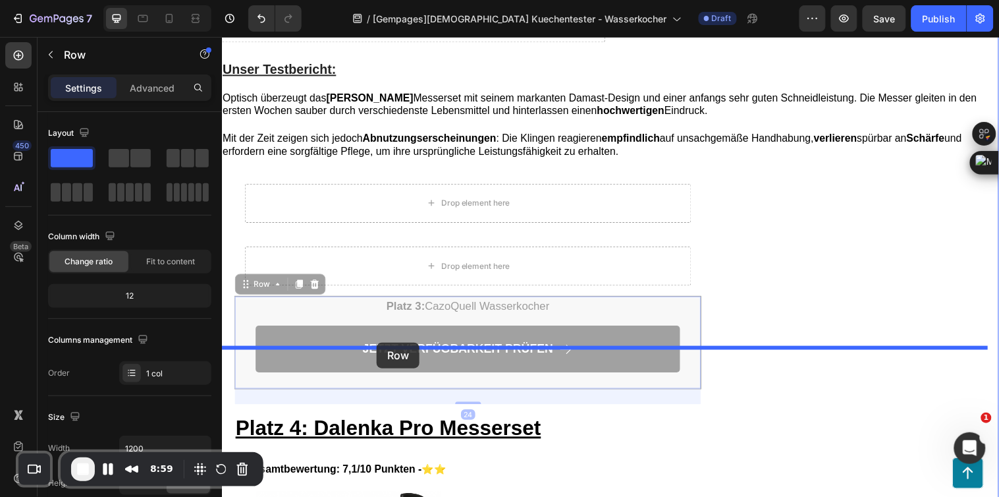
drag, startPoint x: 263, startPoint y: 96, endPoint x: 379, endPoint y: 347, distance: 276.5
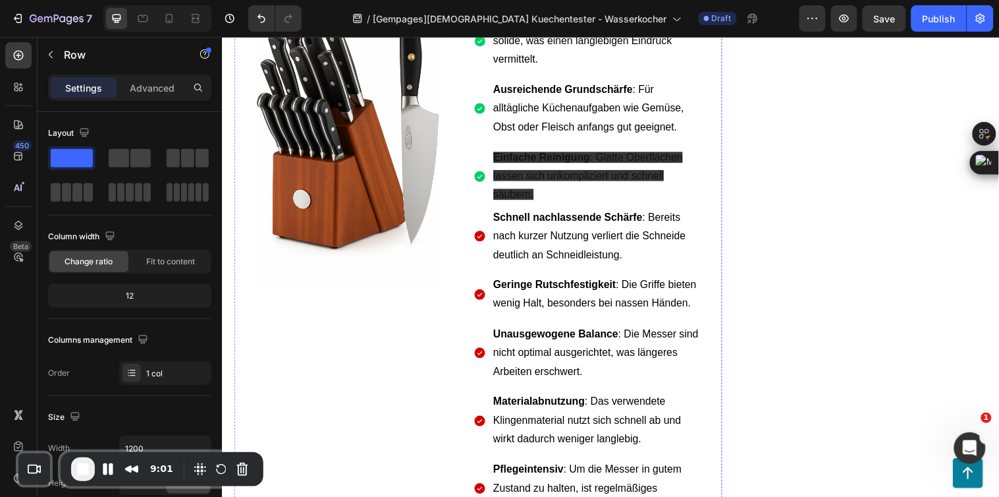
scroll to position [4086, 0]
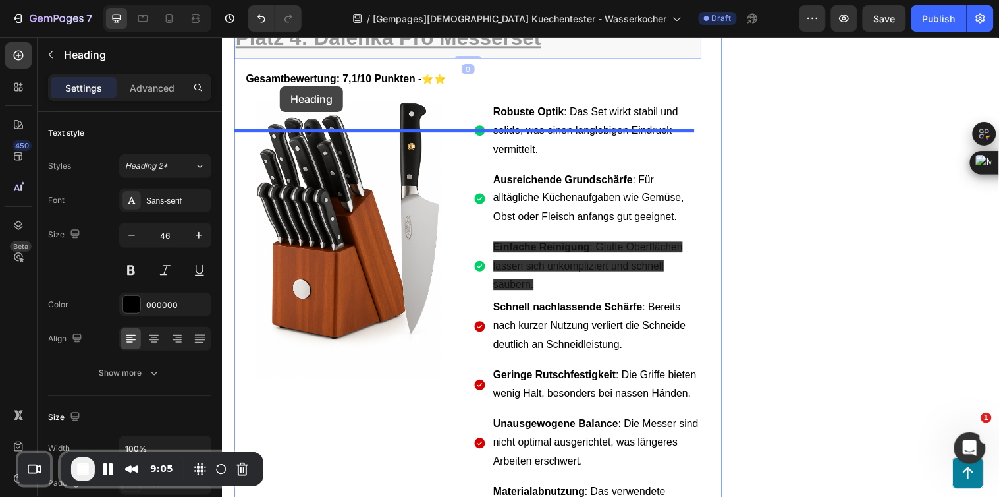
scroll to position [3928, 0]
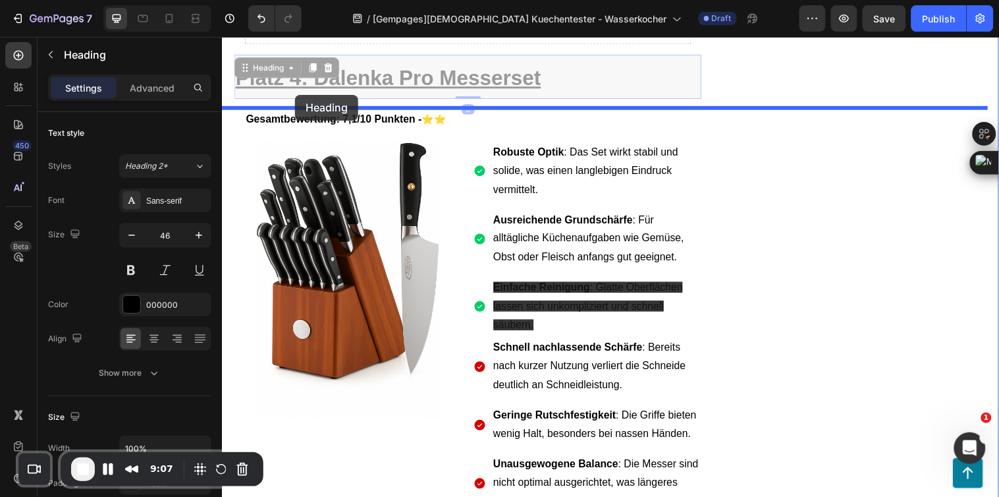
drag, startPoint x: 262, startPoint y: 92, endPoint x: 296, endPoint y: 95, distance: 34.4
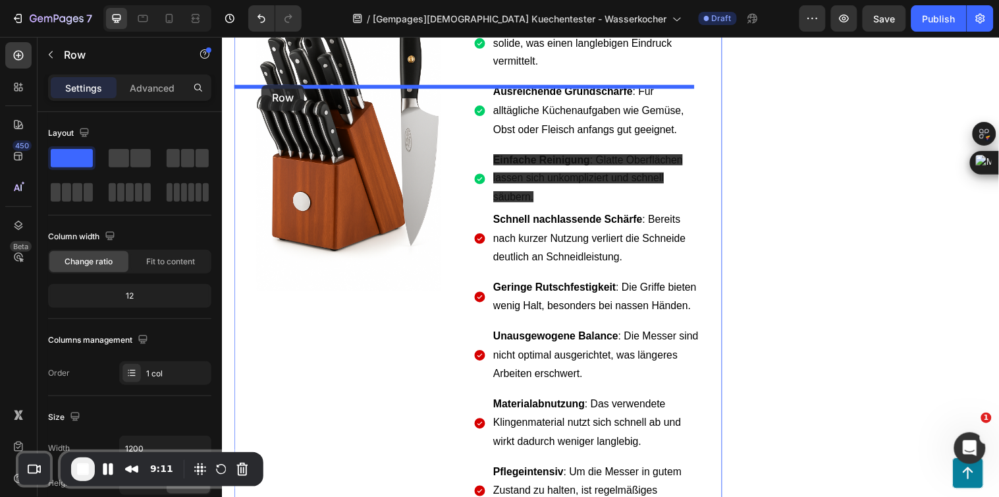
scroll to position [3922, 0]
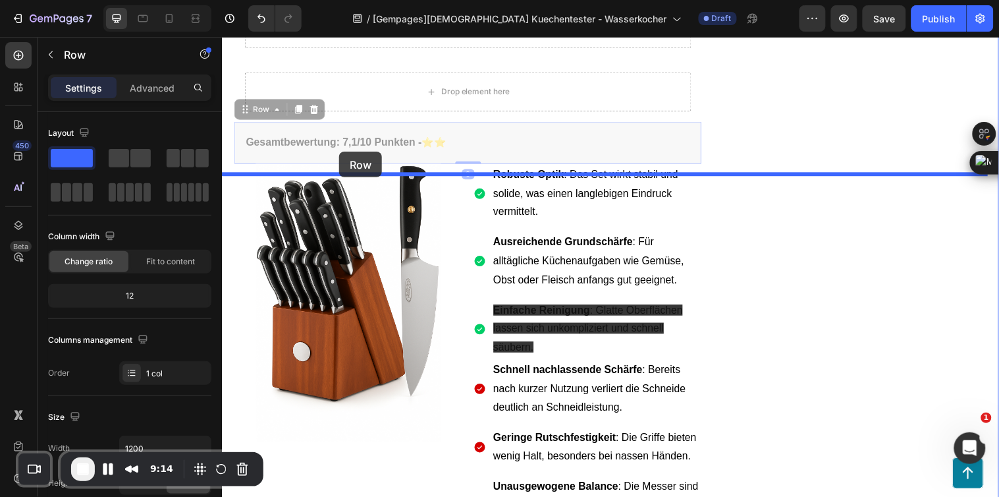
drag, startPoint x: 254, startPoint y: 137, endPoint x: 341, endPoint y: 153, distance: 87.7
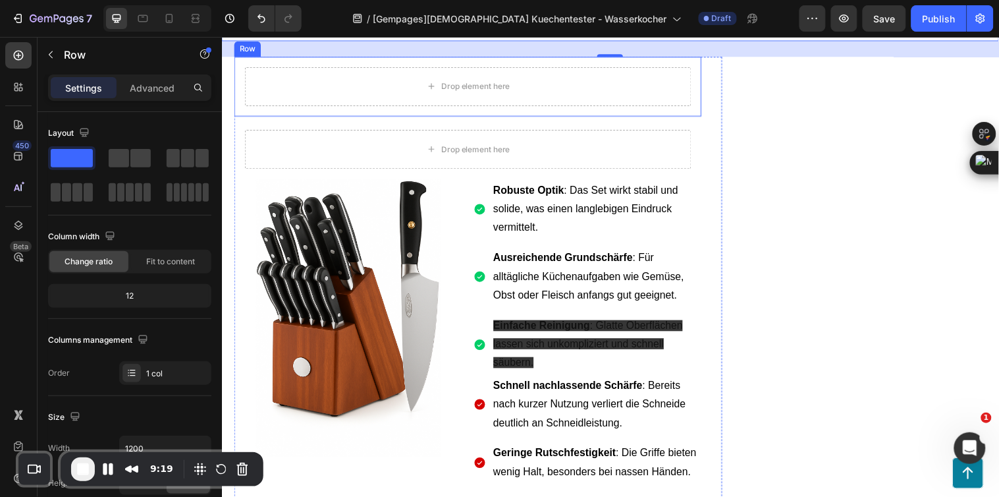
scroll to position [4068, 0]
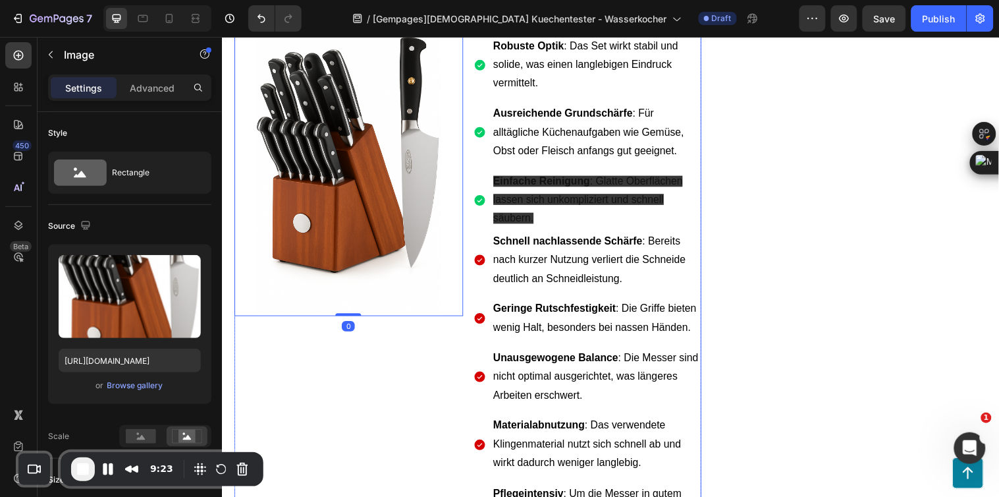
click at [468, 218] on div "Image 0 Robuste Optik : Das Set wirkt stabil und solide, was einen langlebigen …" at bounding box center [472, 327] width 475 height 584
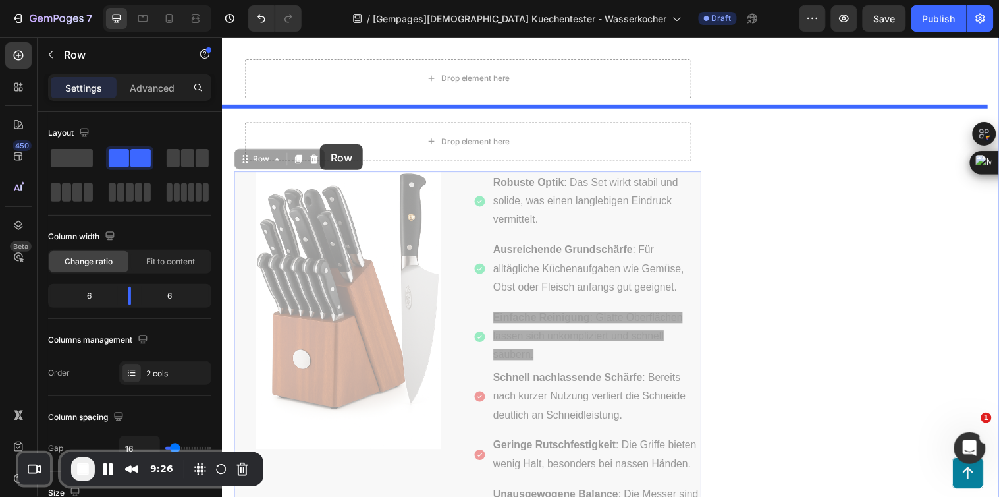
scroll to position [3904, 0]
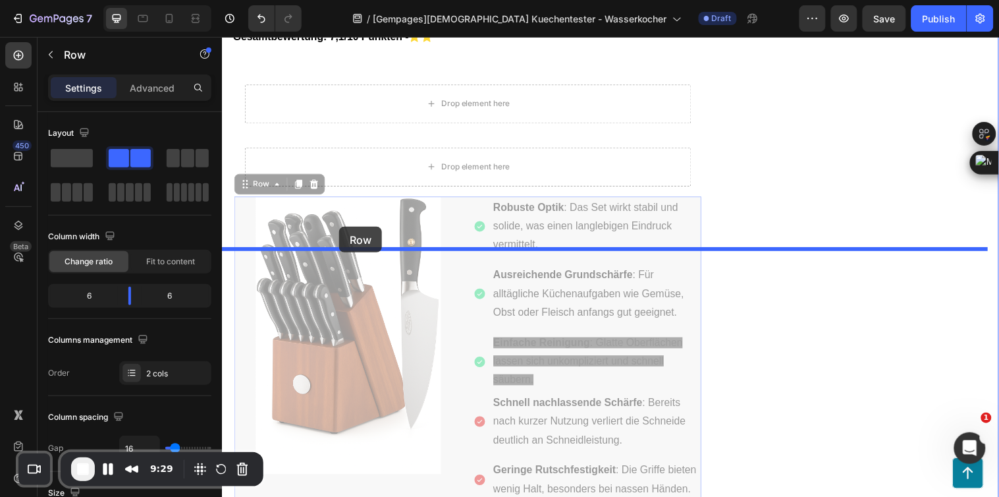
drag, startPoint x: 259, startPoint y: 200, endPoint x: 341, endPoint y: 229, distance: 86.7
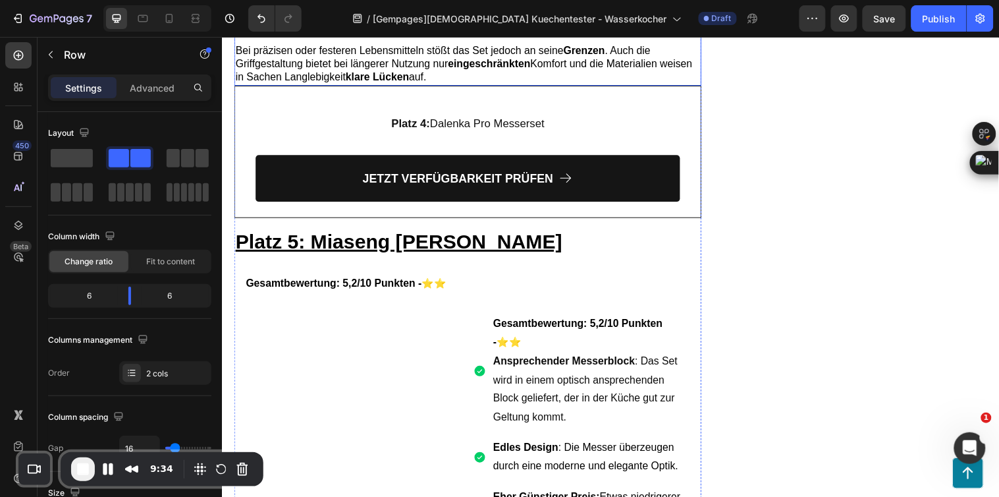
scroll to position [4709, 0]
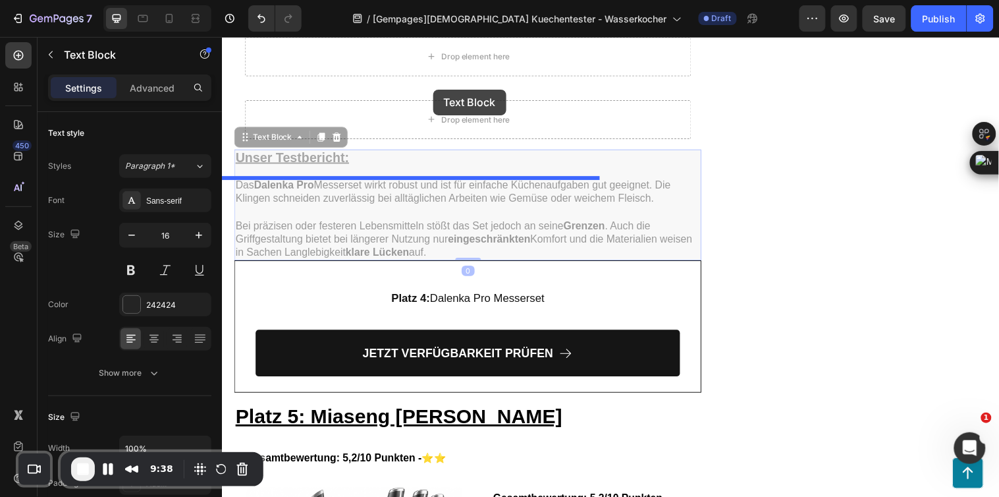
scroll to position [4457, 0]
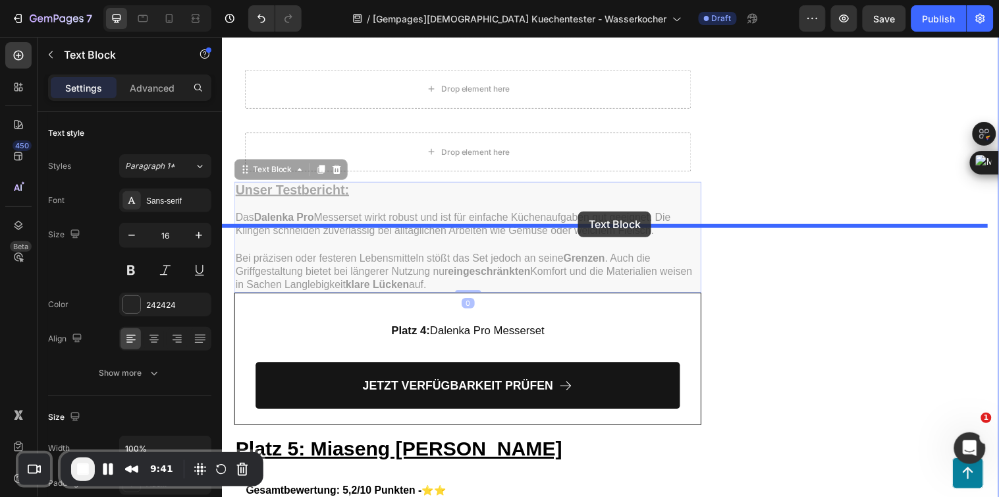
drag, startPoint x: 273, startPoint y: 89, endPoint x: 584, endPoint y: 213, distance: 335.0
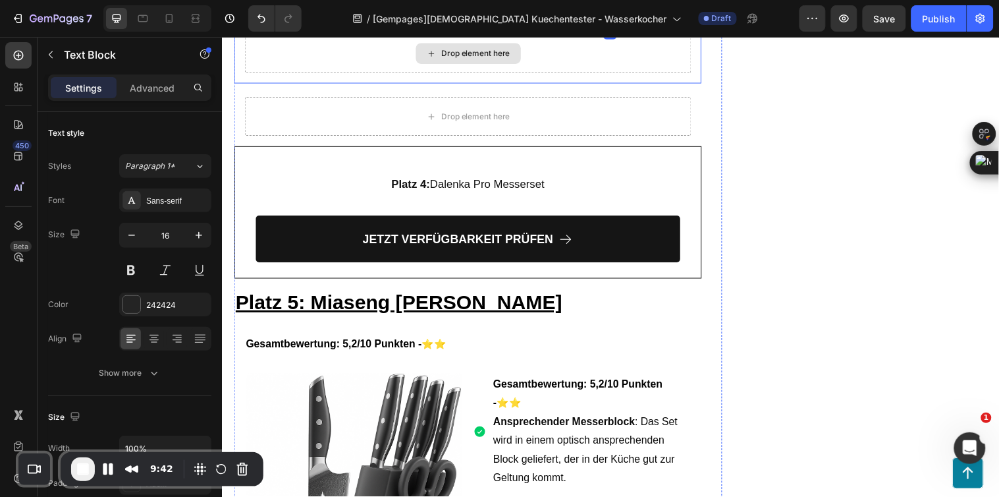
scroll to position [4676, 0]
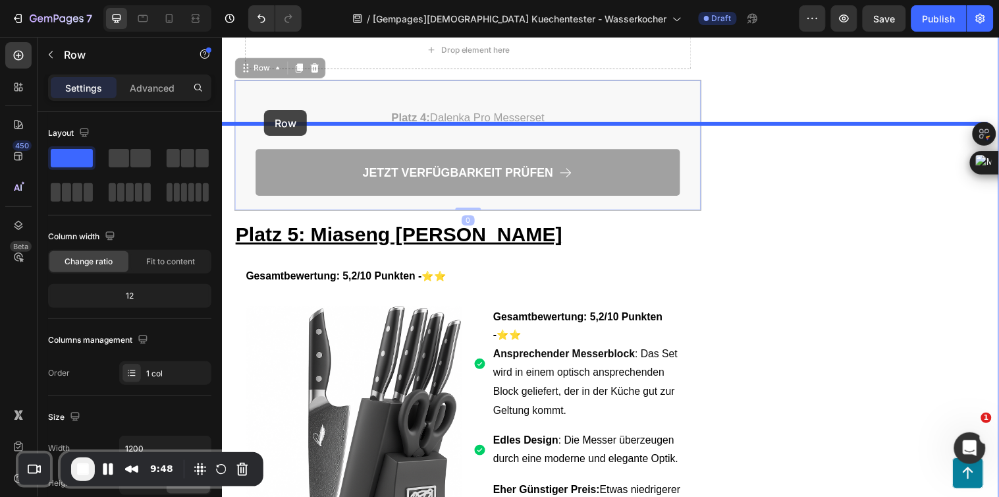
drag, startPoint x: 253, startPoint y: 231, endPoint x: 264, endPoint y: 111, distance: 120.4
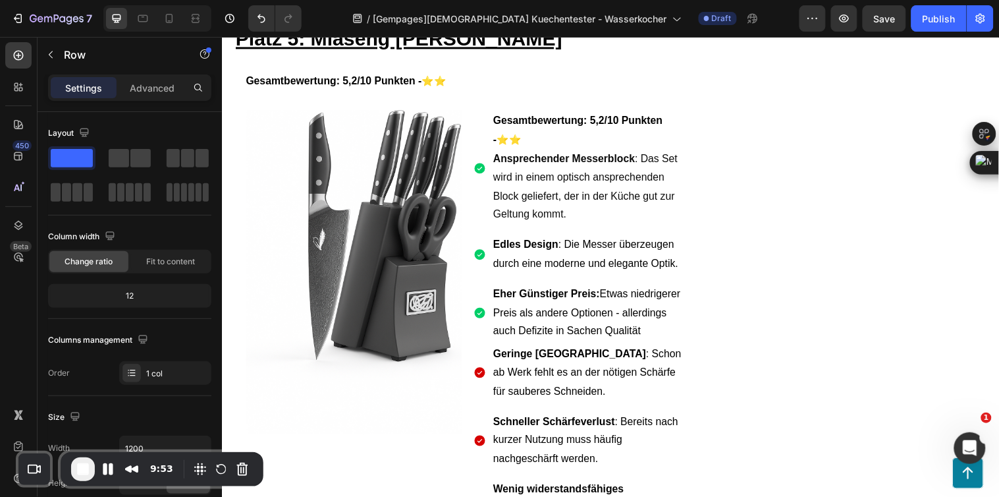
scroll to position [4896, 0]
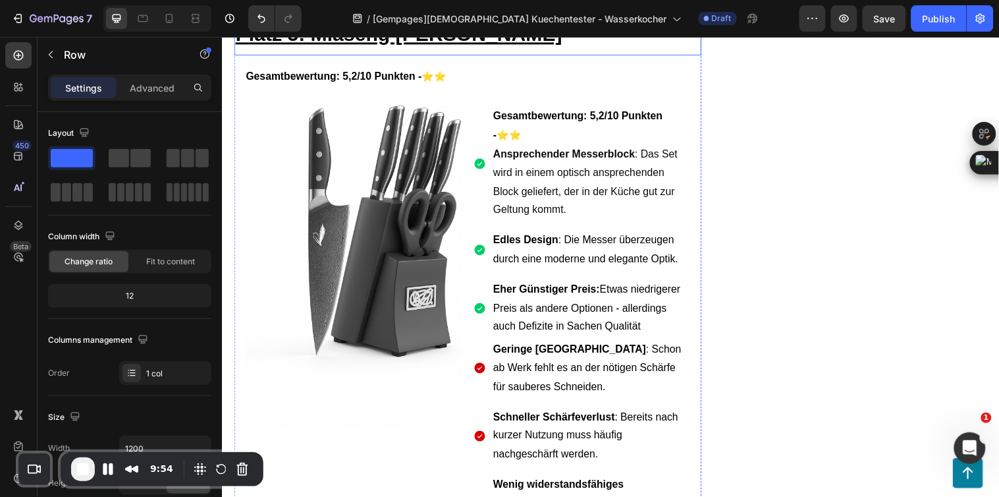
click at [555, 55] on h2 "Platz 5: Miaseng [PERSON_NAME]" at bounding box center [472, 32] width 475 height 45
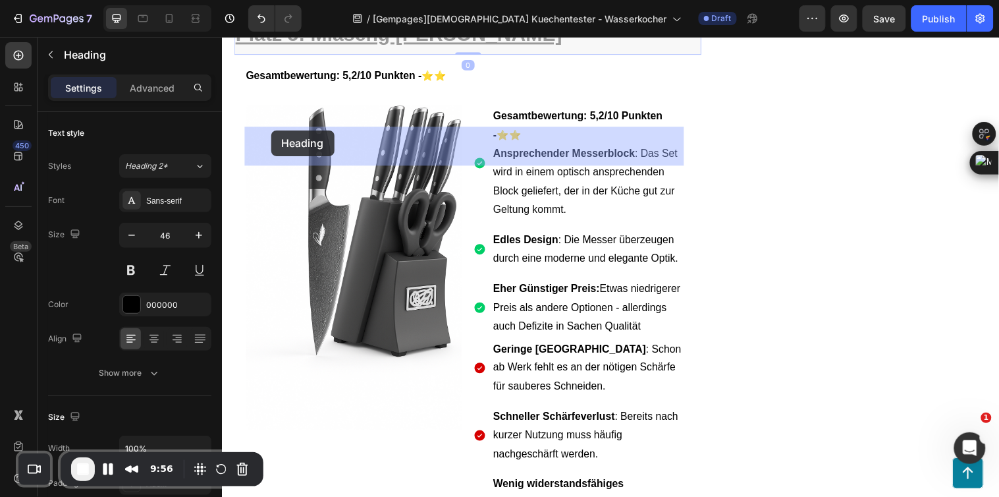
scroll to position [4750, 0]
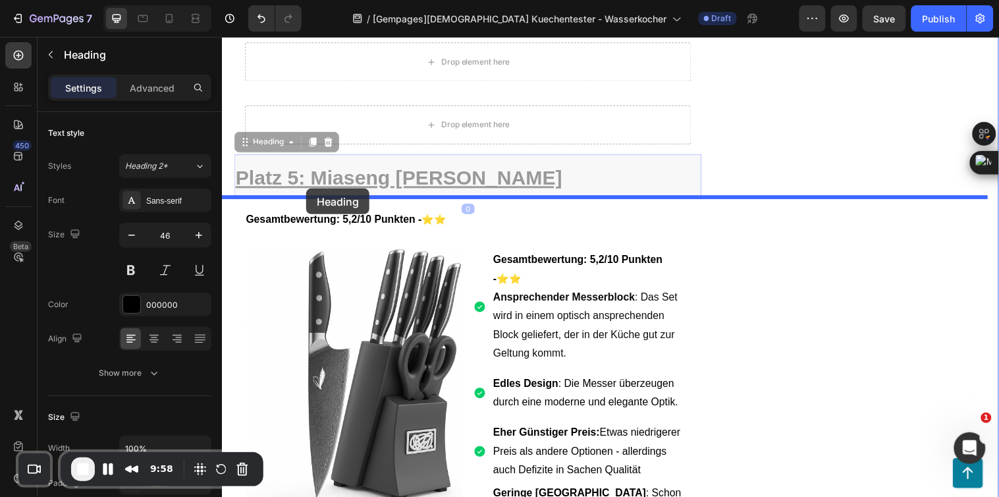
drag, startPoint x: 264, startPoint y: 167, endPoint x: 307, endPoint y: 190, distance: 49.0
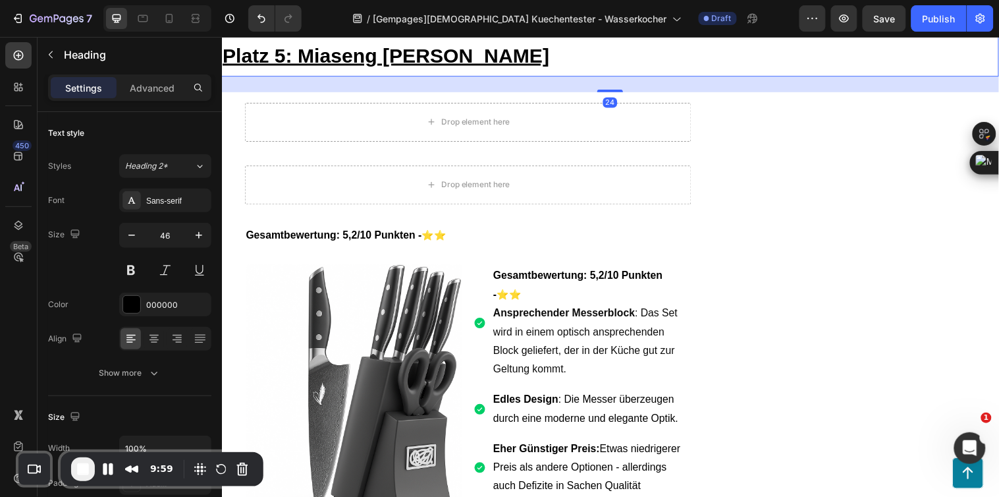
scroll to position [4896, 0]
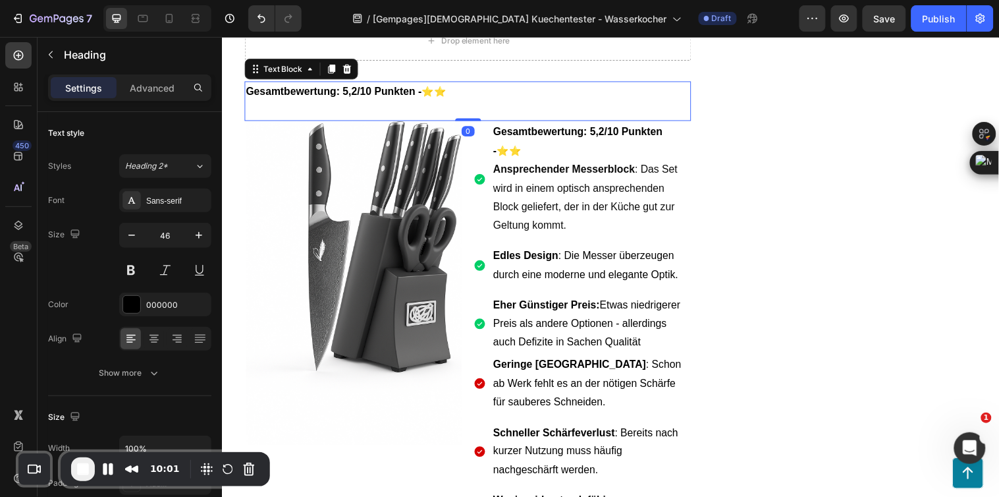
click at [469, 102] on p "Gesamtbewertung: 5,2/10 Punkten - ⭐⭐" at bounding box center [471, 92] width 451 height 19
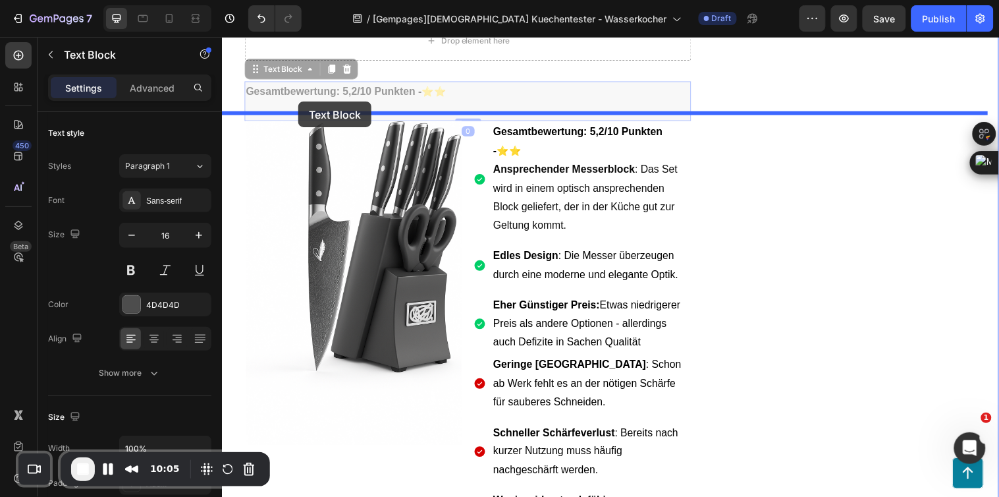
drag, startPoint x: 277, startPoint y: 237, endPoint x: 298, endPoint y: 107, distance: 132.1
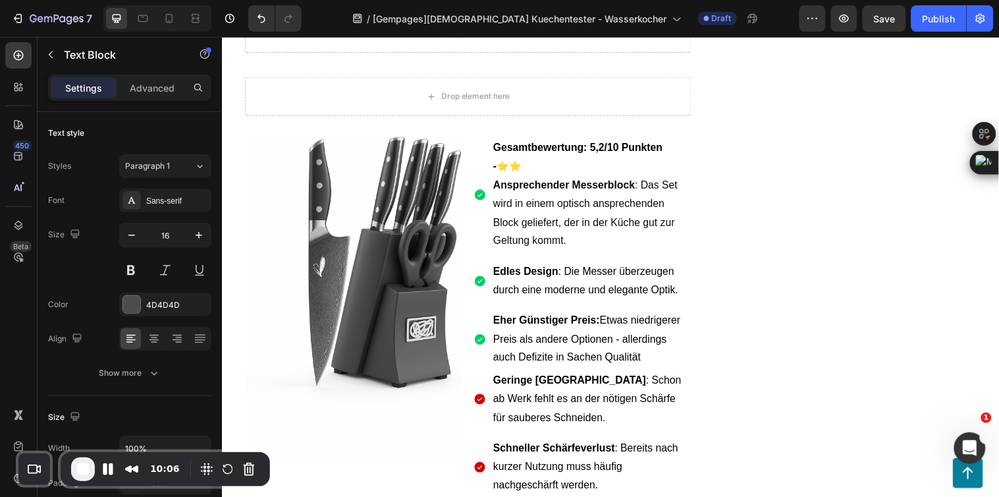
scroll to position [5042, 0]
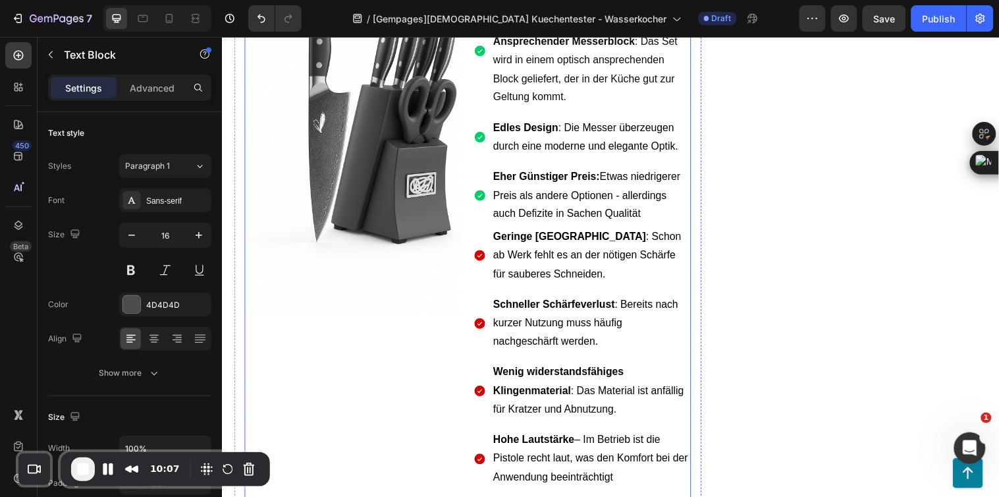
click at [466, 213] on div "Image Gesamtbewertung: 5,2/10 Punkten - ⭐⭐ Ansprechender Messerblock : Das Set …" at bounding box center [472, 311] width 454 height 641
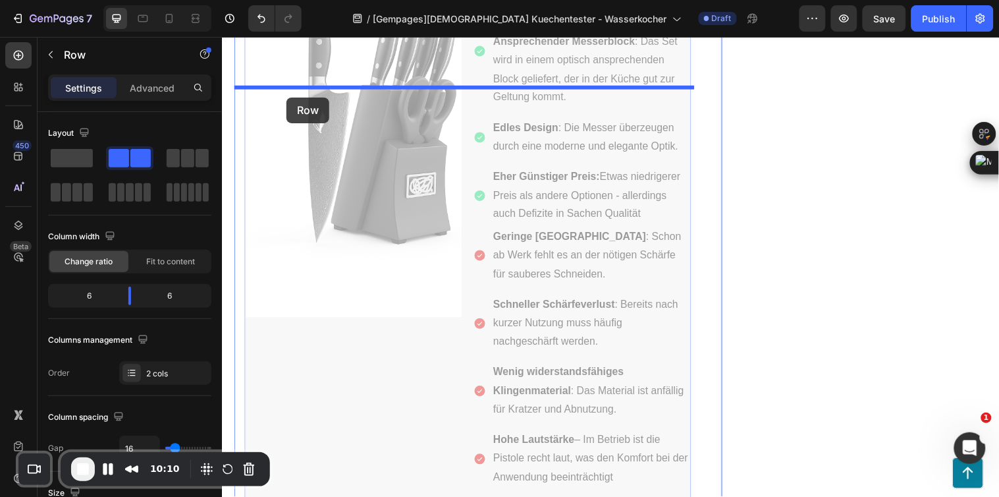
scroll to position [4896, 0]
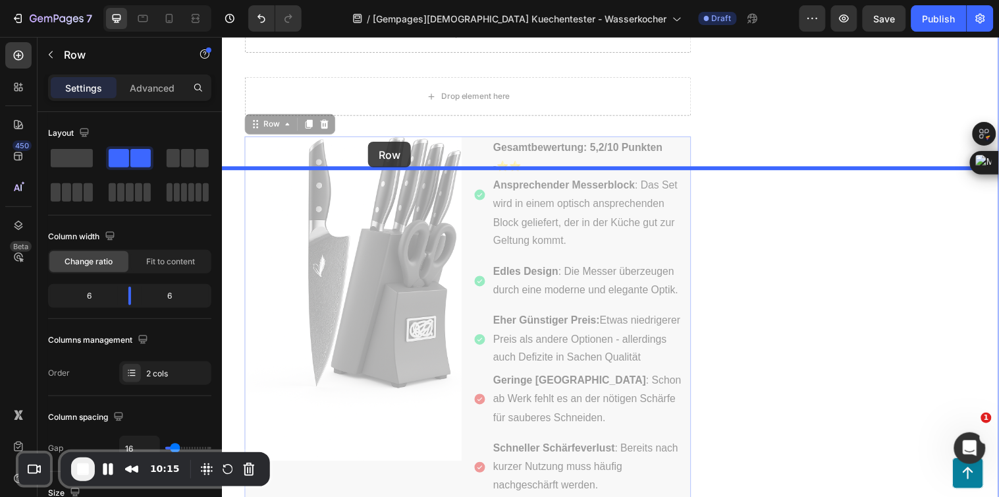
drag, startPoint x: 265, startPoint y: 144, endPoint x: 370, endPoint y: 143, distance: 104.7
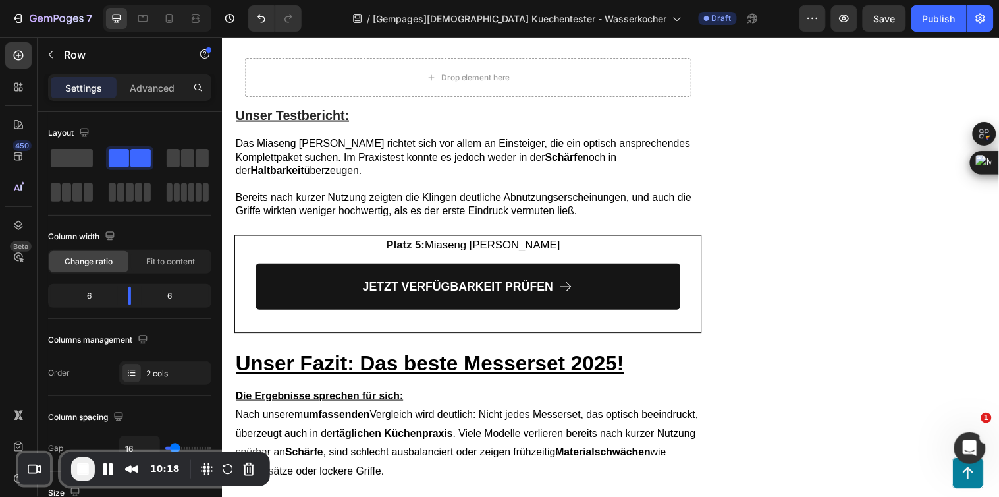
scroll to position [5628, 0]
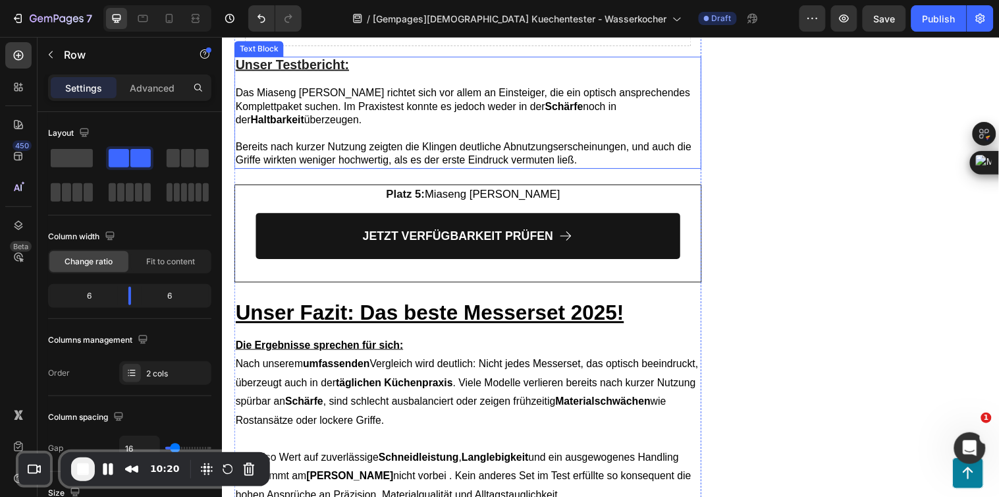
click at [400, 87] on p at bounding box center [472, 80] width 472 height 14
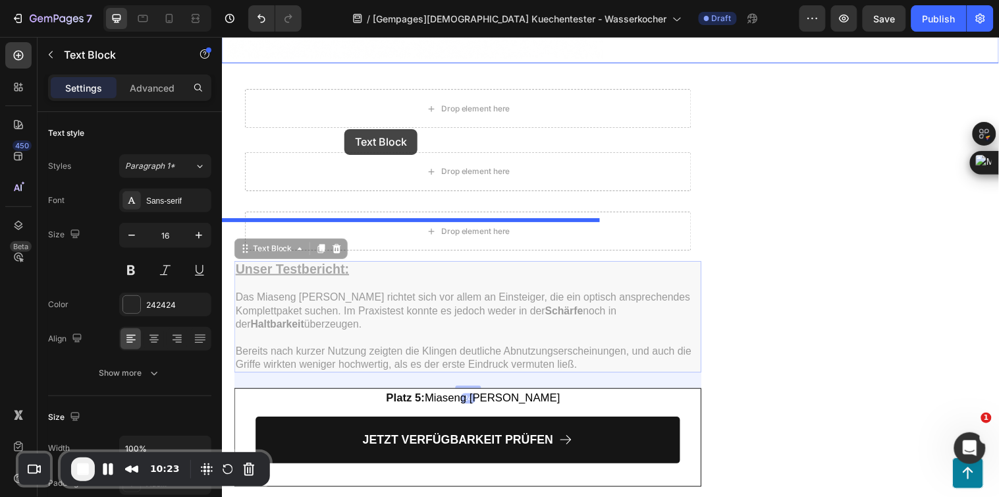
scroll to position [5409, 0]
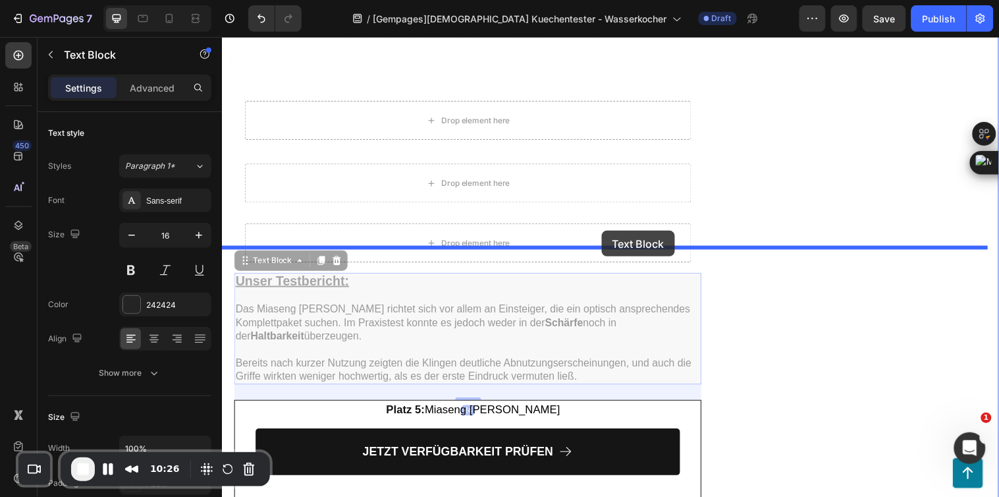
drag, startPoint x: 271, startPoint y: 203, endPoint x: 583, endPoint y: 235, distance: 313.9
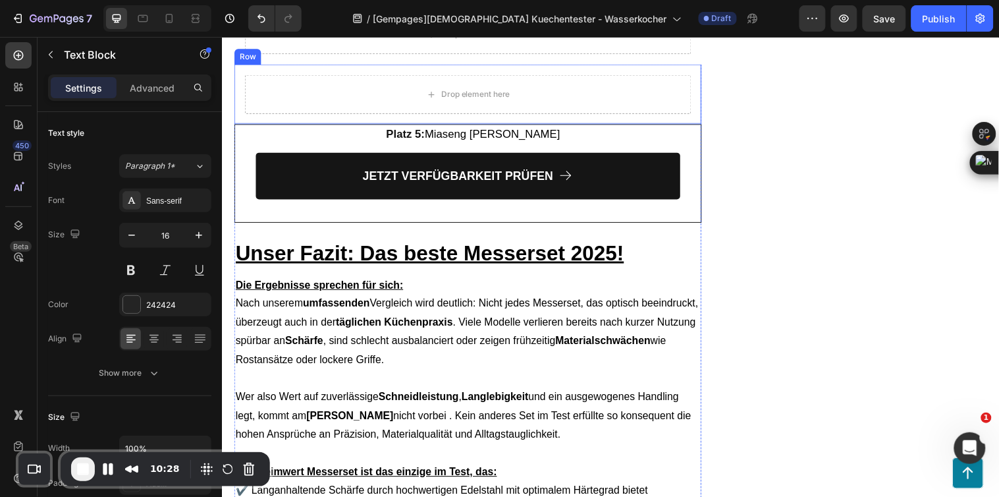
scroll to position [5701, 0]
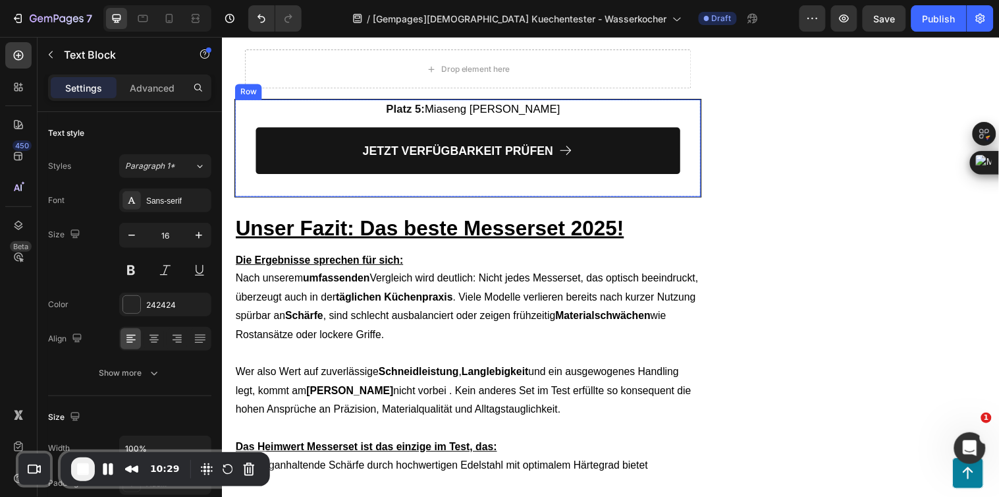
click at [669, 199] on div "Platz 5: Miaseng Nio Messerset Heading JETZT VERFÜGBARKEIT PRÜFEN Button Row" at bounding box center [472, 149] width 474 height 99
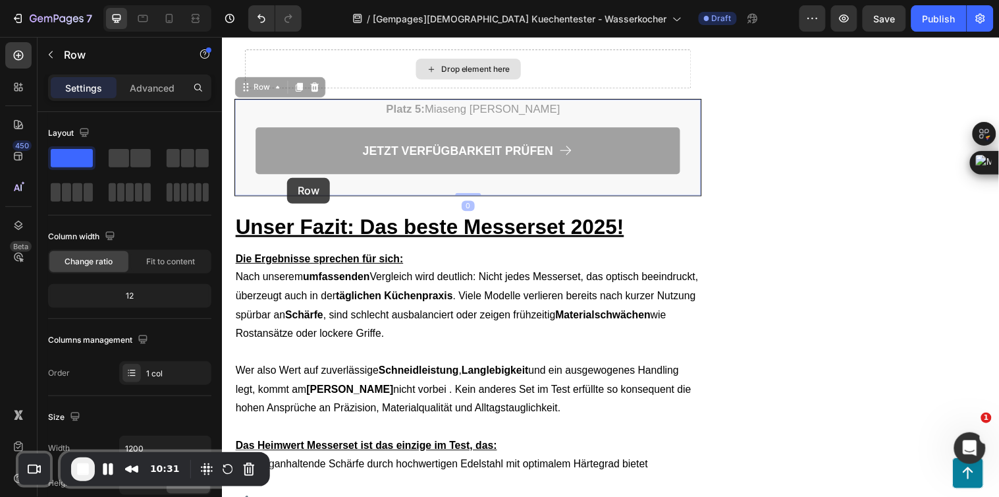
scroll to position [5555, 0]
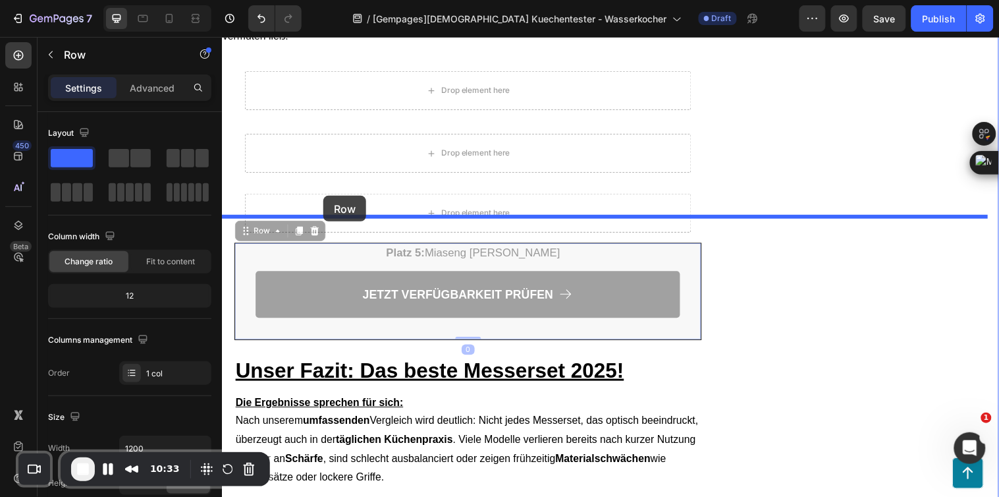
drag, startPoint x: 264, startPoint y: 242, endPoint x: 325, endPoint y: 198, distance: 75.9
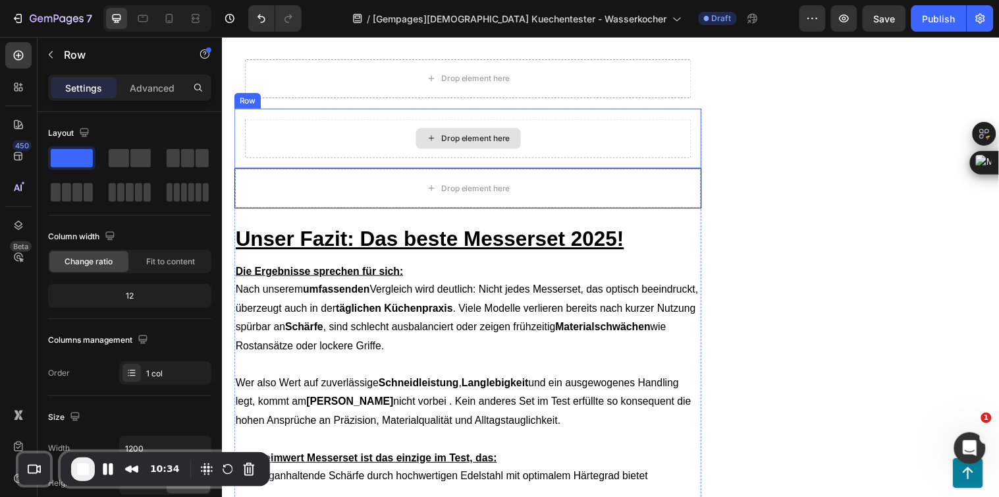
scroll to position [5847, 0]
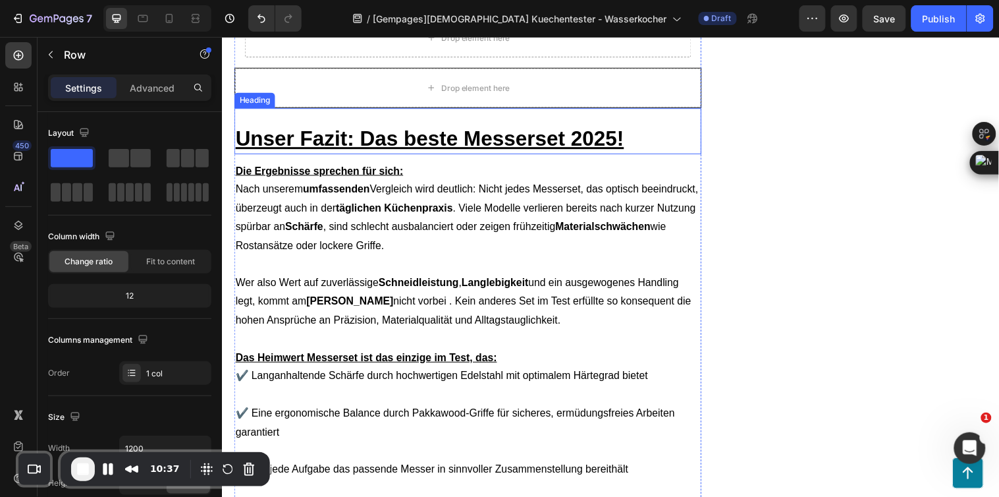
click at [464, 155] on div "Unser Fazit: Das beste Messerset 2025! Heading" at bounding box center [472, 132] width 475 height 47
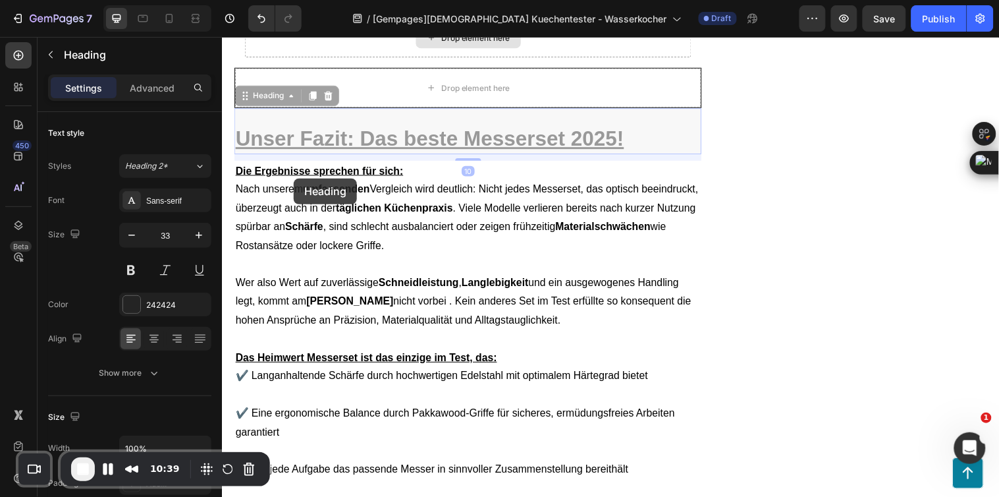
scroll to position [5701, 0]
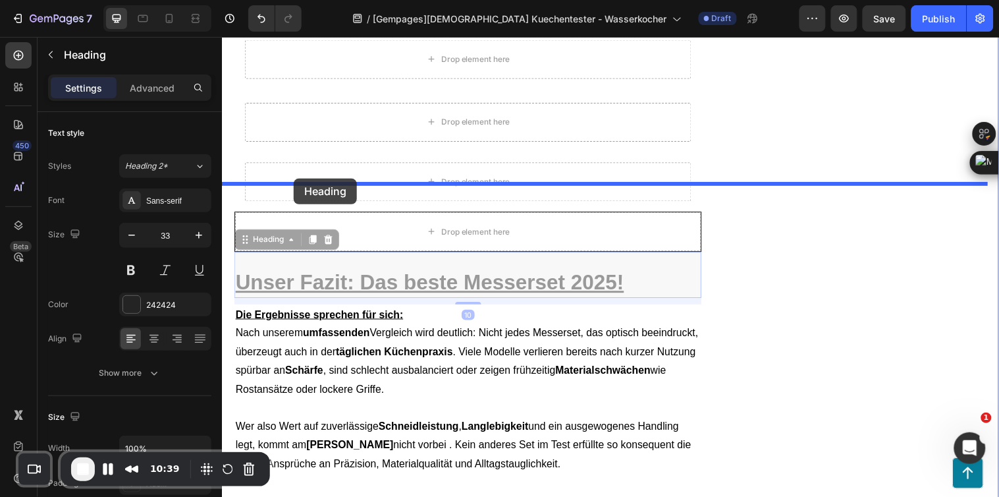
drag, startPoint x: 264, startPoint y: 260, endPoint x: 294, endPoint y: 180, distance: 85.3
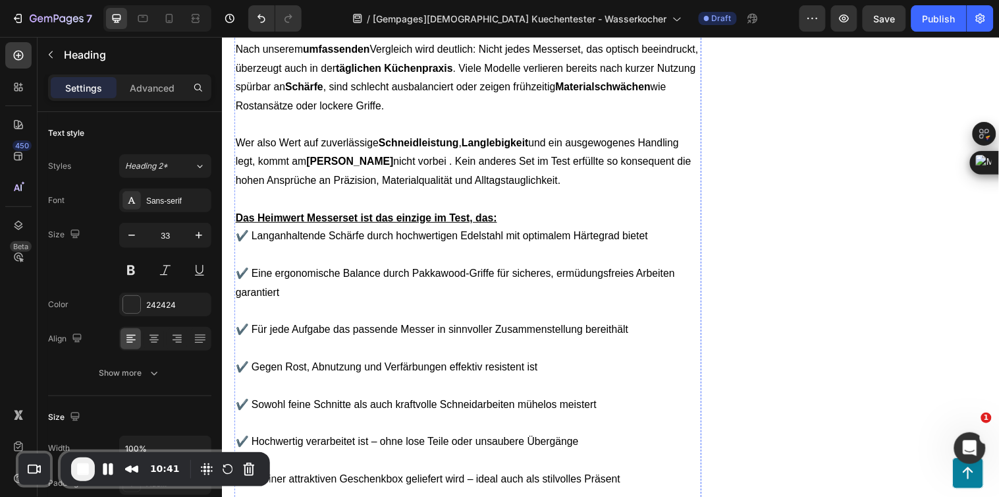
scroll to position [5994, 0]
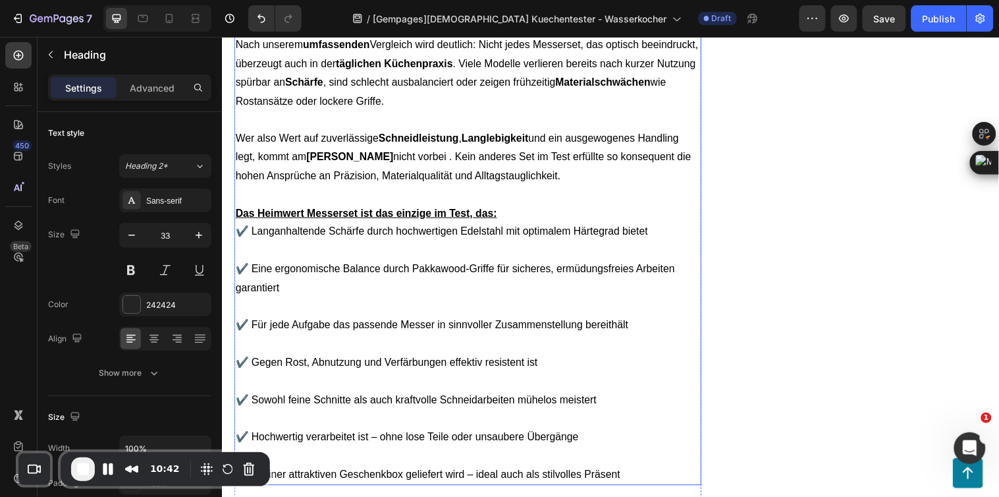
click at [425, 107] on span "Nach unserem umfassenden Vergleich wird deutlich: Nicht jedes Messerset, das op…" at bounding box center [471, 73] width 470 height 68
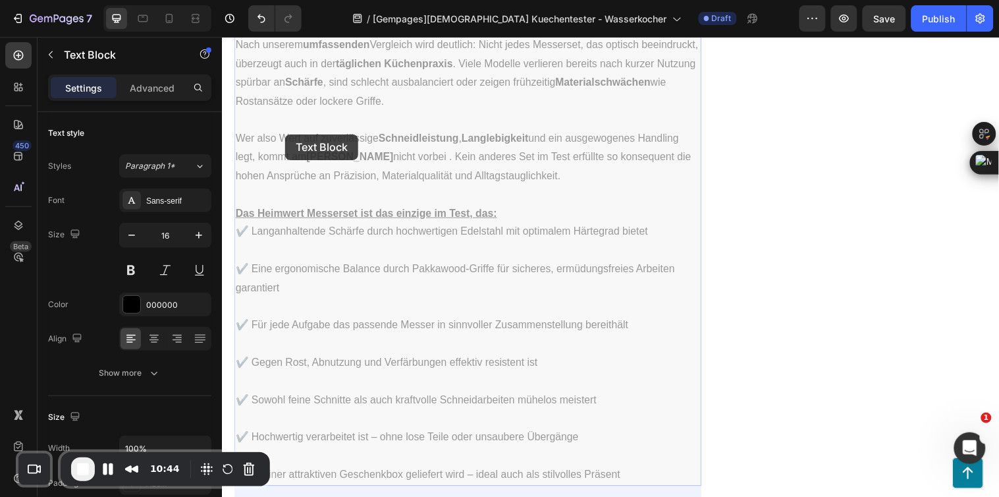
scroll to position [5847, 0]
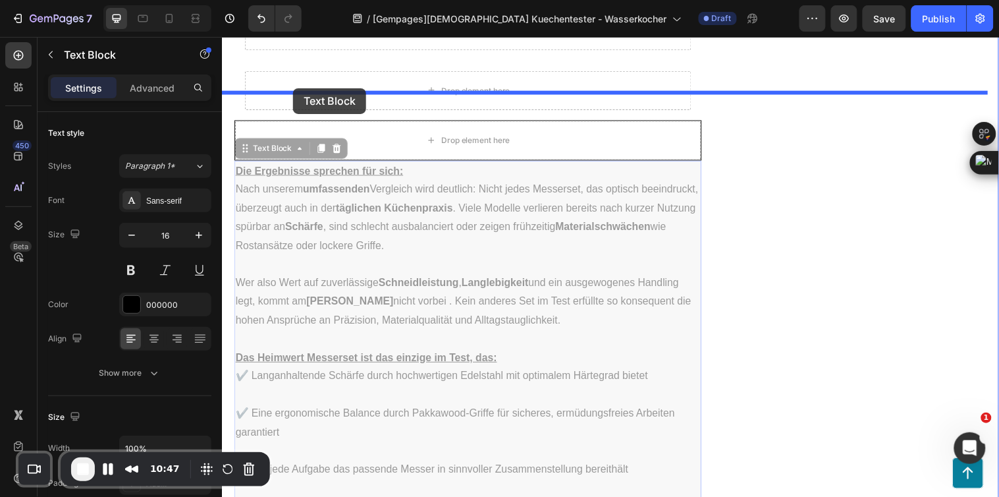
drag, startPoint x: 271, startPoint y: 163, endPoint x: 294, endPoint y: 88, distance: 77.9
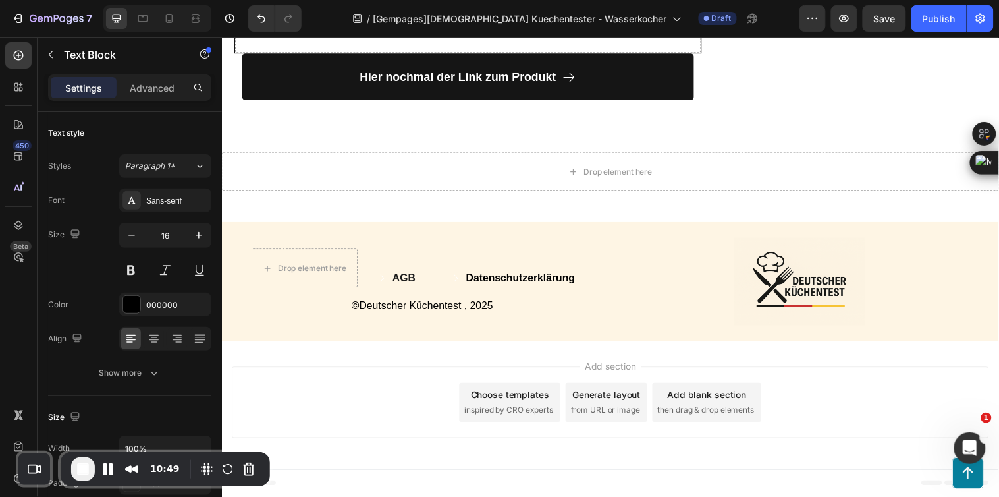
scroll to position [6433, 0]
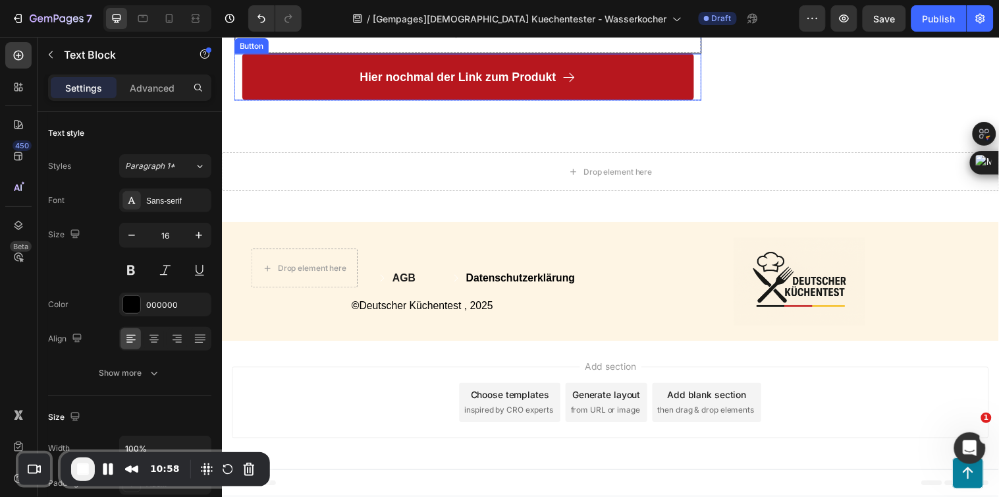
drag, startPoint x: 662, startPoint y: 181, endPoint x: 244, endPoint y: 169, distance: 417.9
click at [662, 101] on link "Hier nochmal der Link zum Produkt" at bounding box center [471, 76] width 459 height 47
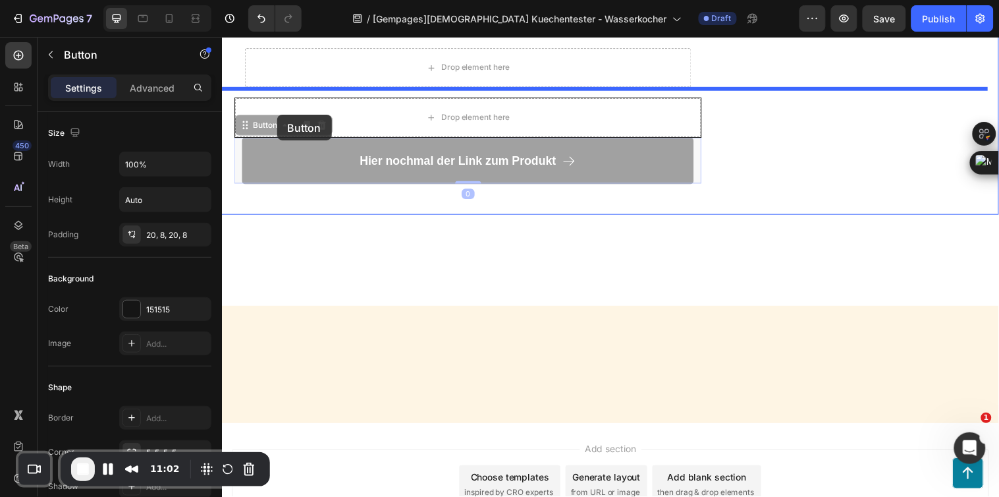
scroll to position [6141, 0]
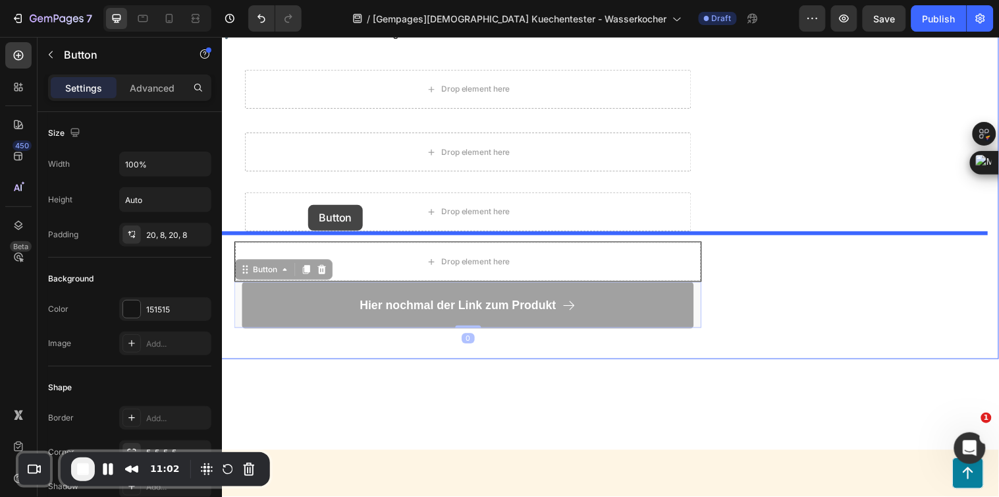
drag, startPoint x: 254, startPoint y: 154, endPoint x: 309, endPoint y: 207, distance: 76.4
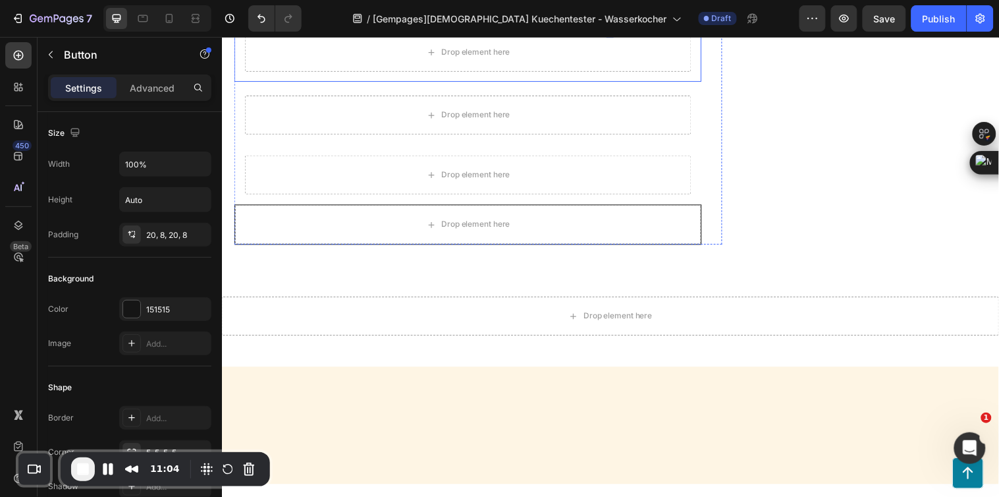
scroll to position [6287, 0]
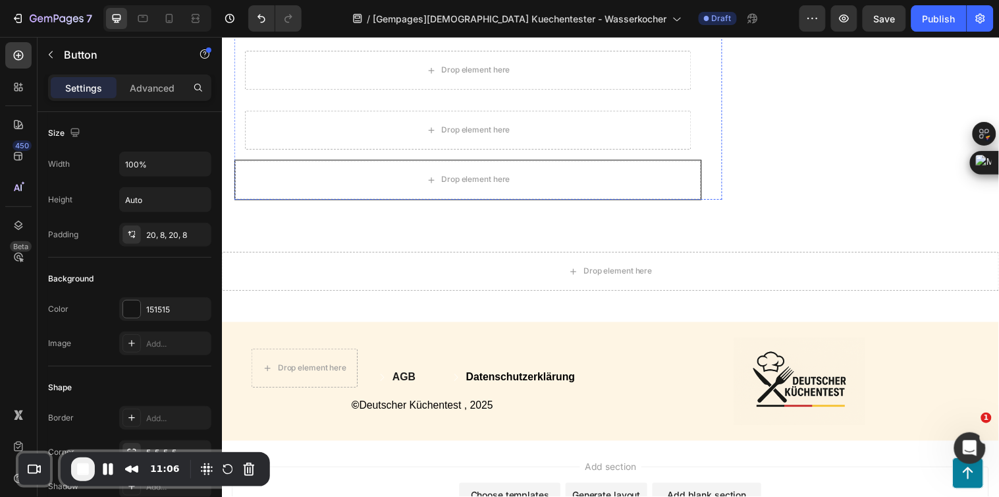
click at [635, 26] on div "Drop element here" at bounding box center [472, 7] width 454 height 40
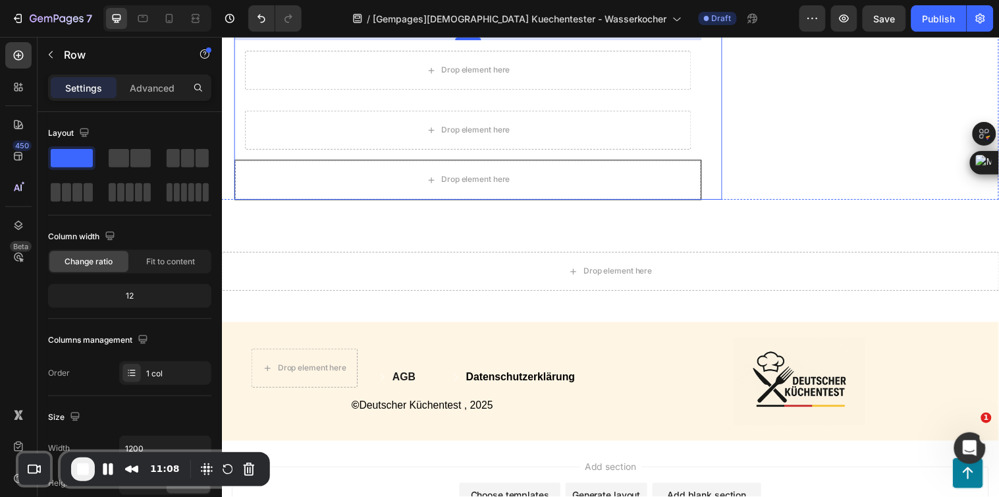
click at [709, 202] on div "Drop element here Row 5 Drop element here Row Row Row Row Drop element here Row…" at bounding box center [483, 89] width 496 height 226
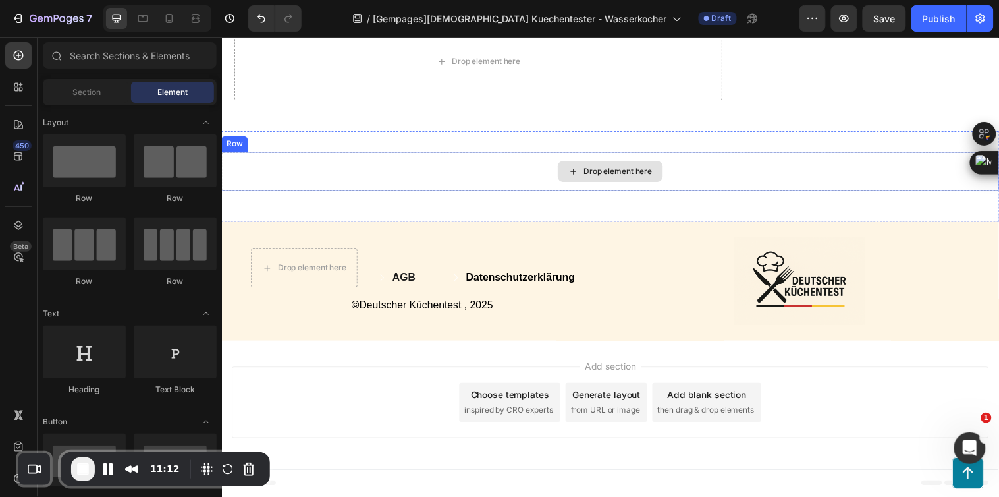
click at [581, 184] on div "Drop element here" at bounding box center [616, 173] width 107 height 21
click at [906, 193] on div "Drop element here" at bounding box center [616, 173] width 791 height 40
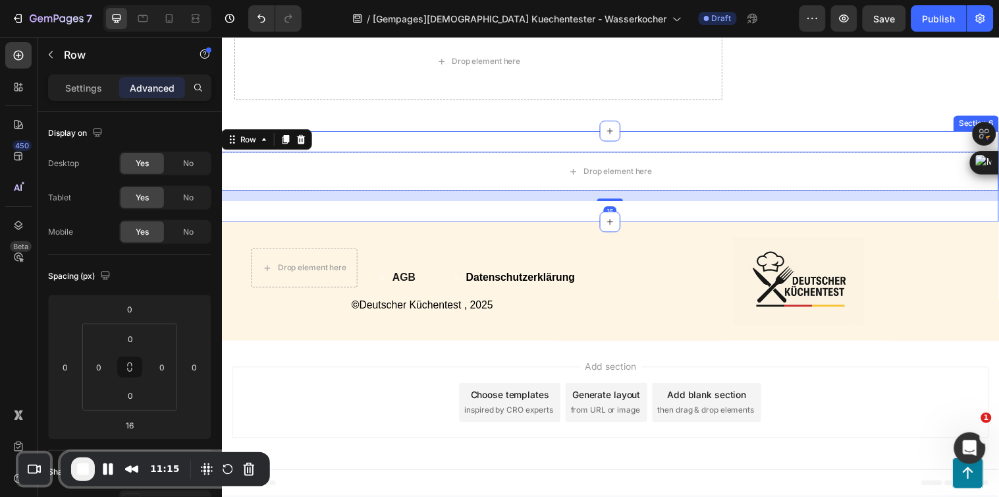
click at [918, 225] on div "Drop element here Row 16 Section 6" at bounding box center [616, 178] width 791 height 92
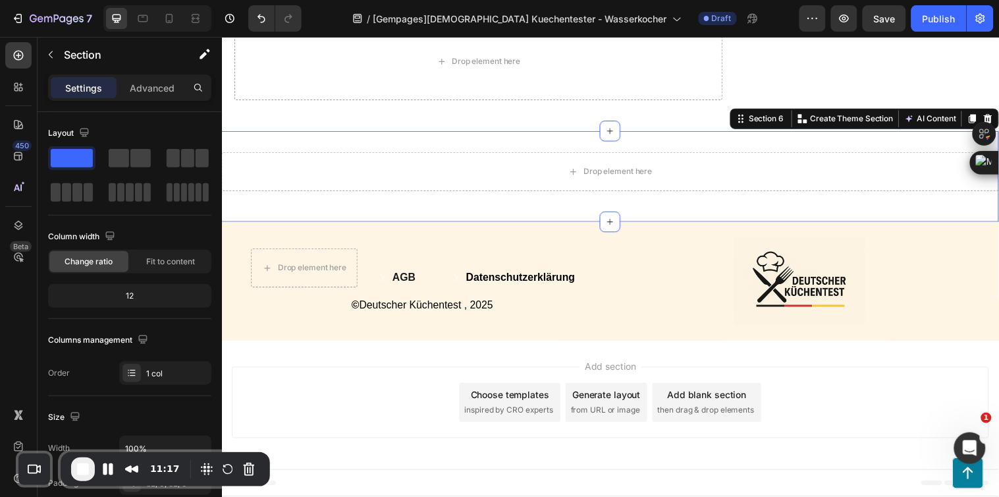
click at [997, 125] on icon at bounding box center [1001, 119] width 9 height 9
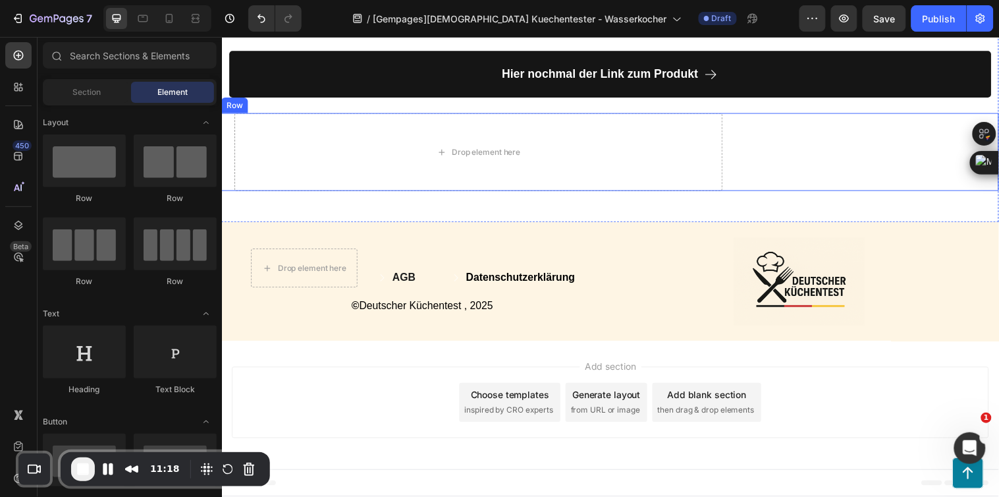
click at [760, 192] on div "Pros Button Title Line Row Row Row Cons Button Title Line Row Row Pros Button T…" at bounding box center [874, 153] width 248 height 79
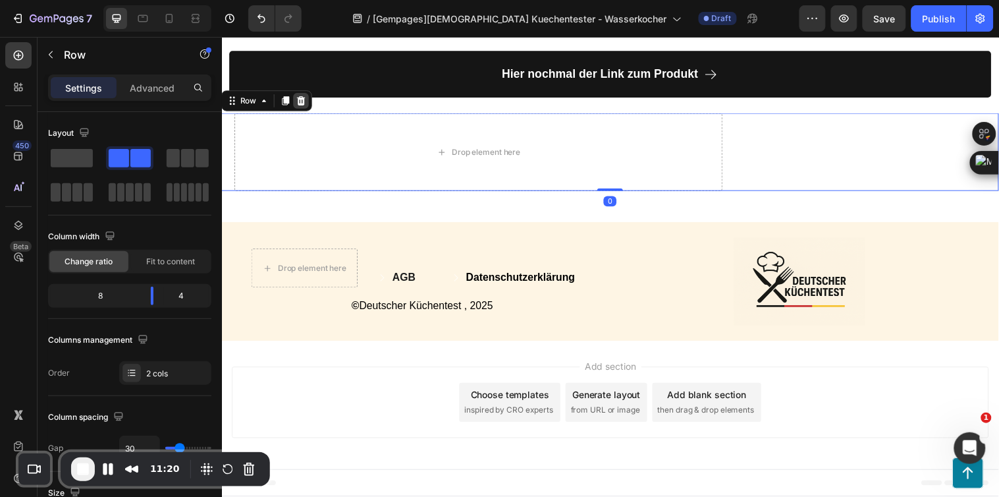
click at [301, 106] on icon at bounding box center [302, 101] width 9 height 9
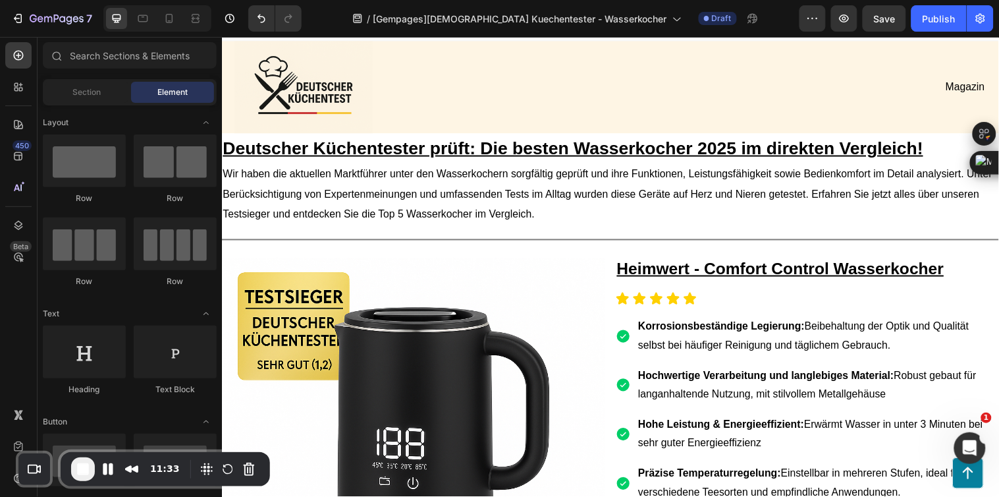
scroll to position [0, 0]
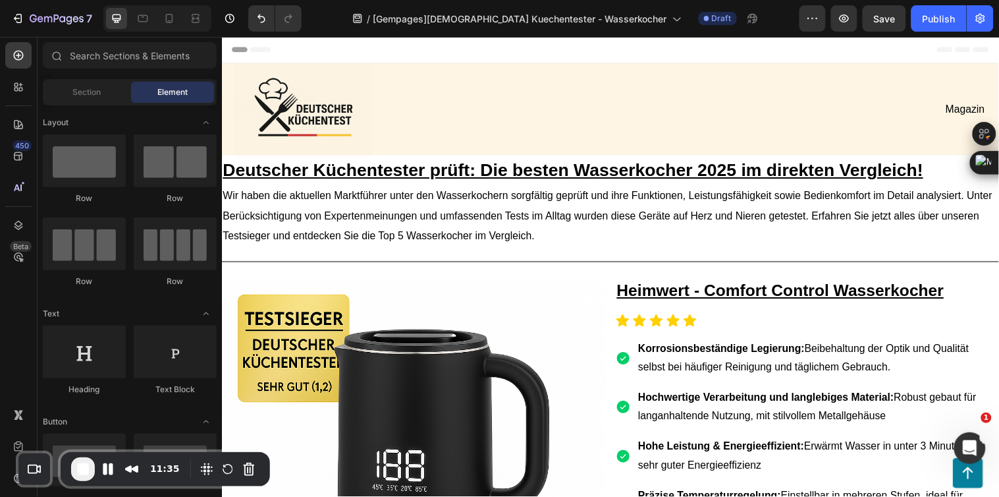
click at [82, 470] on span "End Recording" at bounding box center [83, 469] width 16 height 16
